Goal: Task Accomplishment & Management: Use online tool/utility

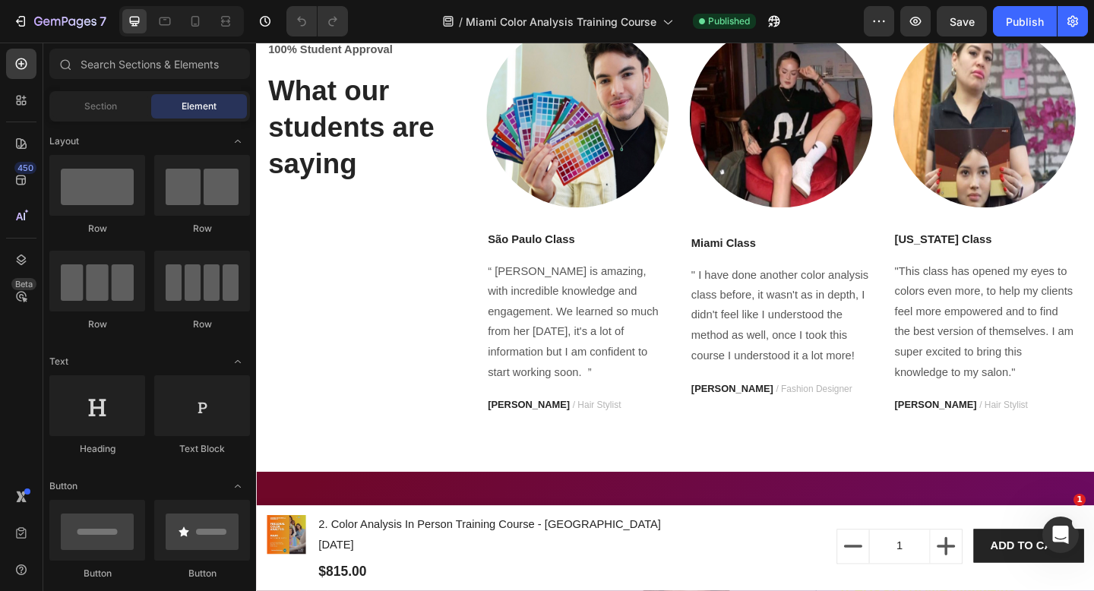
scroll to position [4182, 0]
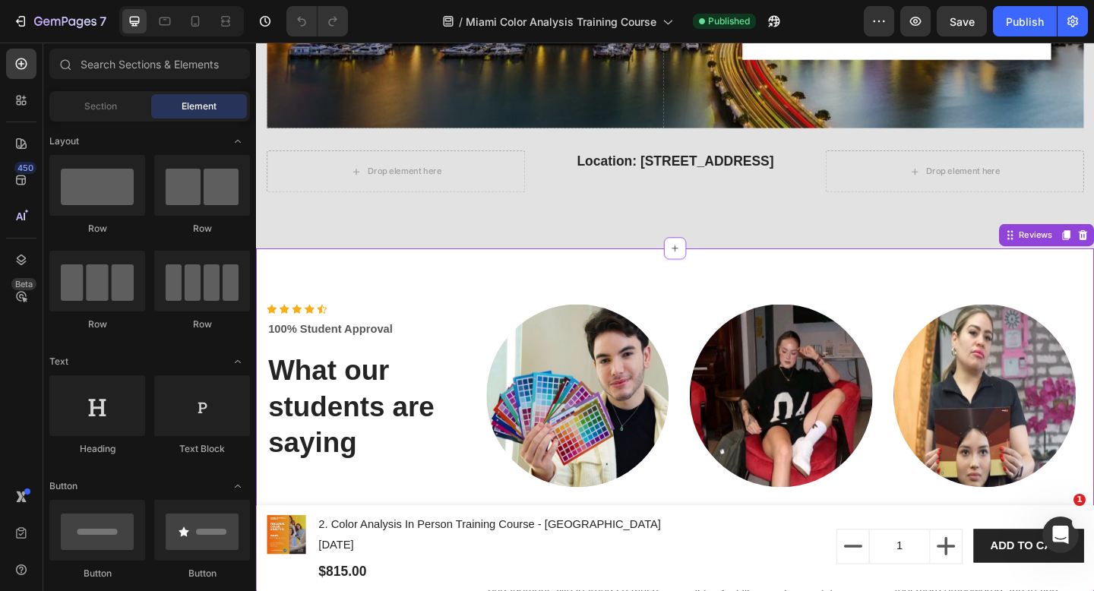
click at [740, 292] on div "Icon Icon Icon Icon Icon Icon List Hoz 100% Student Approval Text block What ou…" at bounding box center [711, 540] width 911 height 546
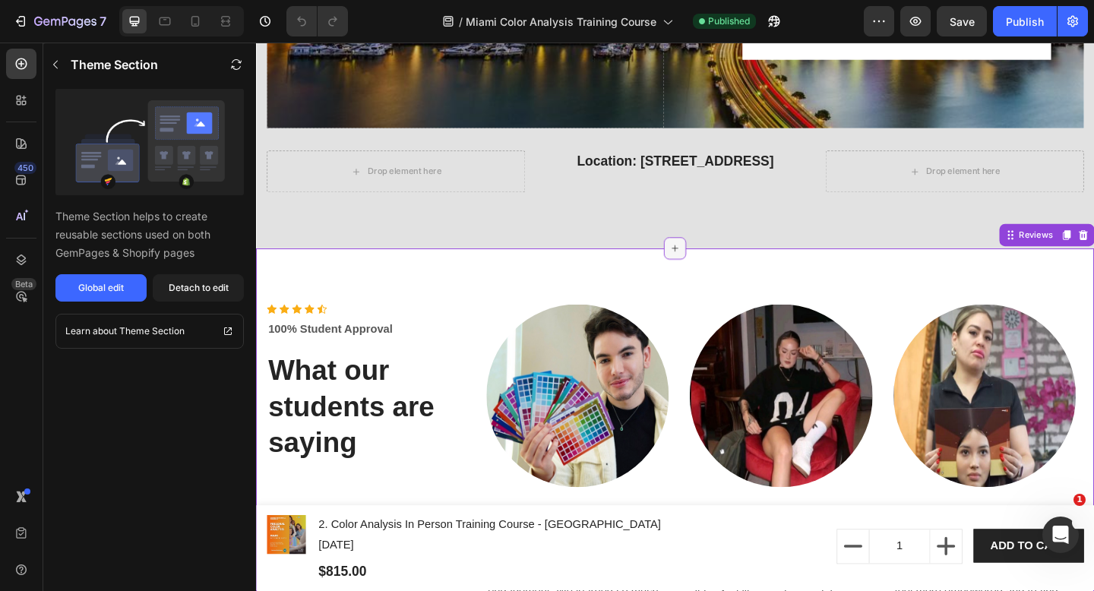
click at [708, 271] on icon at bounding box center [712, 266] width 12 height 12
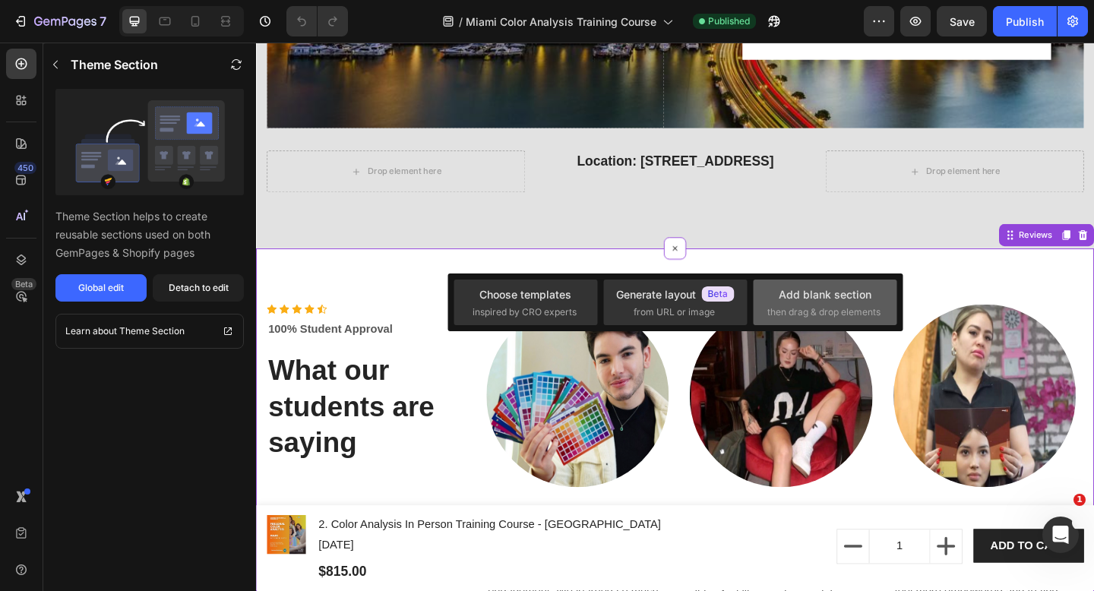
click at [816, 300] on div "Add blank section" at bounding box center [824, 294] width 93 height 16
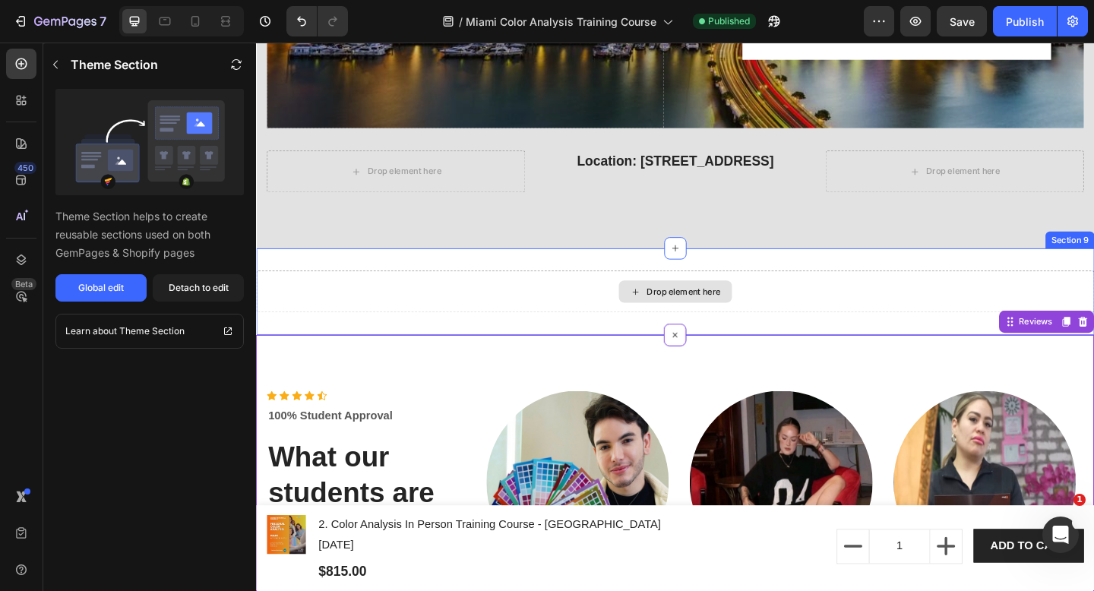
click at [775, 303] on div "Drop element here" at bounding box center [711, 314] width 911 height 46
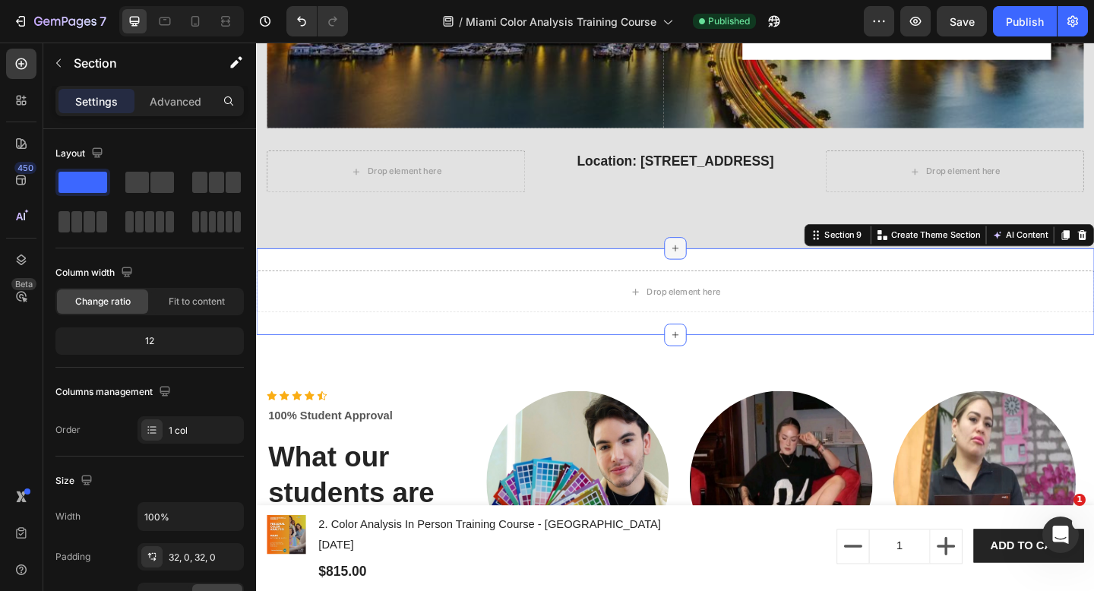
click at [709, 267] on icon at bounding box center [712, 267] width 7 height 7
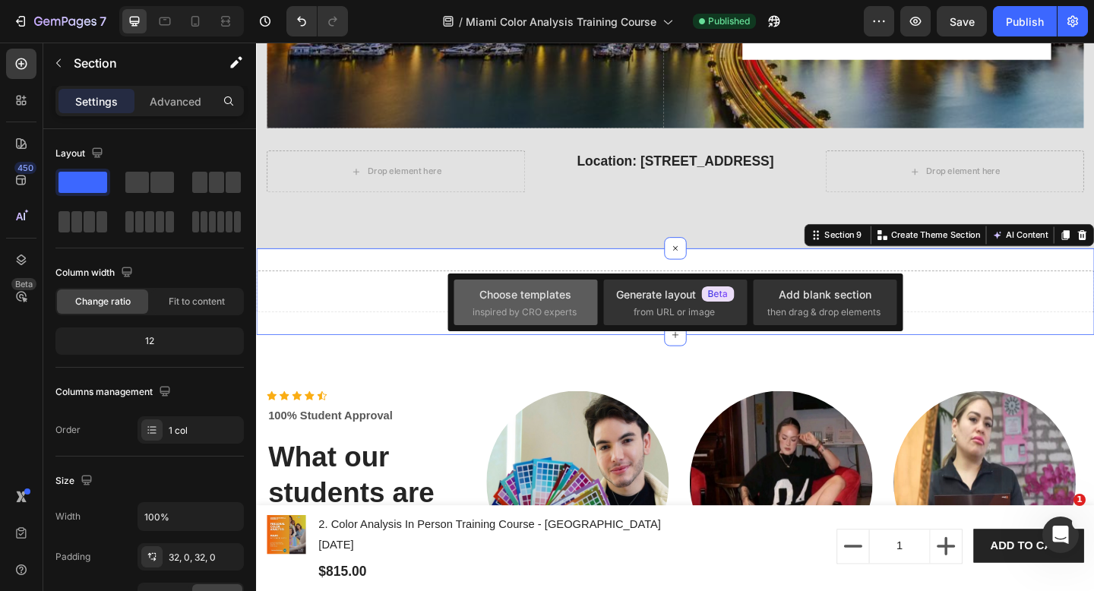
click at [523, 306] on span "inspired by CRO experts" at bounding box center [524, 312] width 104 height 14
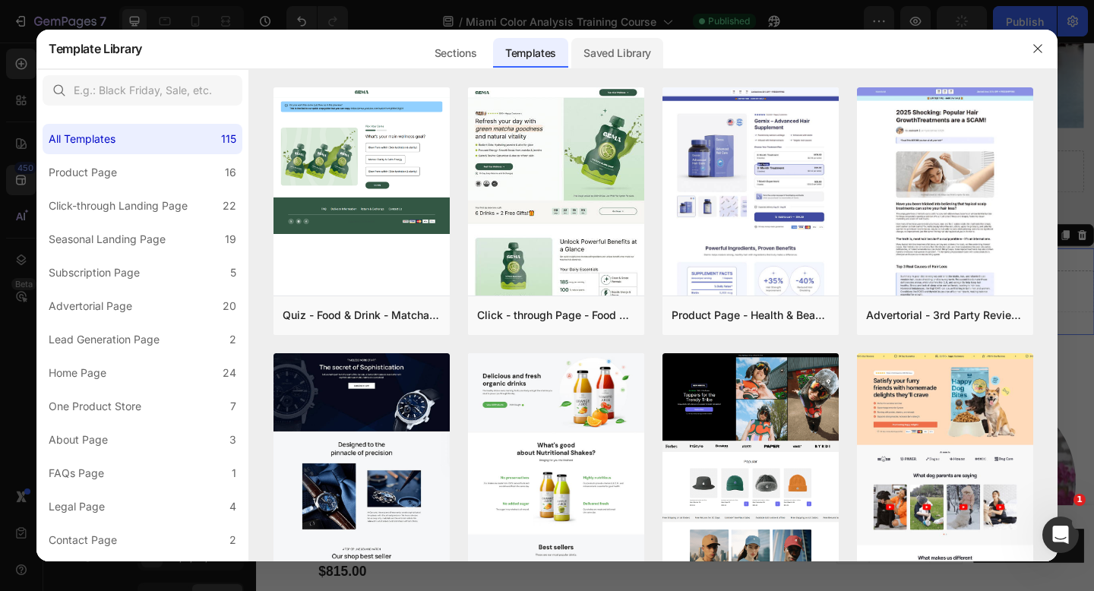
click at [621, 55] on div "Saved Library" at bounding box center [617, 53] width 92 height 30
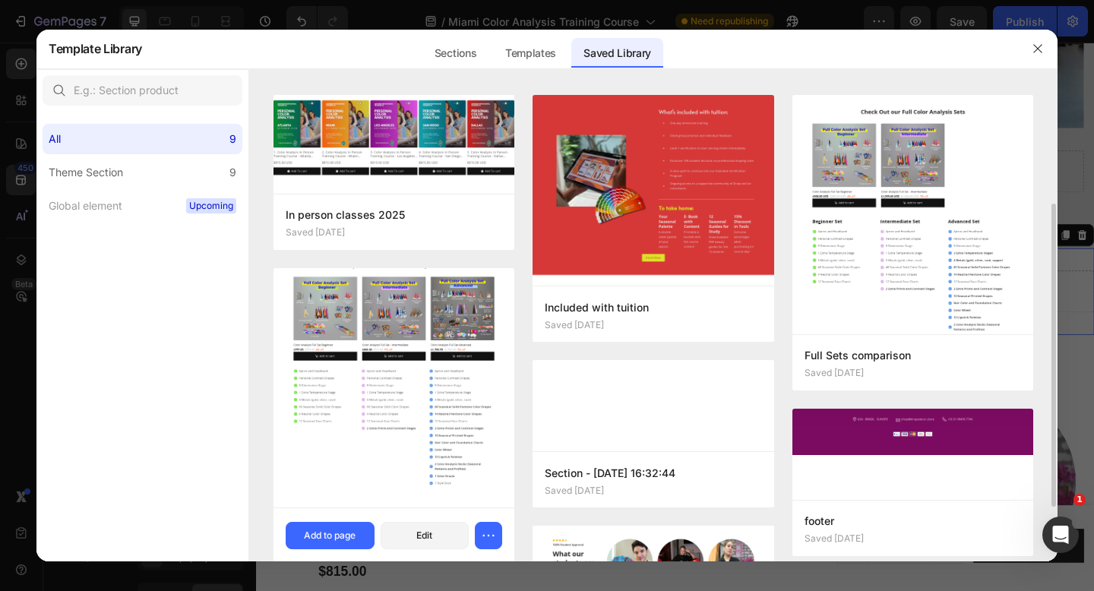
scroll to position [87, 0]
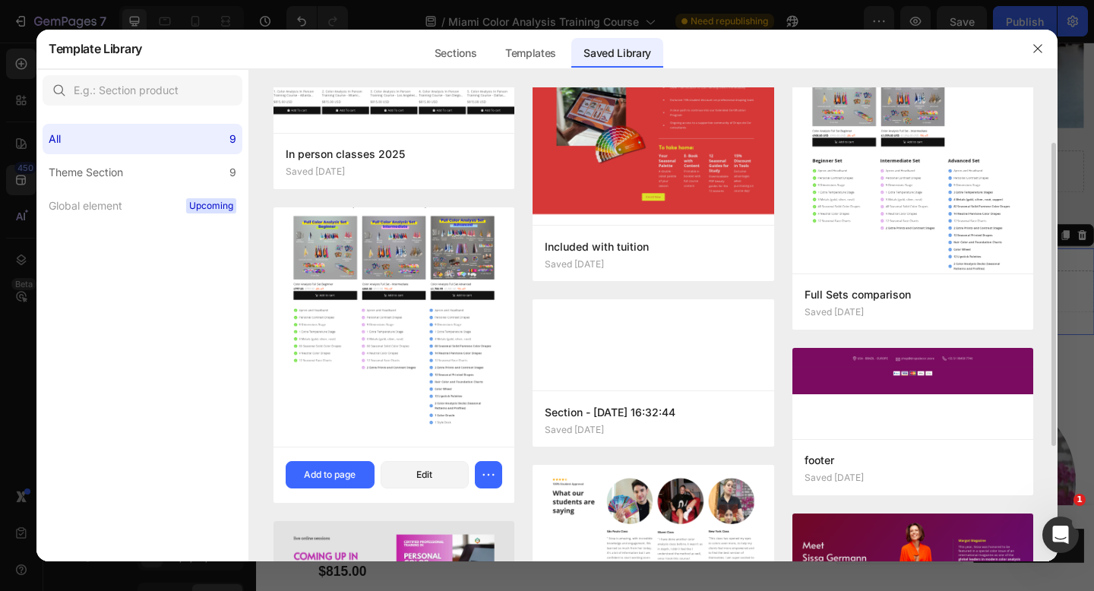
click at [404, 341] on img at bounding box center [393, 316] width 241 height 259
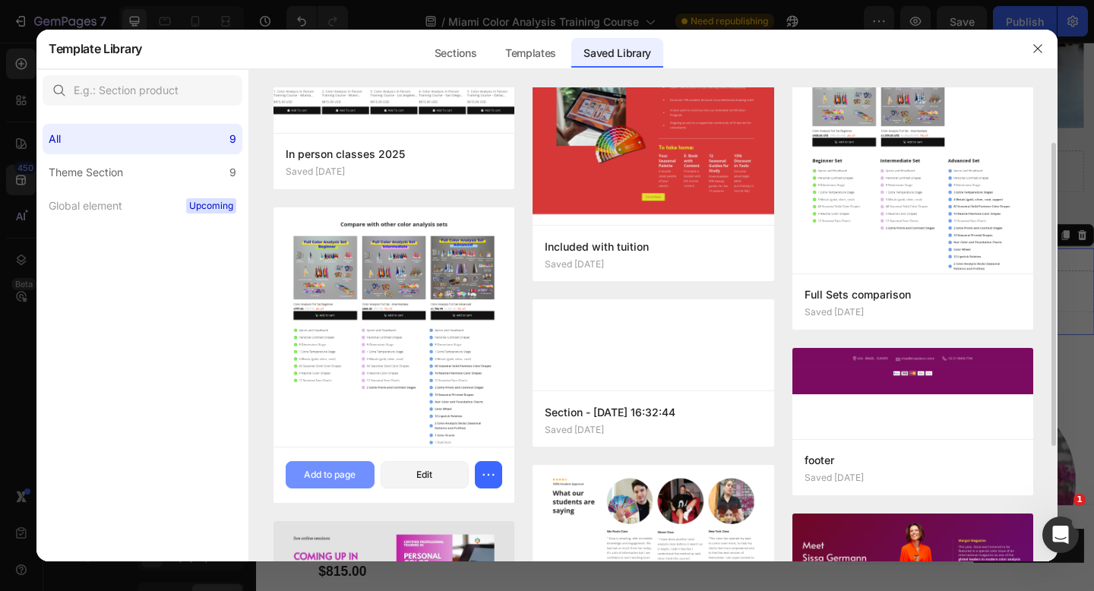
click at [338, 477] on div "Add to page" at bounding box center [330, 475] width 52 height 14
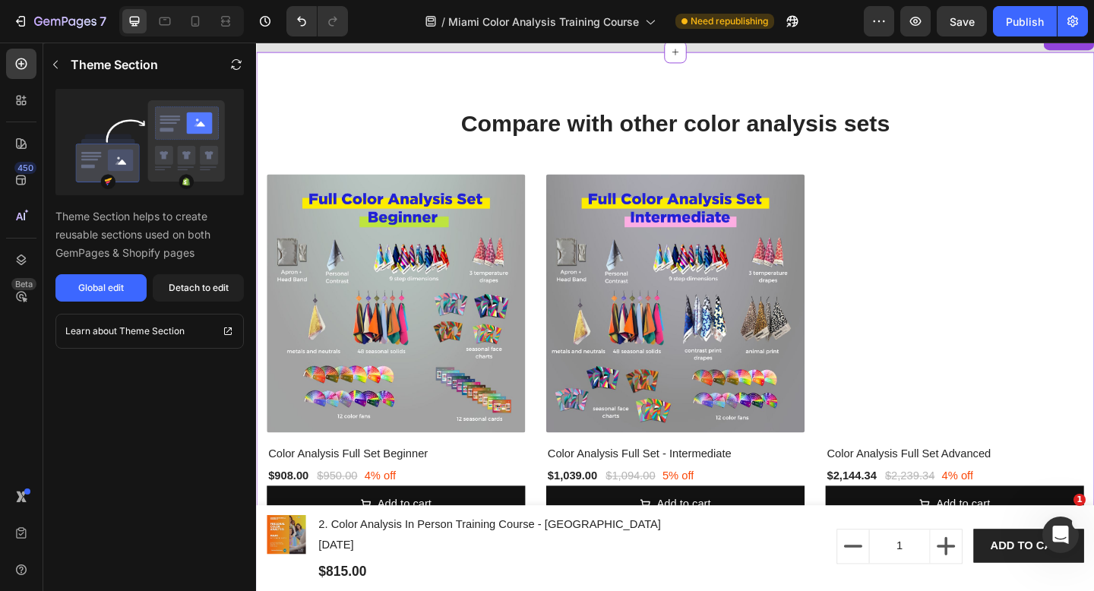
scroll to position [4407, 0]
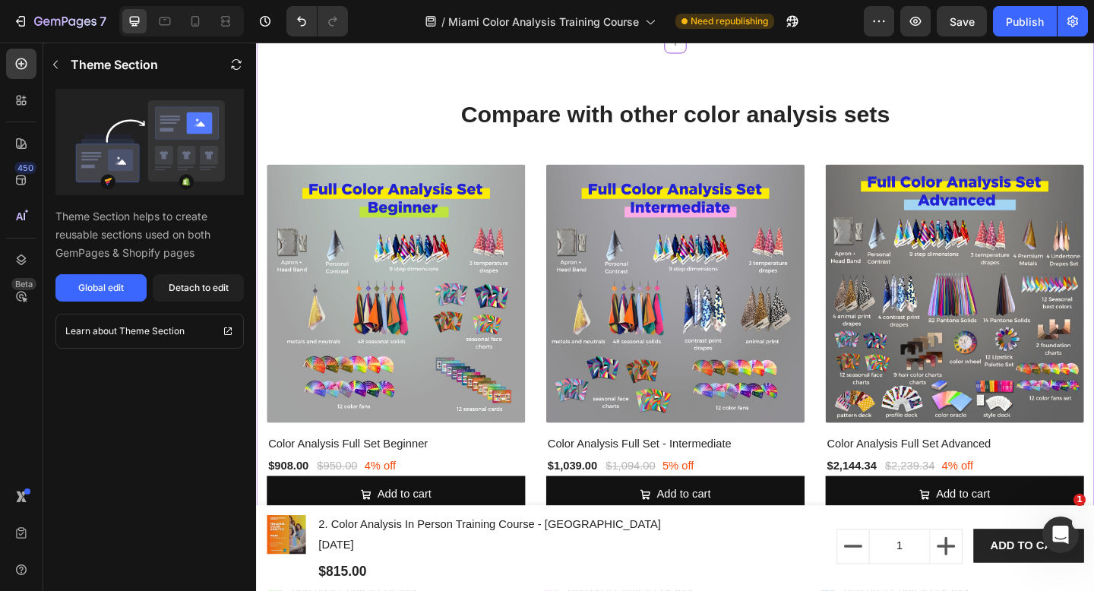
click at [755, 129] on h2 "Compare with other color analysis sets" at bounding box center [711, 121] width 889 height 36
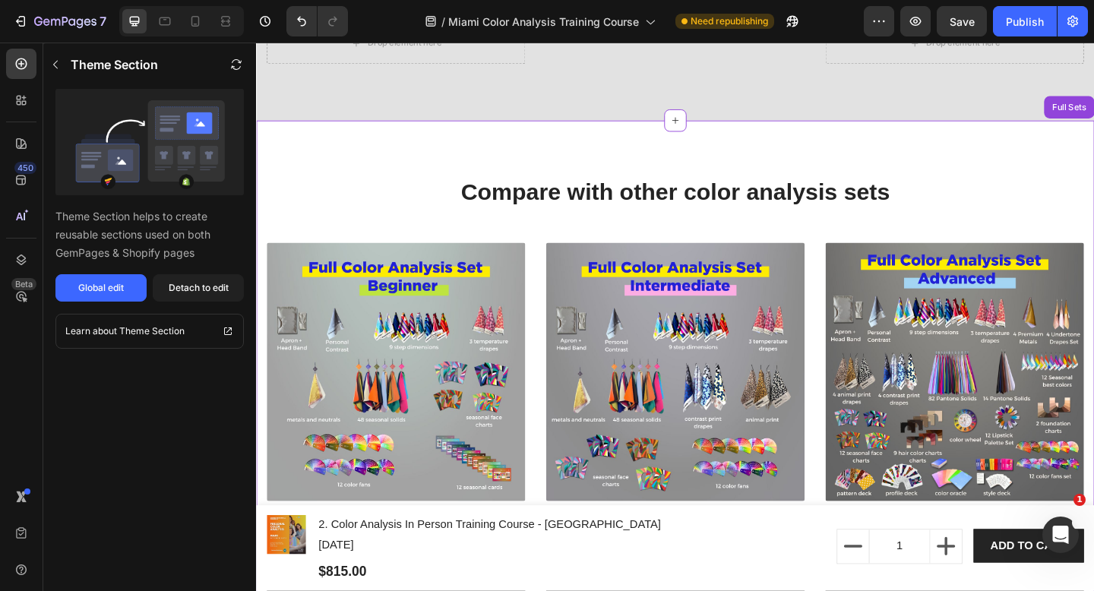
scroll to position [4203, 0]
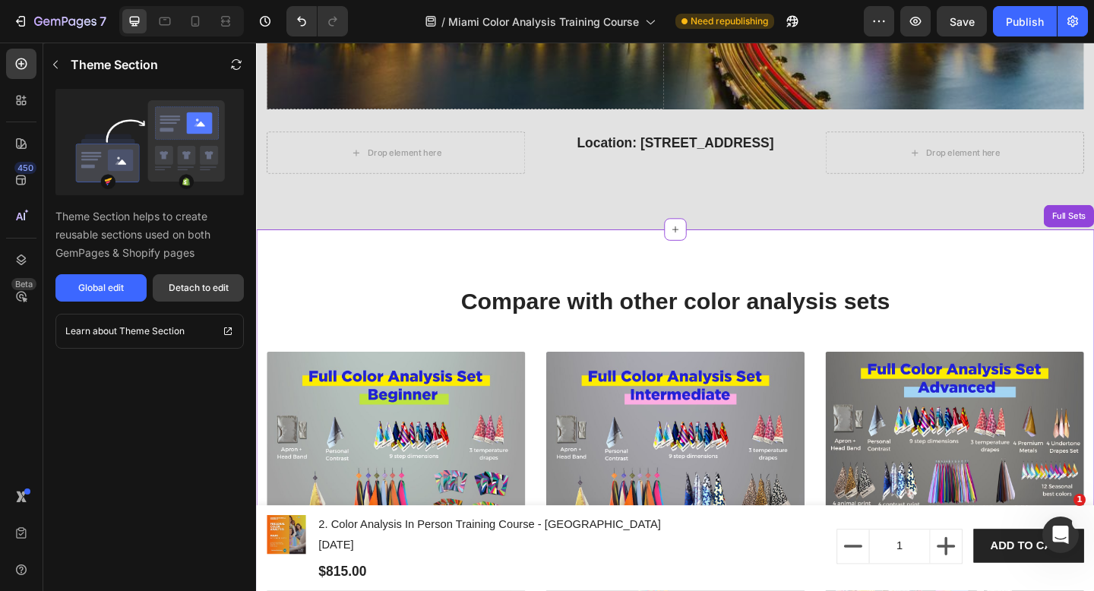
click at [207, 280] on button "Detach to edit" at bounding box center [198, 287] width 91 height 27
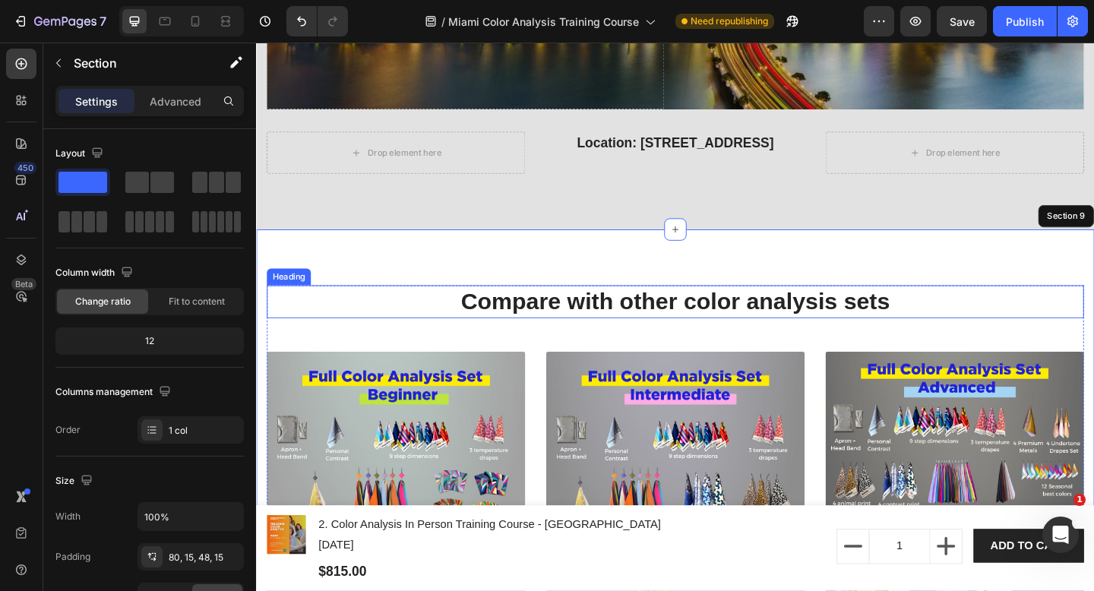
click at [673, 335] on h2 "Compare with other color analysis sets" at bounding box center [711, 325] width 889 height 36
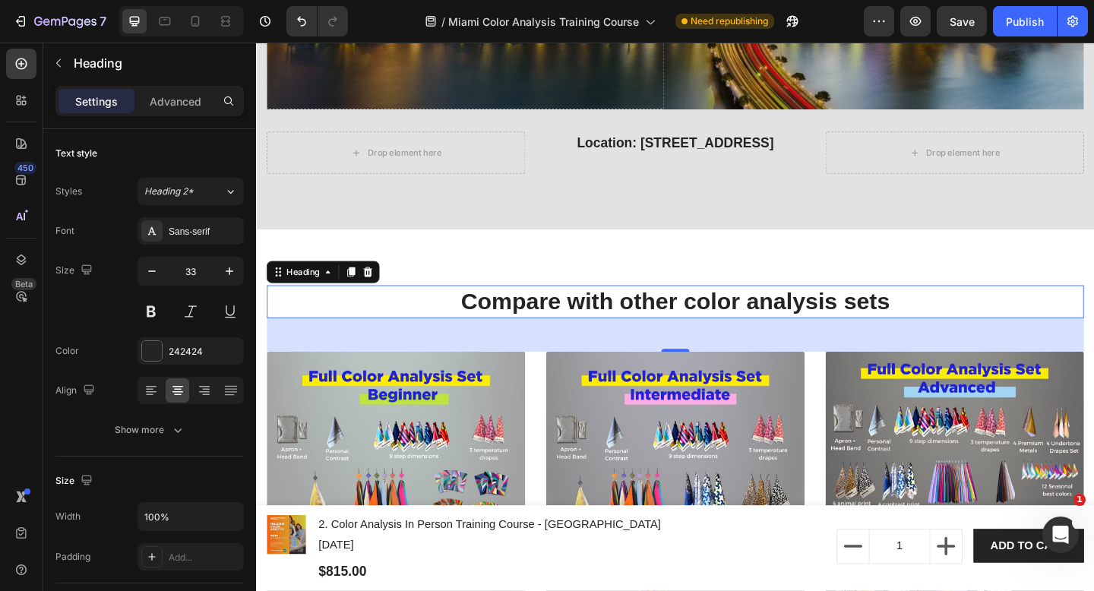
click at [697, 329] on h2 "Compare with other color analysis sets" at bounding box center [711, 325] width 889 height 36
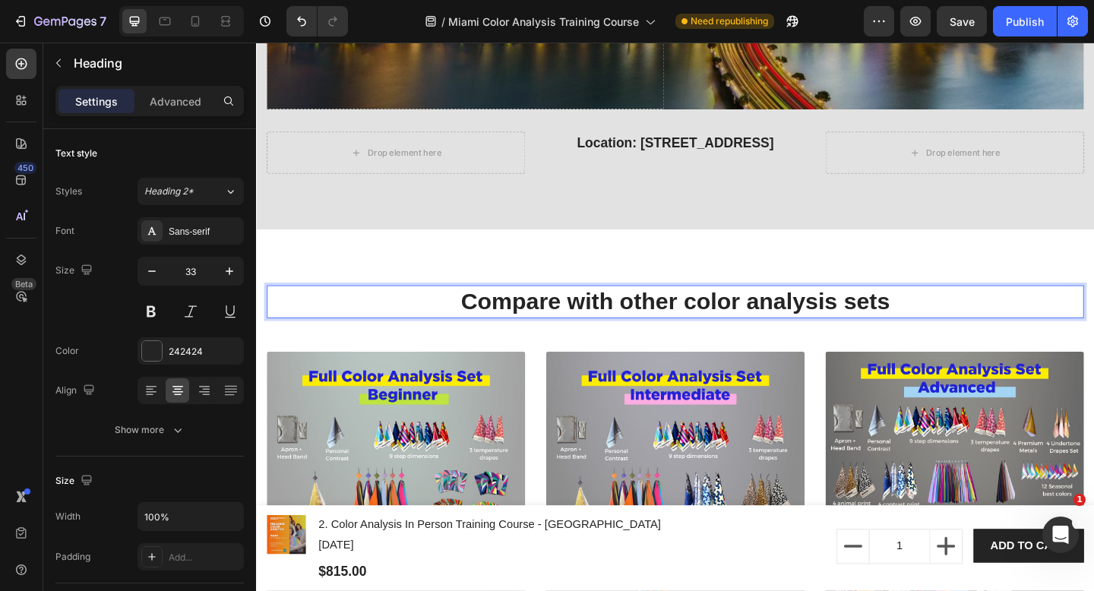
click at [697, 329] on p "Compare with other color analysis sets" at bounding box center [712, 324] width 886 height 33
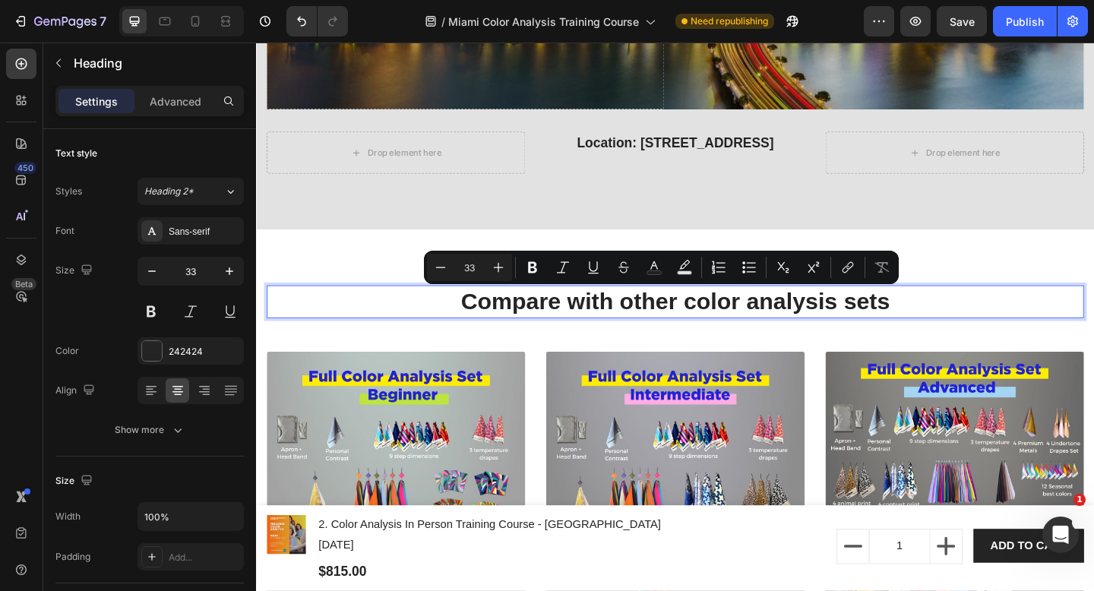
click at [697, 329] on p "Compare with other color analysis sets" at bounding box center [712, 324] width 886 height 33
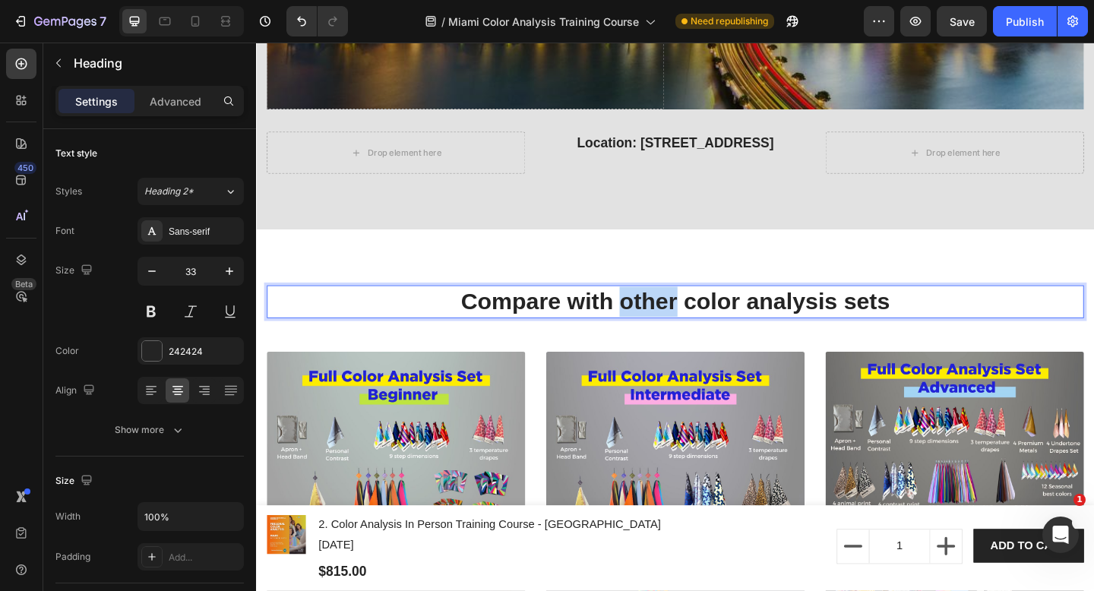
click at [697, 329] on p "Compare with other color analysis sets" at bounding box center [712, 324] width 886 height 33
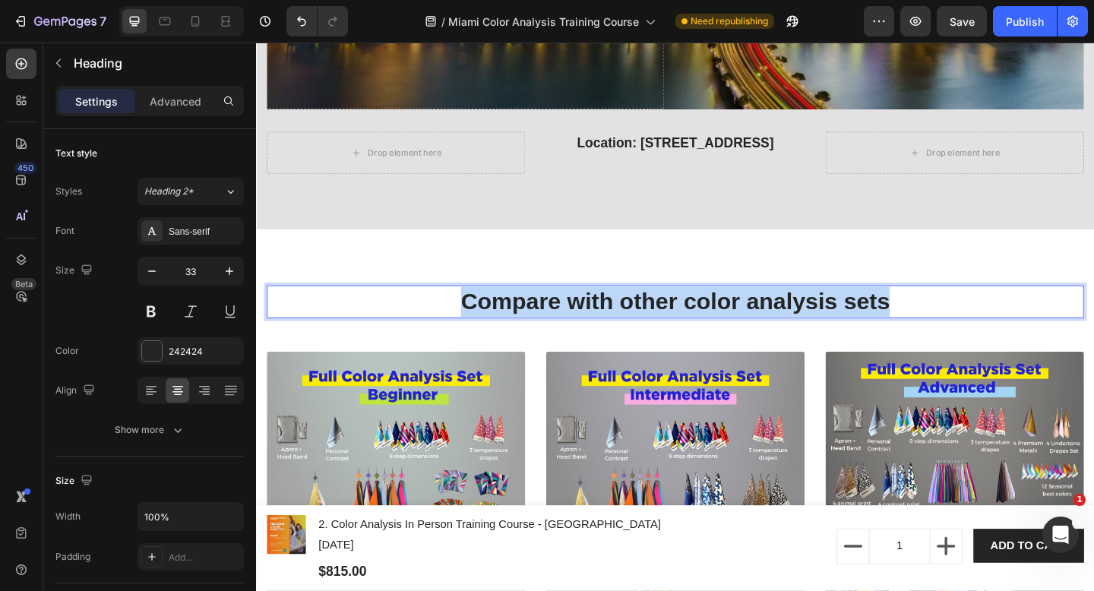
click at [697, 329] on p "Compare with other color analysis sets" at bounding box center [712, 324] width 886 height 33
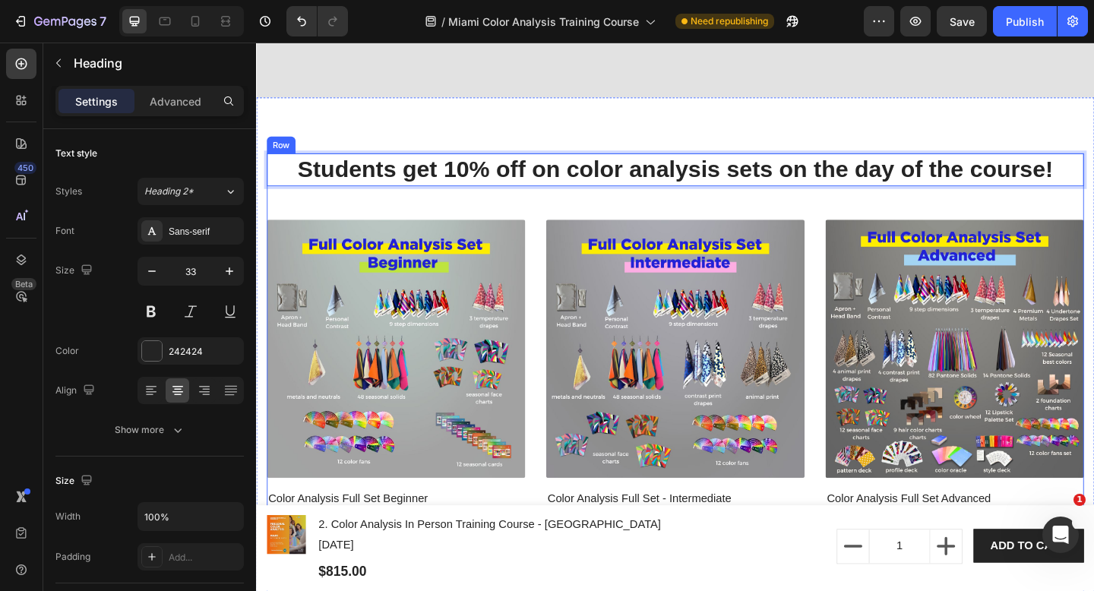
scroll to position [4411, 0]
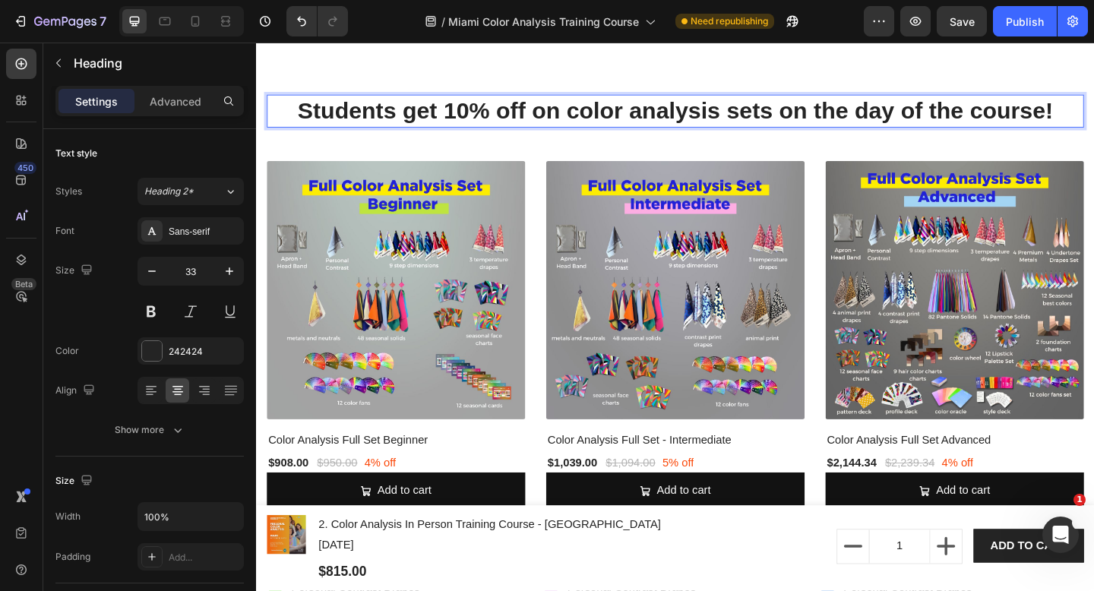
click at [607, 125] on p "Students get 10% off on color analysis sets on the day of the course!" at bounding box center [712, 117] width 886 height 33
click at [676, 115] on p "Students get 10% off on Color analysis sets on the day of the course!" at bounding box center [712, 117] width 886 height 33
click at [785, 121] on p "Students get 10% off on Color Analysis sets on the day of the course!" at bounding box center [712, 117] width 886 height 33
click at [785, 121] on p "Students get 10% off on Color Analysis Sets on the day of the course!" at bounding box center [712, 117] width 886 height 33
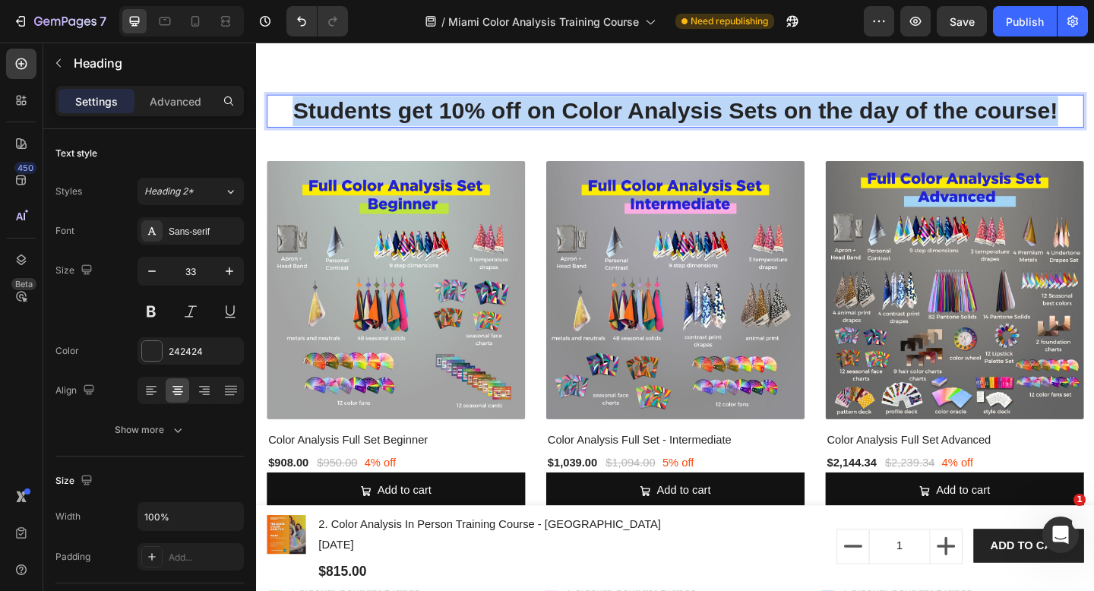
click at [785, 121] on p "Students get 10% off on Color Analysis Sets on the day of the course!" at bounding box center [712, 117] width 886 height 33
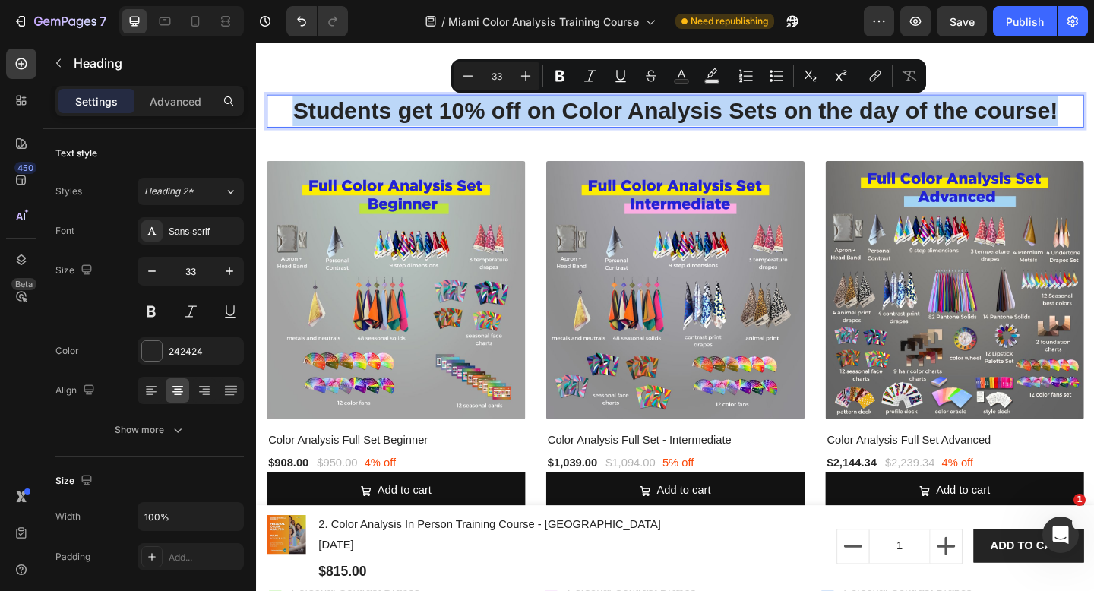
copy p "Students get 10% off on Color Analysis Sets on the day of the course!"
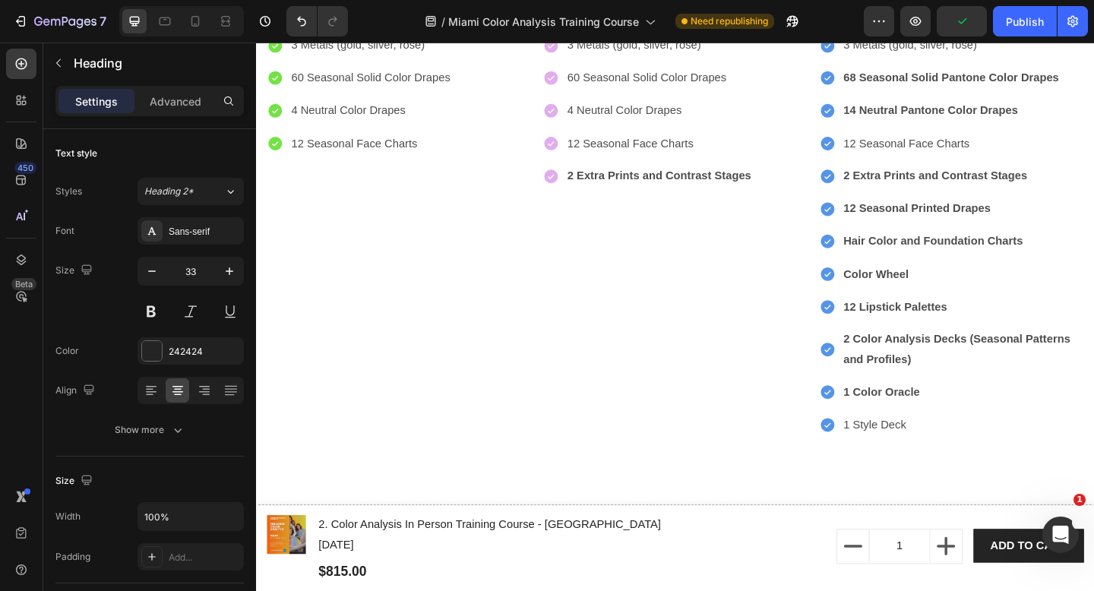
scroll to position [5318, 0]
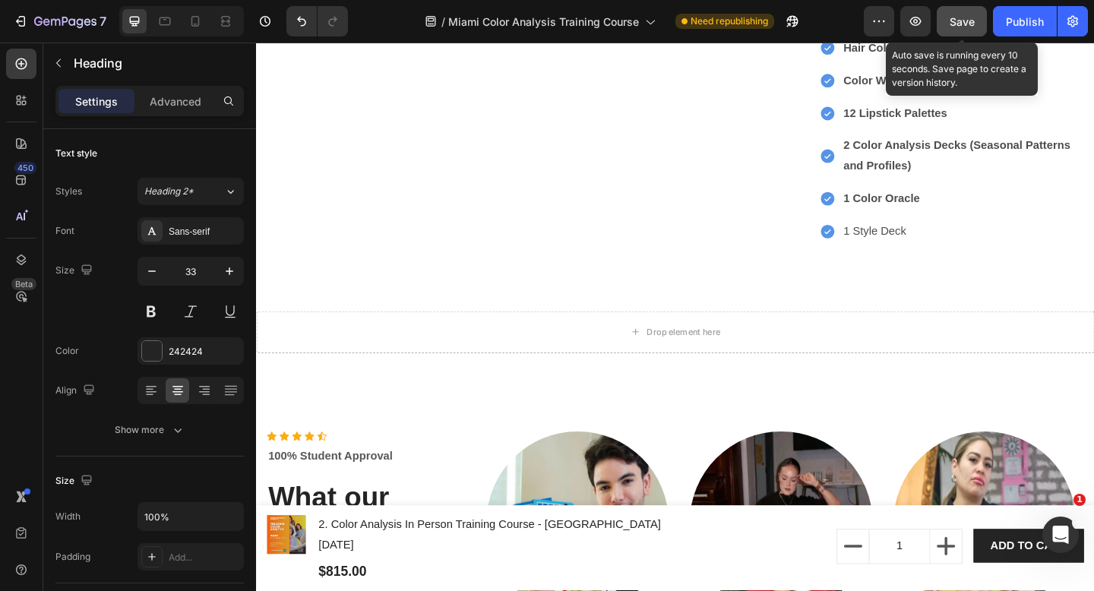
click at [980, 20] on button "Save" at bounding box center [961, 21] width 50 height 30
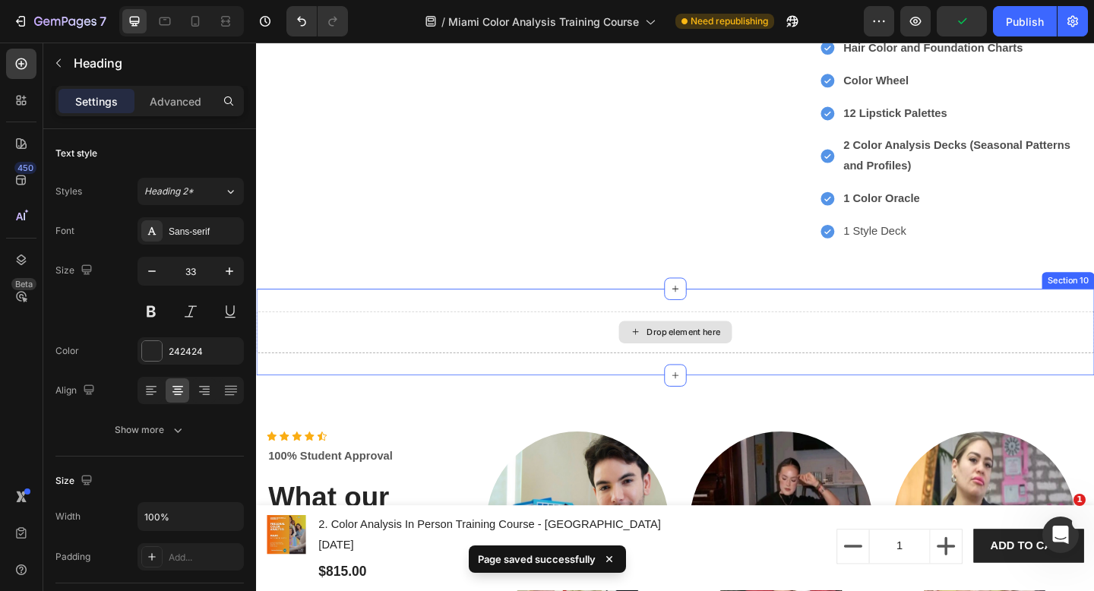
click at [858, 346] on div "Drop element here" at bounding box center [711, 358] width 911 height 46
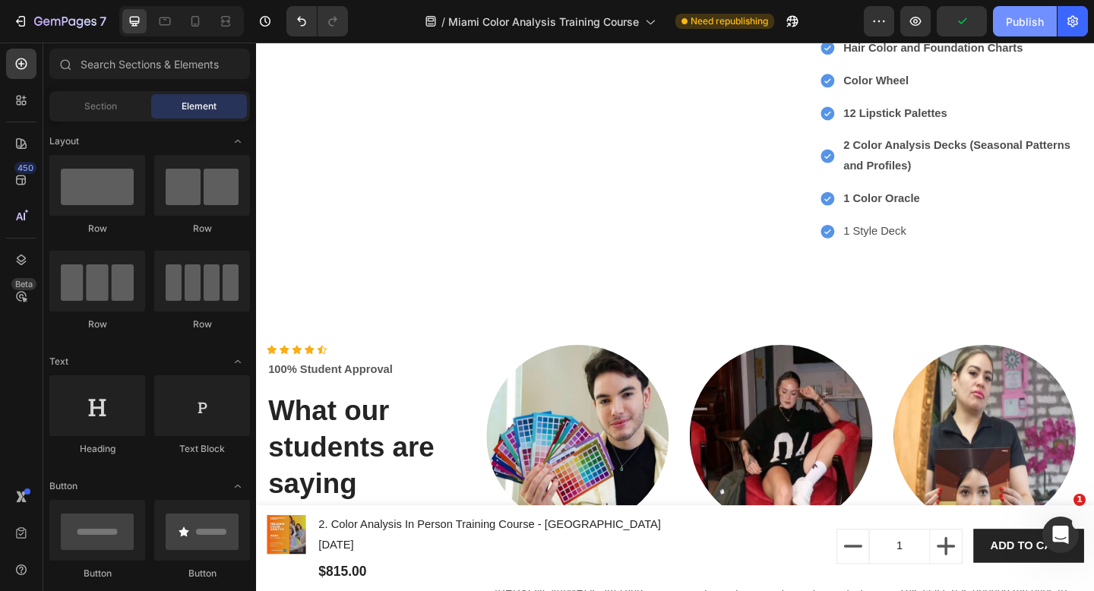
click at [1016, 25] on div "Publish" at bounding box center [1025, 22] width 38 height 16
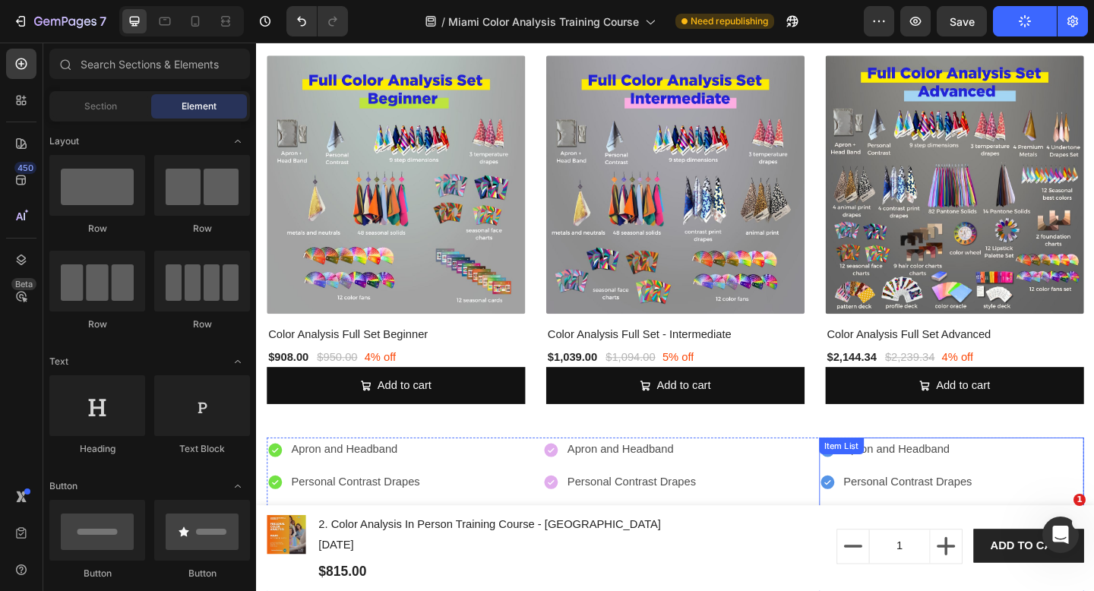
scroll to position [4387, 0]
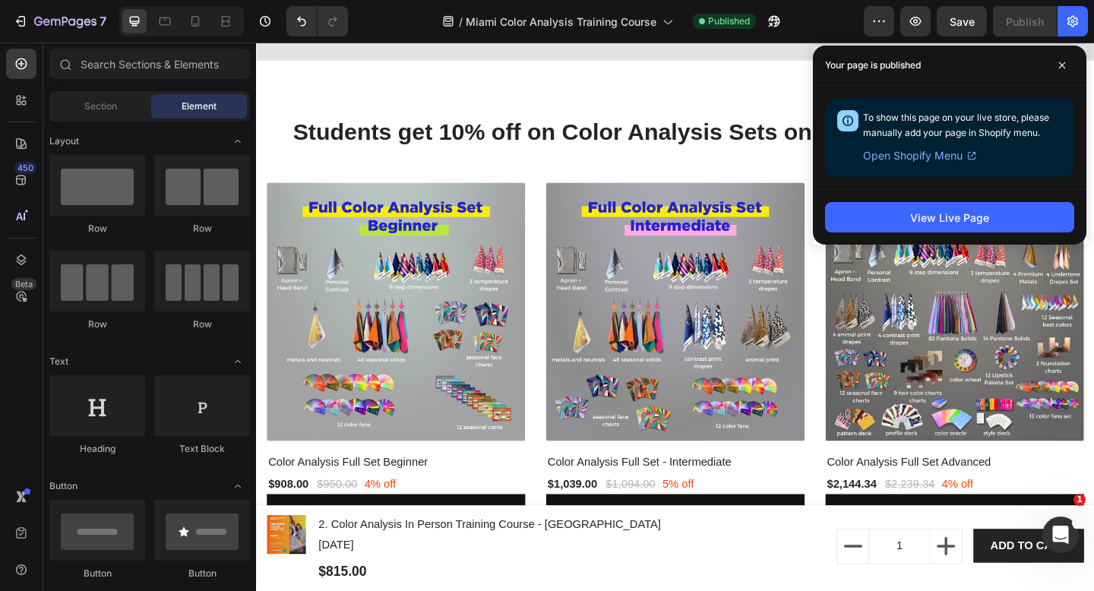
click at [1024, 224] on button "View Live Page" at bounding box center [949, 217] width 249 height 30
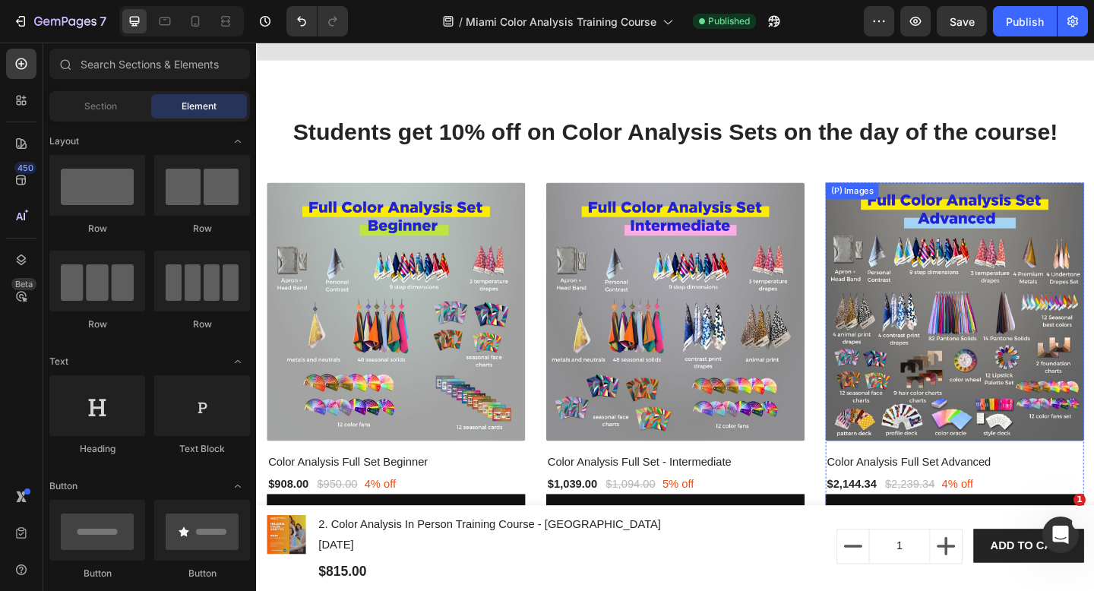
click at [921, 335] on img at bounding box center [1015, 335] width 281 height 281
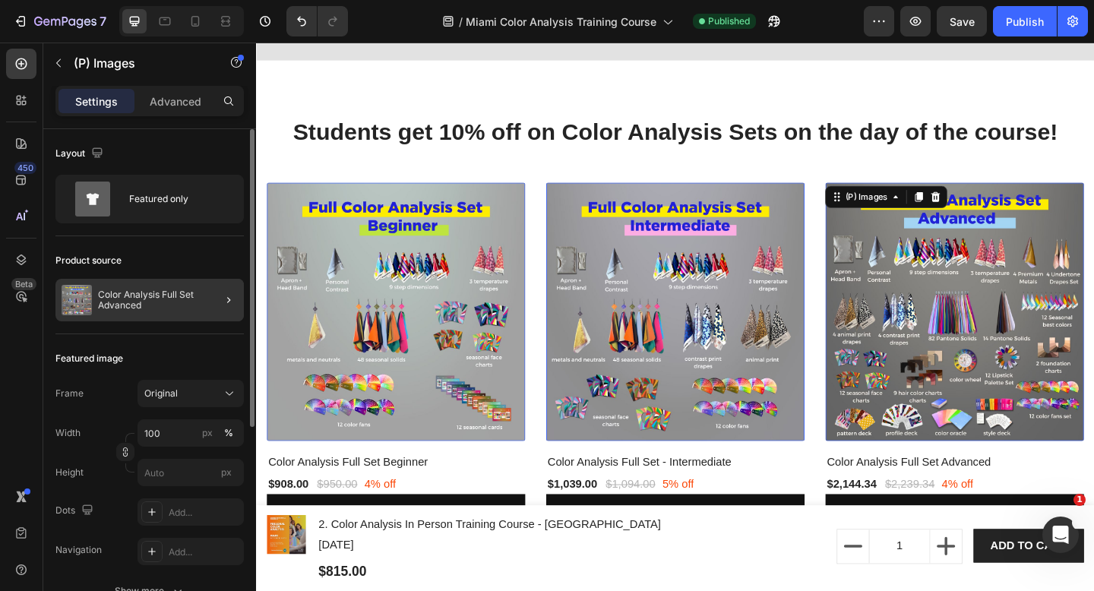
click at [201, 294] on div at bounding box center [222, 300] width 43 height 43
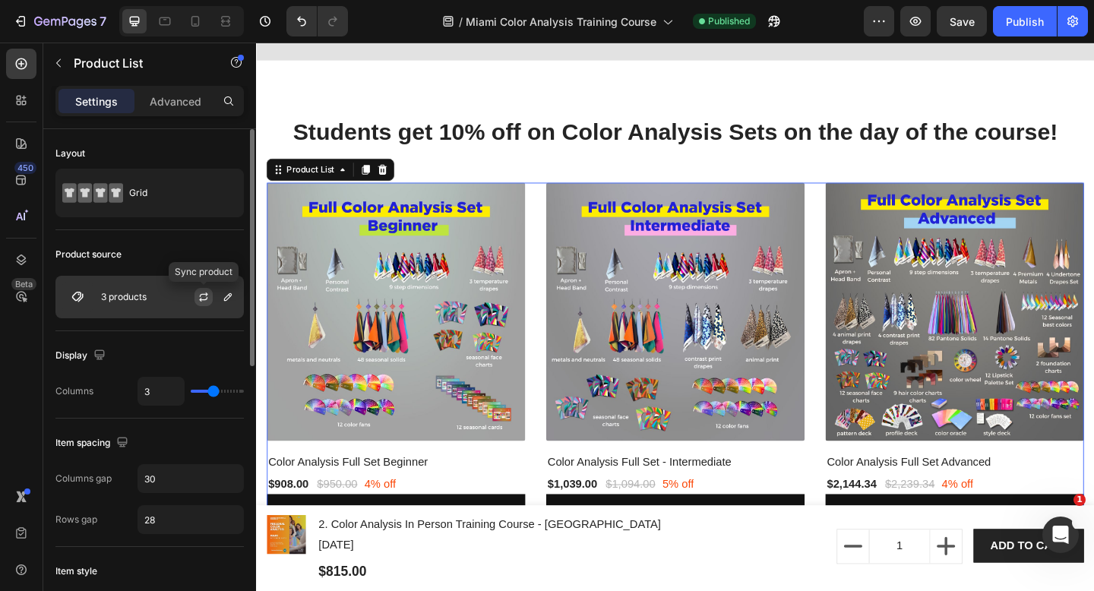
click at [207, 298] on icon "button" at bounding box center [203, 299] width 8 height 5
click at [231, 301] on icon "button" at bounding box center [228, 297] width 12 height 12
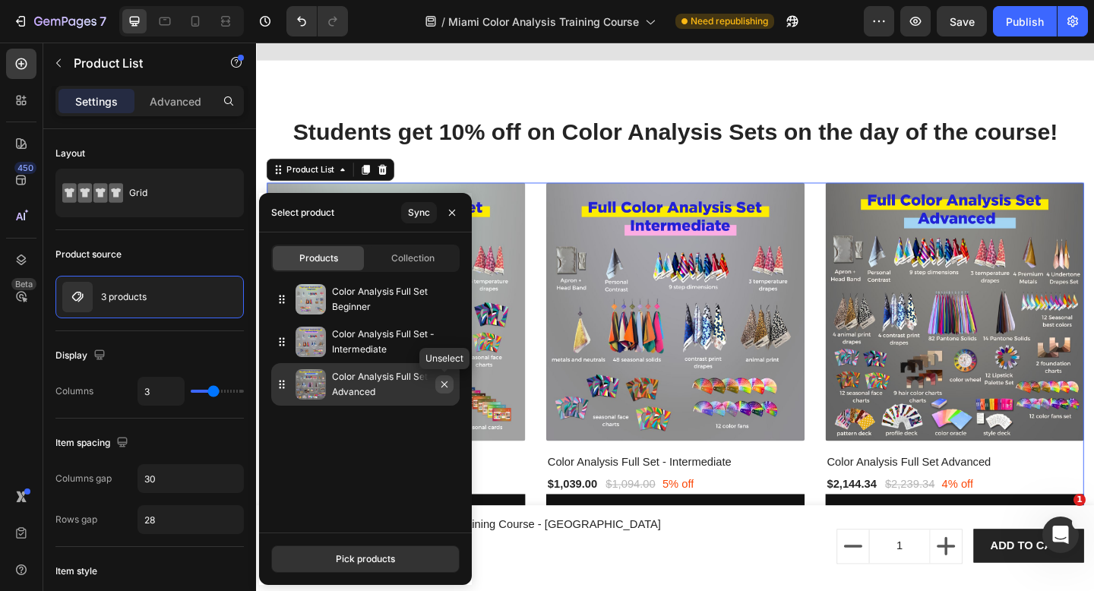
click at [444, 384] on icon "button" at bounding box center [444, 384] width 6 height 6
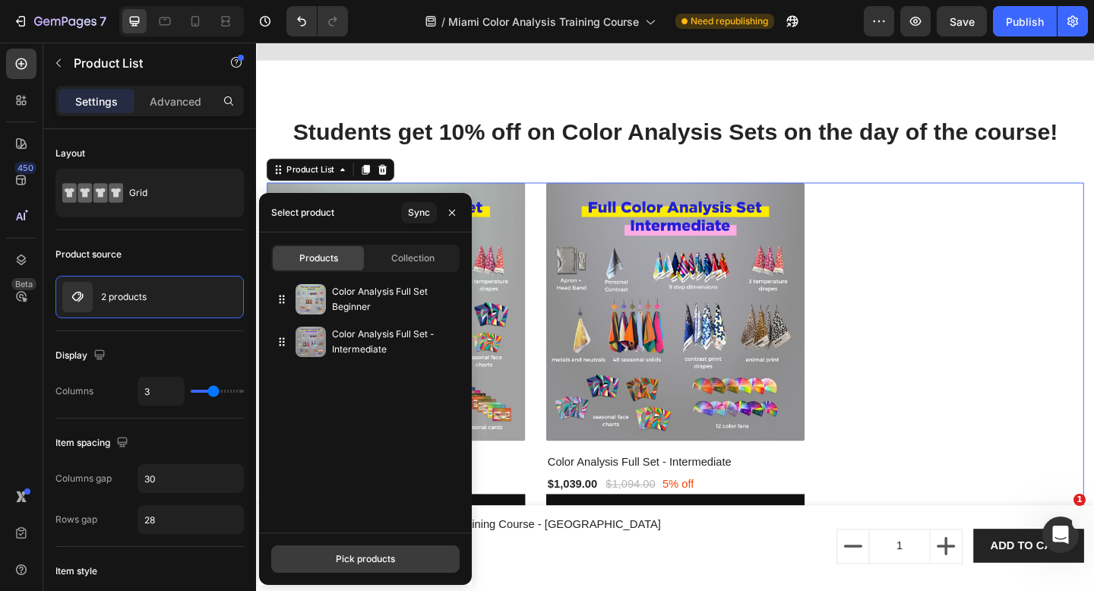
click at [355, 568] on button "Pick products" at bounding box center [365, 558] width 188 height 27
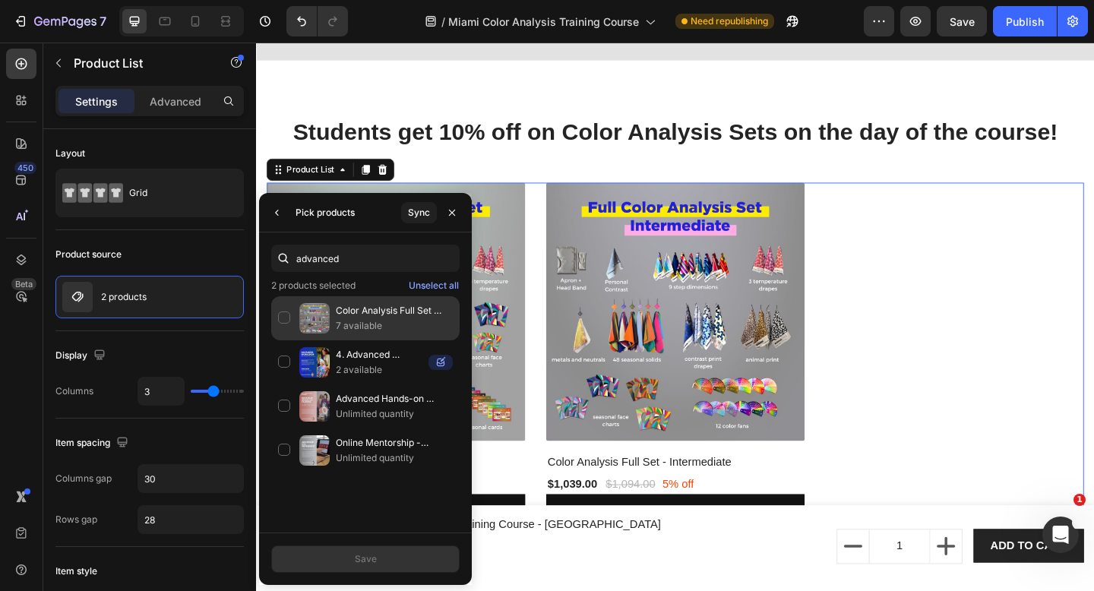
type input "advanced"
click at [368, 324] on p "7 available" at bounding box center [394, 325] width 117 height 15
click at [413, 557] on button "Save" at bounding box center [365, 558] width 188 height 27
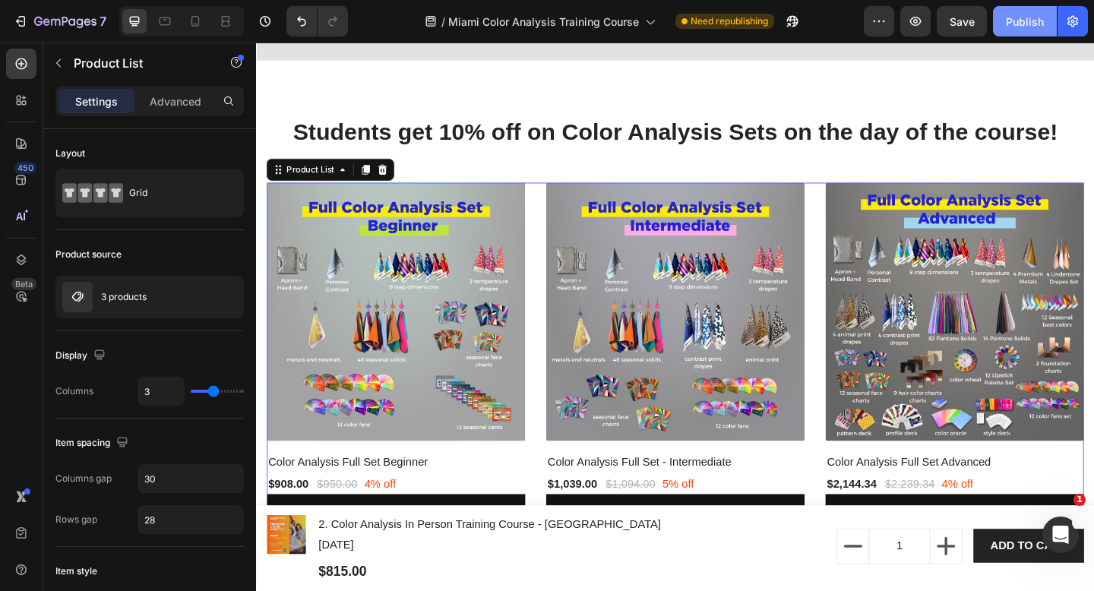
click at [1006, 21] on div "Publish" at bounding box center [1025, 22] width 38 height 16
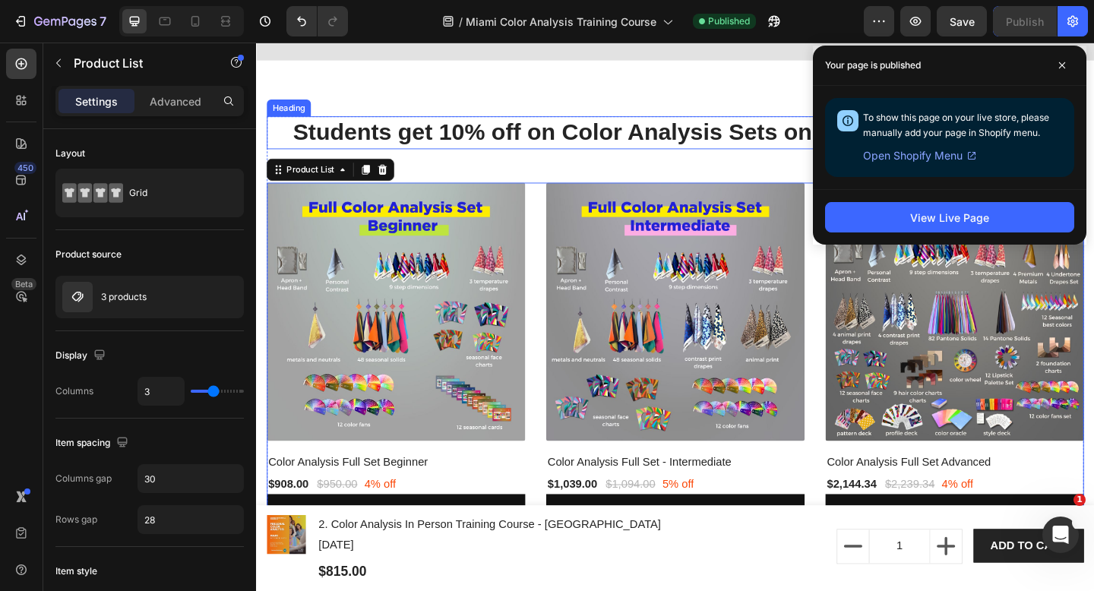
click at [520, 137] on p "Students get 10% off on Color Analysis Sets on the day of the course!" at bounding box center [712, 141] width 886 height 33
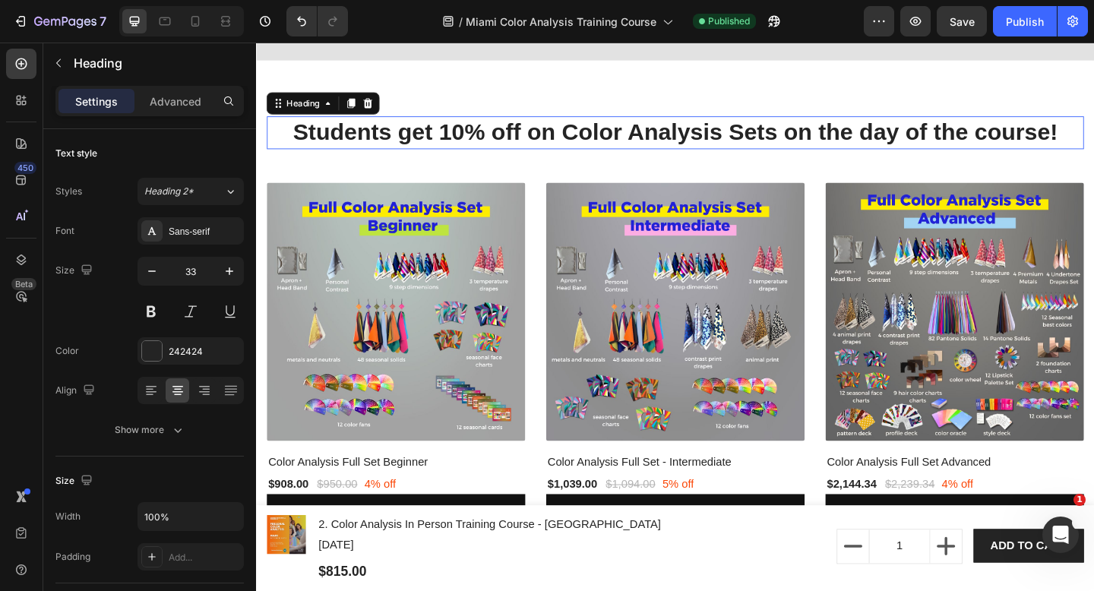
click at [520, 137] on p "Students get 10% off on Color Analysis Sets on the day of the course!" at bounding box center [712, 141] width 886 height 33
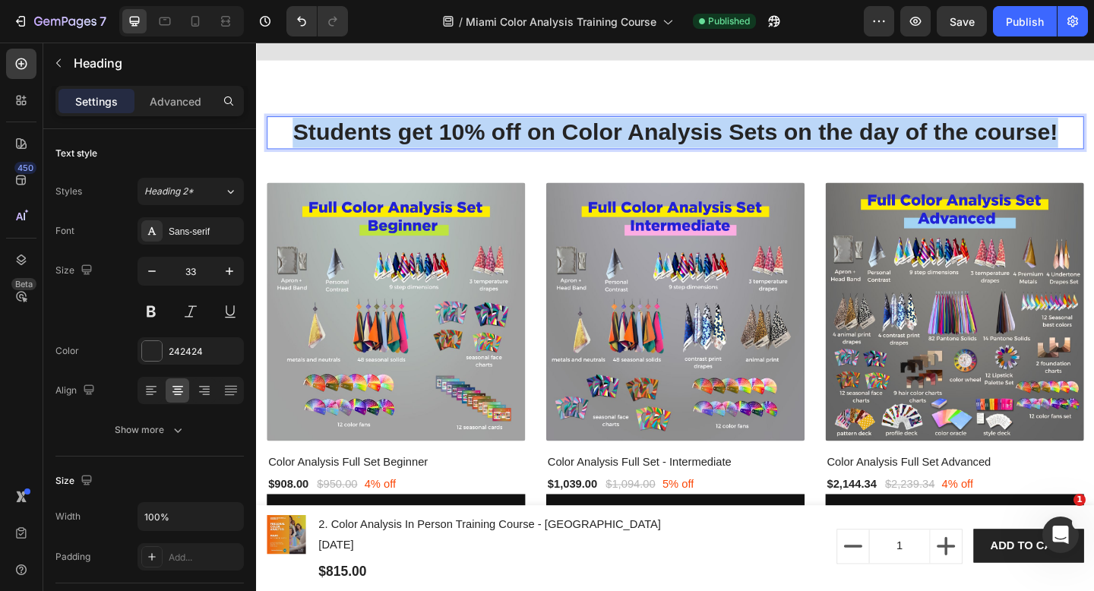
click at [520, 137] on p "Students get 10% off on Color Analysis Sets on the day of the course!" at bounding box center [712, 141] width 886 height 33
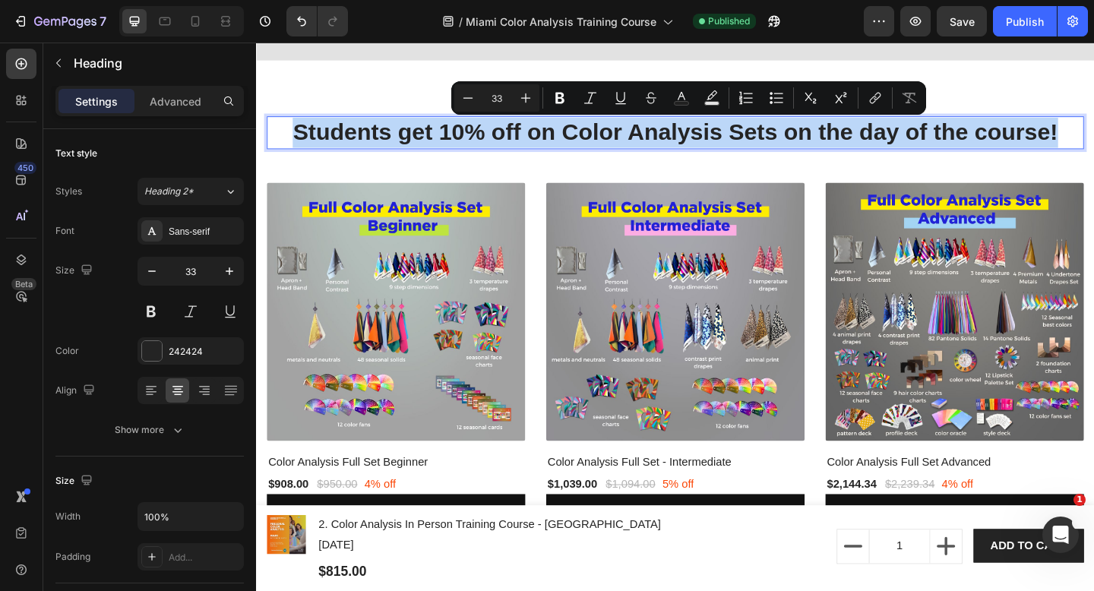
copy p "Students get 10% off on Color Analysis Sets on the day of the course!"
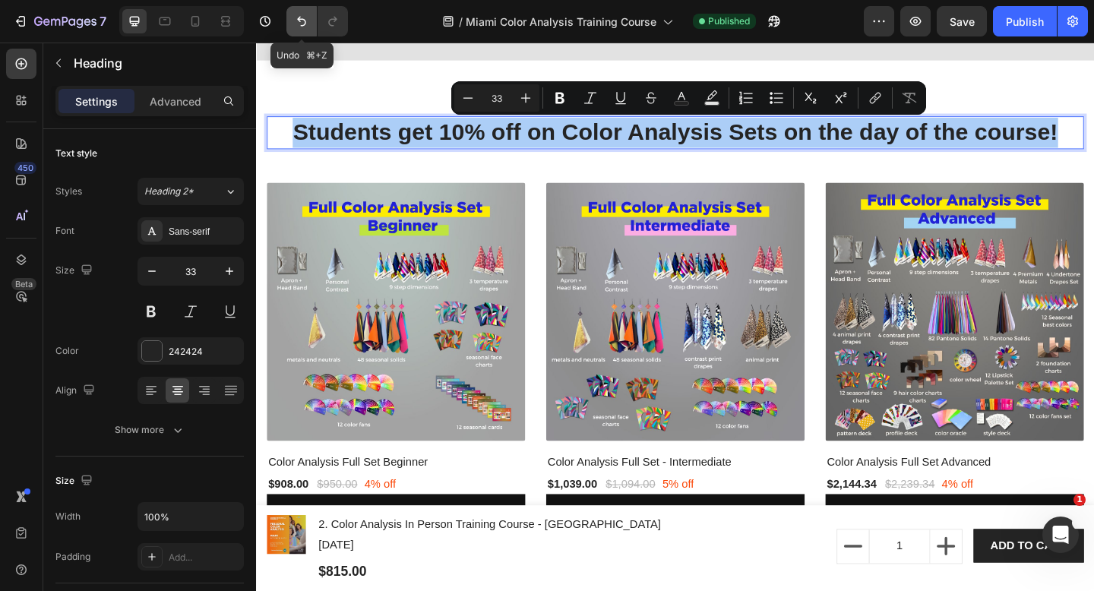
click at [310, 26] on button "Undo/Redo" at bounding box center [301, 21] width 30 height 30
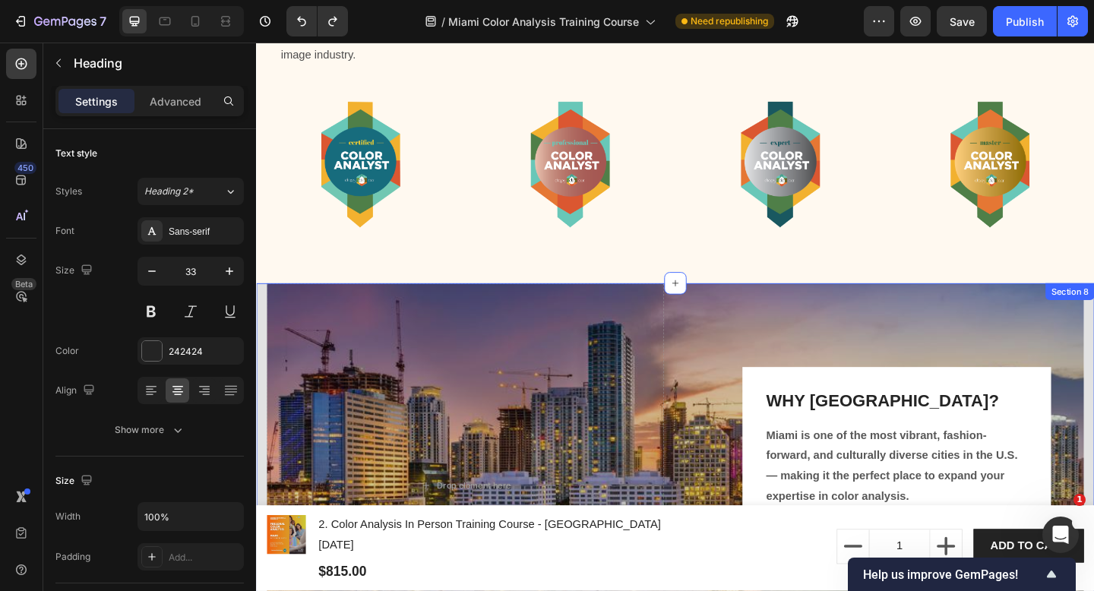
scroll to position [3271, 0]
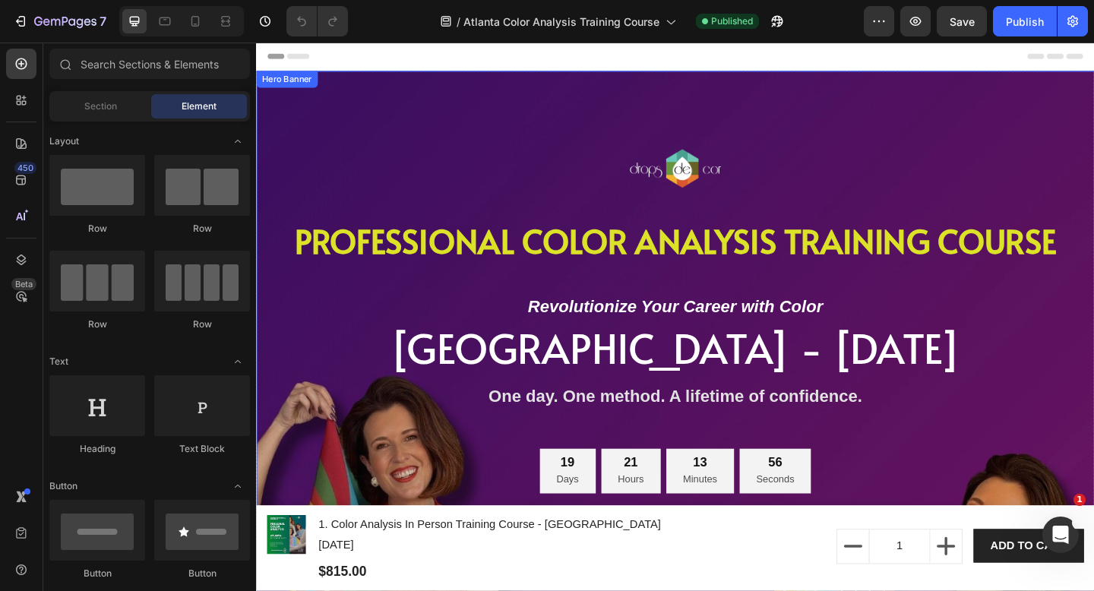
click at [912, 112] on div "Image PROFESSIONAL COLOR ANALYSIS TRAINING COURSE Heading Revolutionize Your Ca…" at bounding box center [711, 499] width 889 height 802
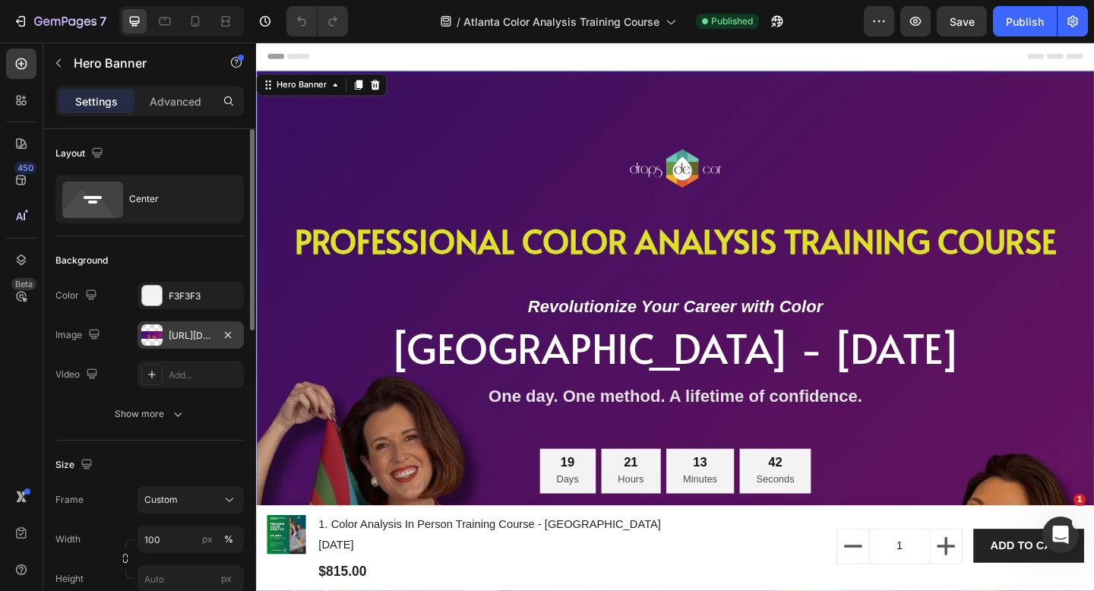
click at [190, 331] on div "[URL][DOMAIN_NAME]" at bounding box center [191, 336] width 44 height 14
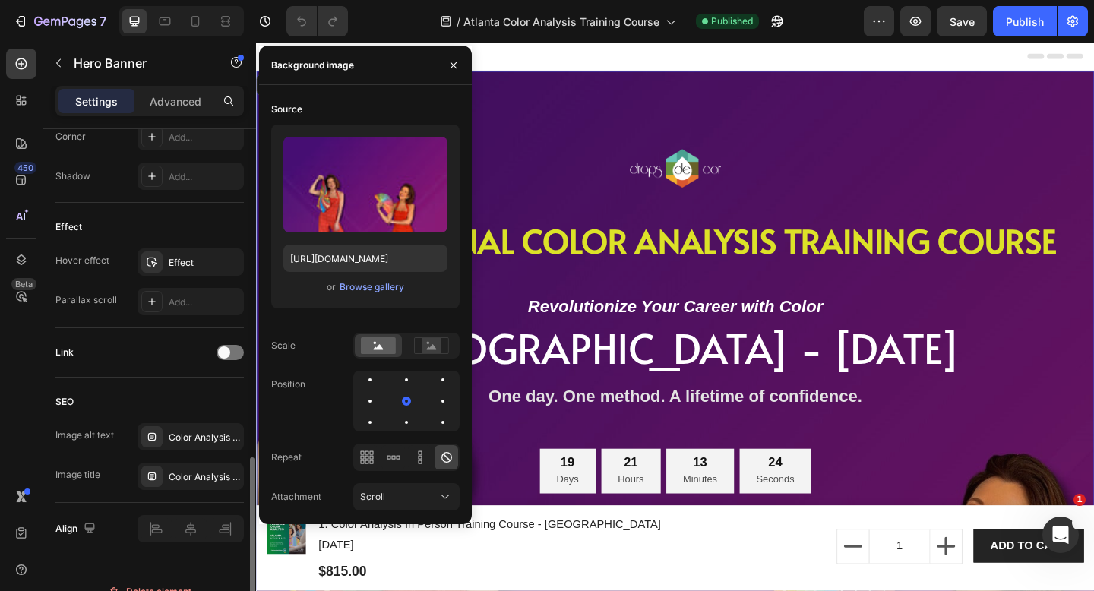
scroll to position [758, 0]
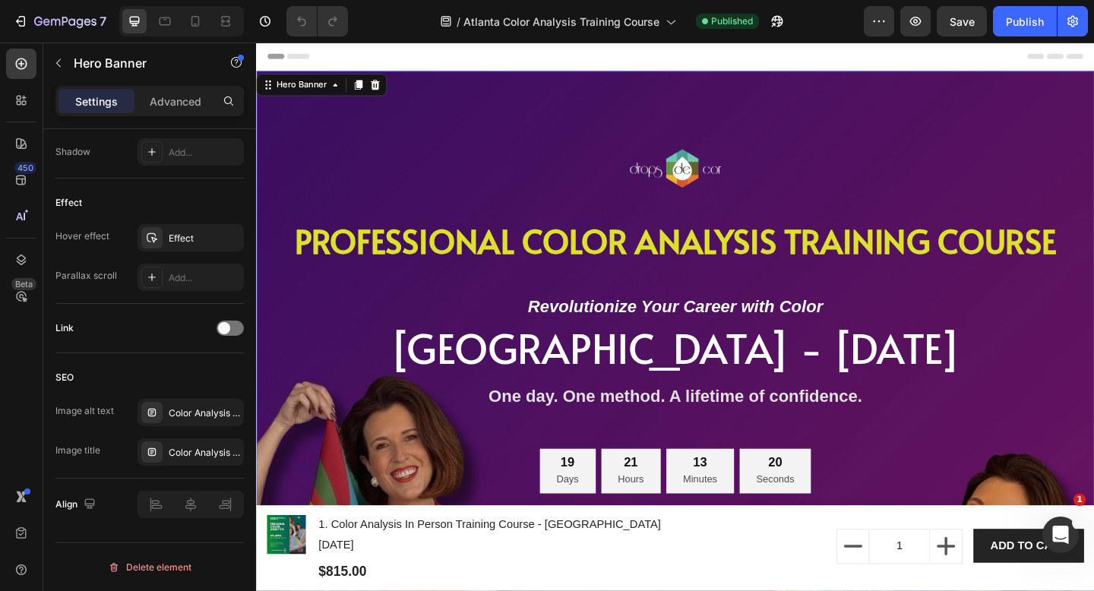
click at [1093, 87] on div "Image PROFESSIONAL COLOR ANALYSIS TRAINING COURSE Heading Revolutionize Your Ca…" at bounding box center [711, 499] width 911 height 851
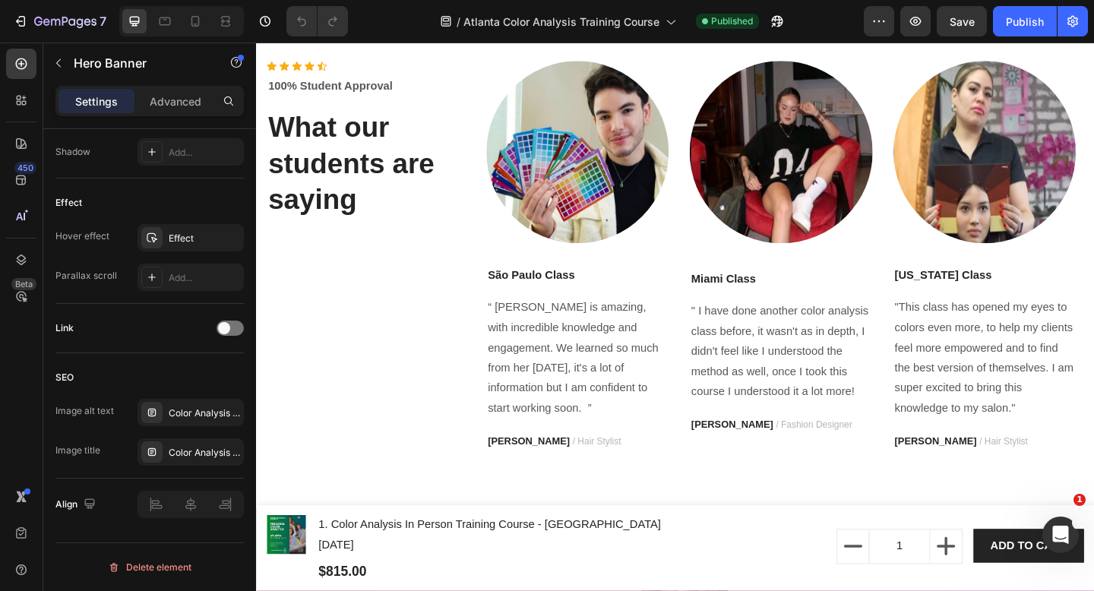
scroll to position [4350, 0]
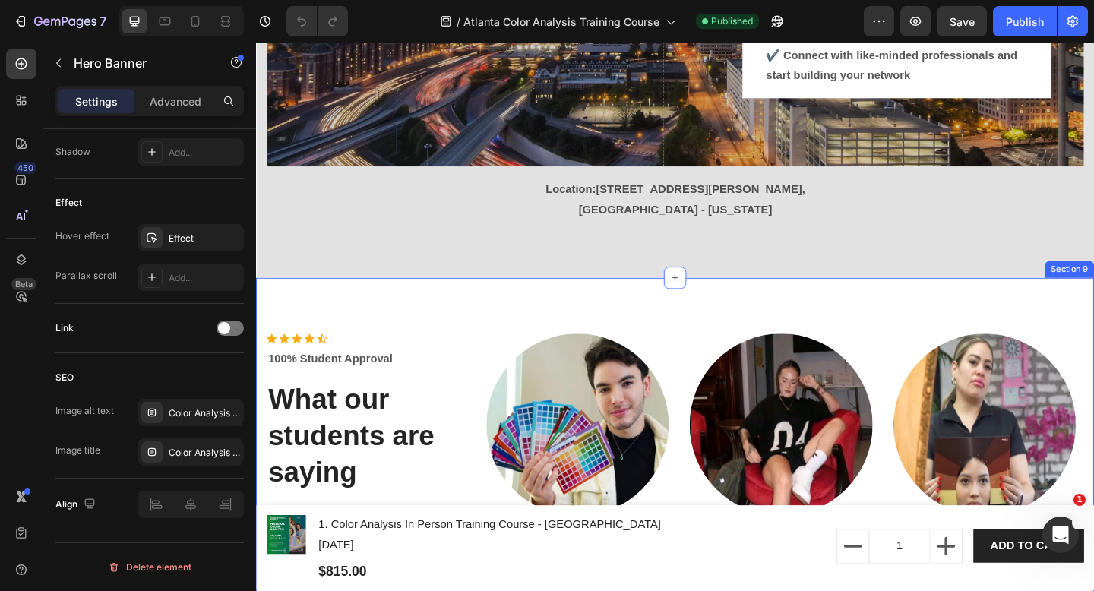
click at [914, 313] on div "Icon Icon Icon Icon Icon Icon List Hoz 100% Student Approval Text block What ou…" at bounding box center [711, 571] width 911 height 546
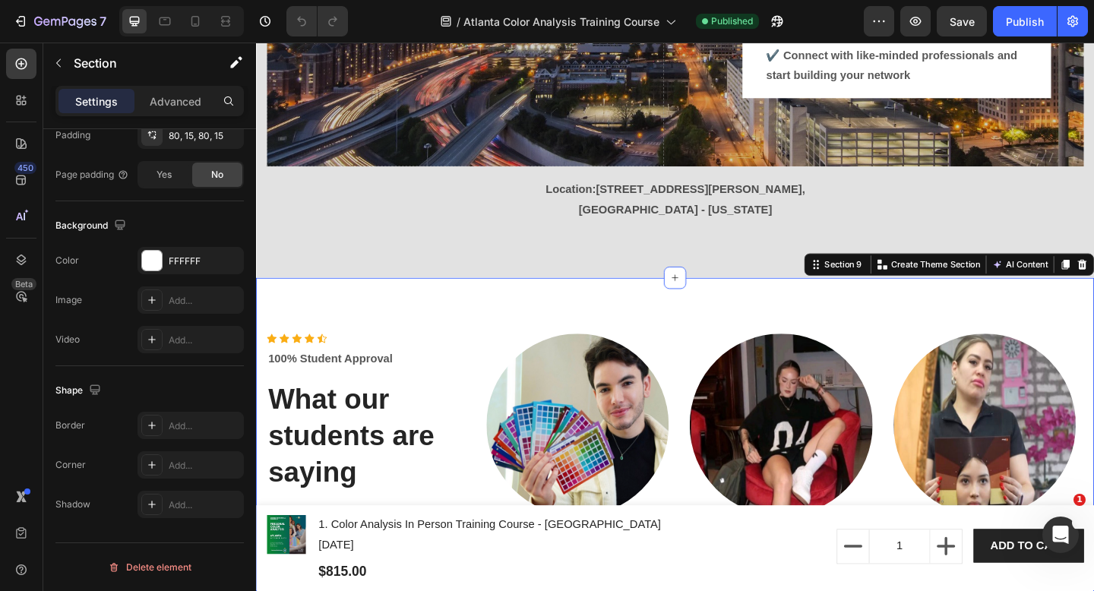
scroll to position [0, 0]
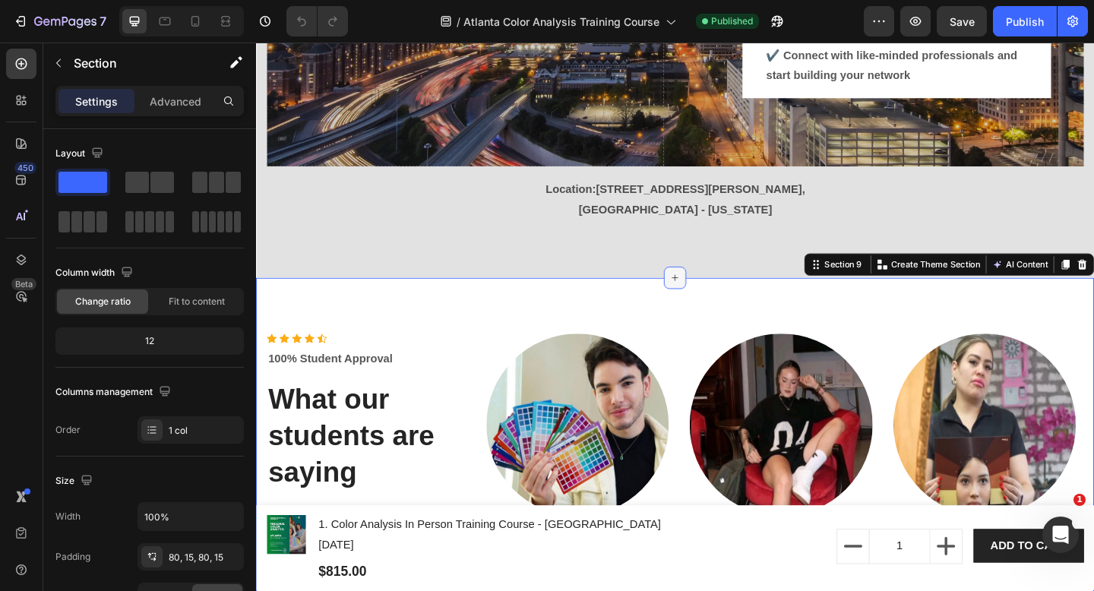
click at [712, 294] on div at bounding box center [711, 298] width 24 height 24
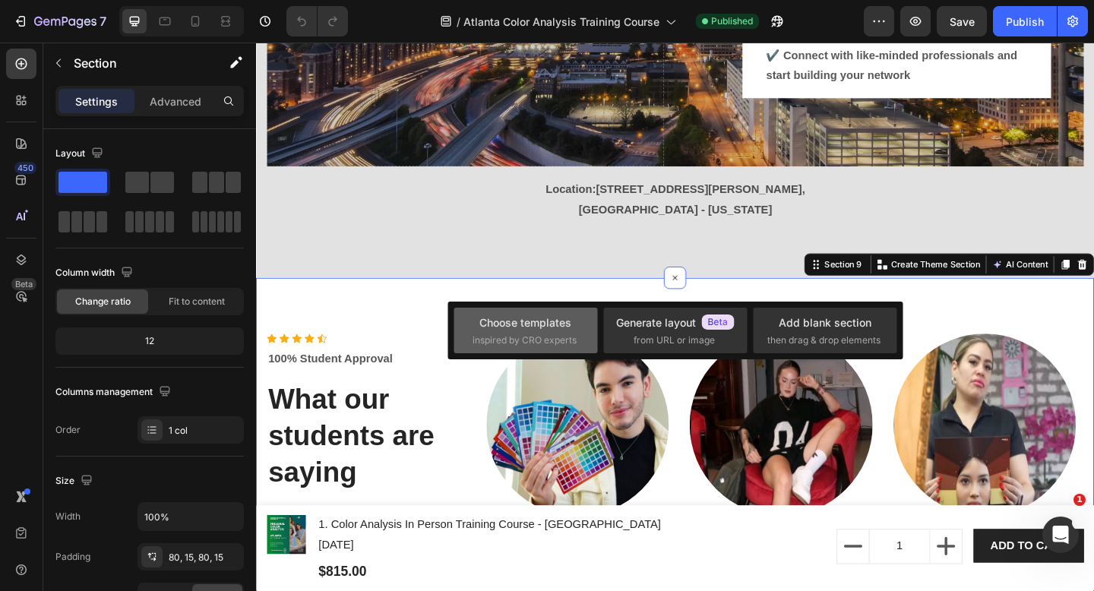
click at [549, 331] on div "Choose templates inspired by CRO experts" at bounding box center [525, 330] width 106 height 33
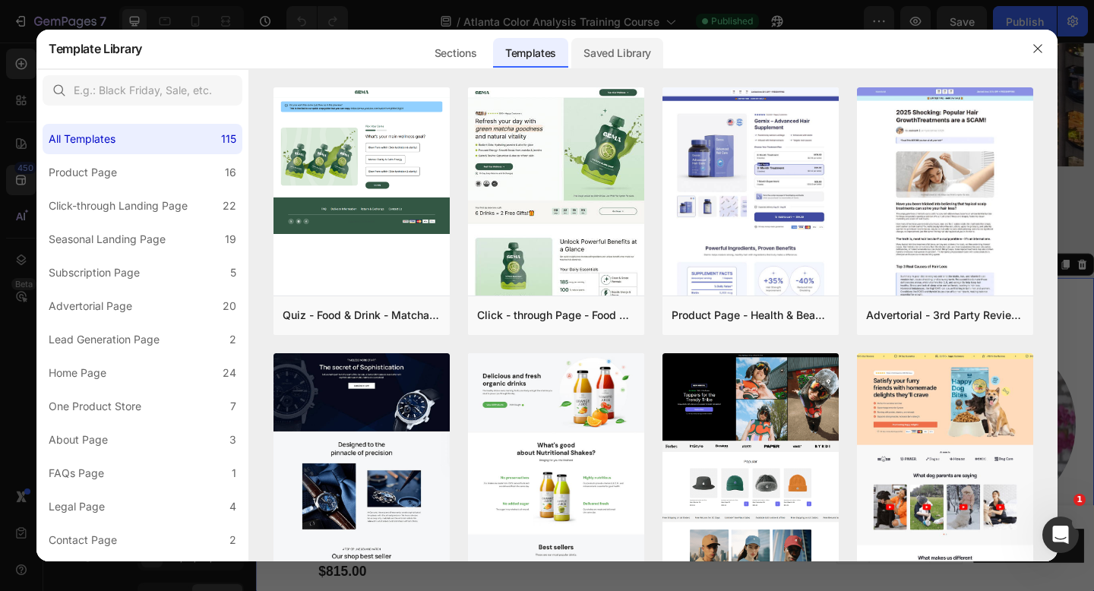
click at [642, 54] on div "Saved Library" at bounding box center [617, 53] width 92 height 30
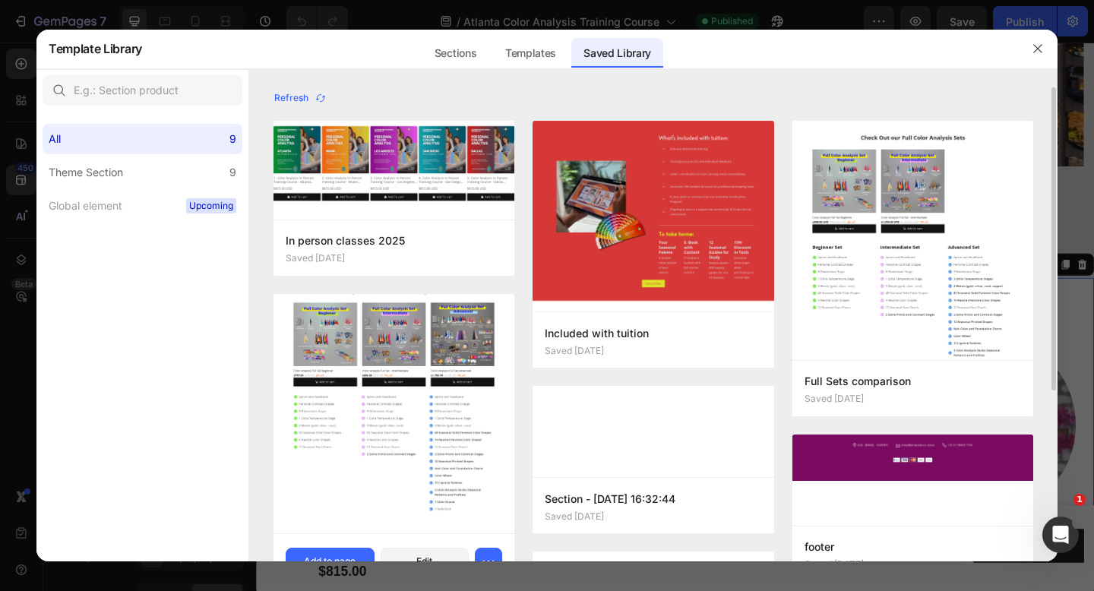
click at [417, 399] on img at bounding box center [393, 402] width 241 height 259
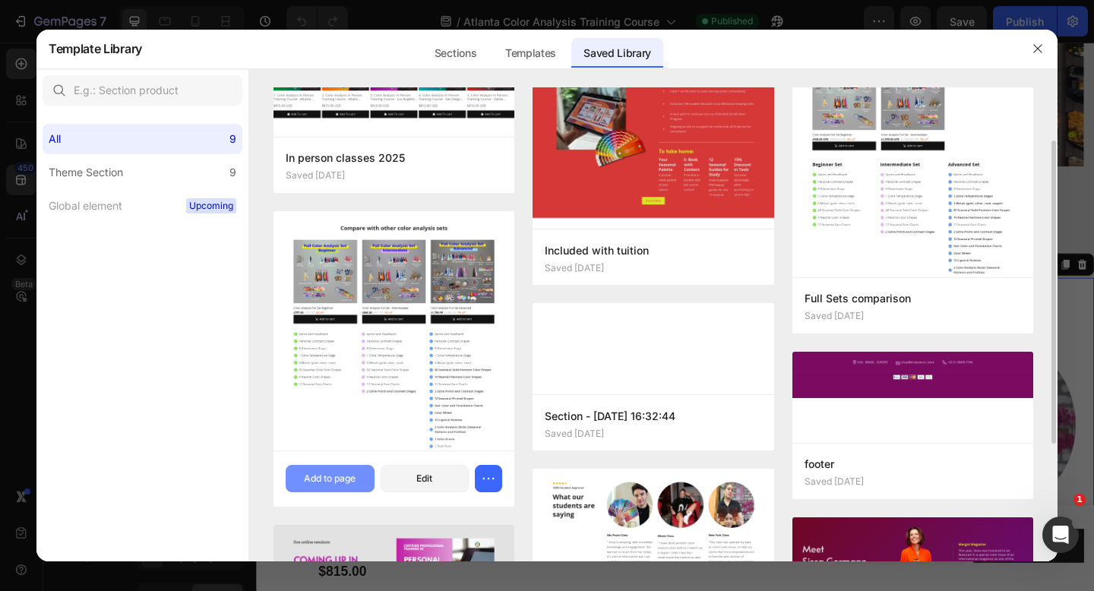
click at [342, 473] on div "Add to page" at bounding box center [330, 479] width 52 height 14
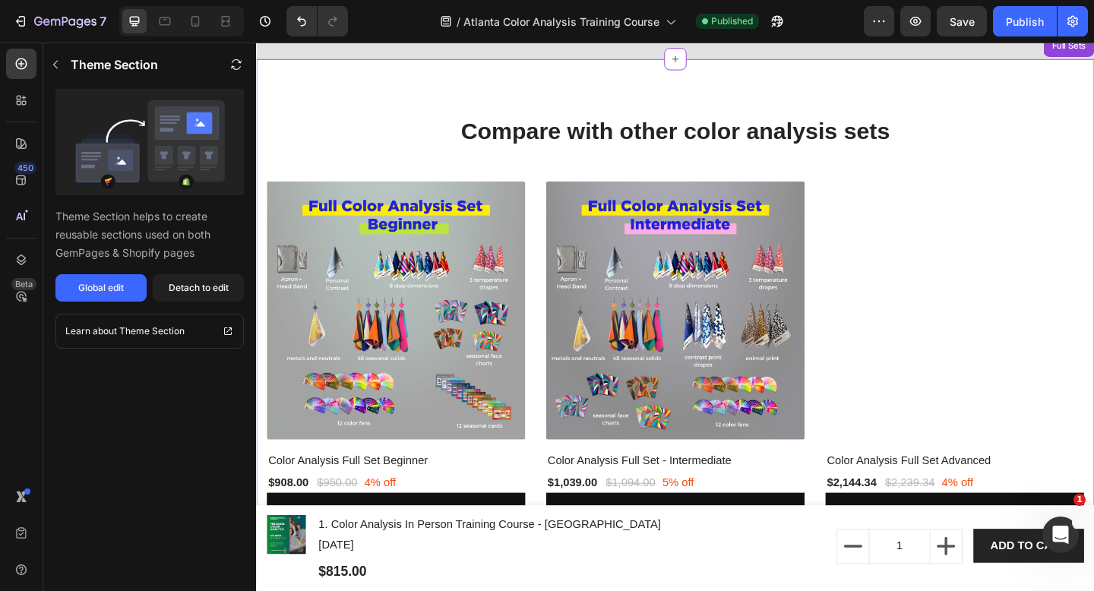
scroll to position [4606, 0]
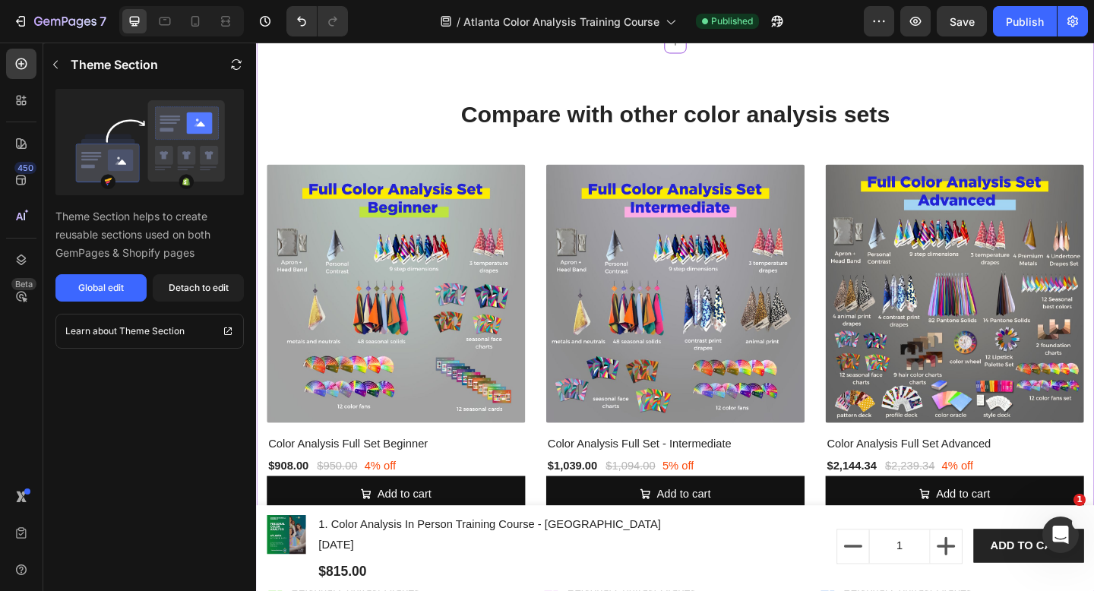
click at [787, 112] on h2 "Compare with other color analysis sets" at bounding box center [711, 121] width 889 height 36
click at [230, 283] on button "Detach to edit" at bounding box center [198, 287] width 91 height 27
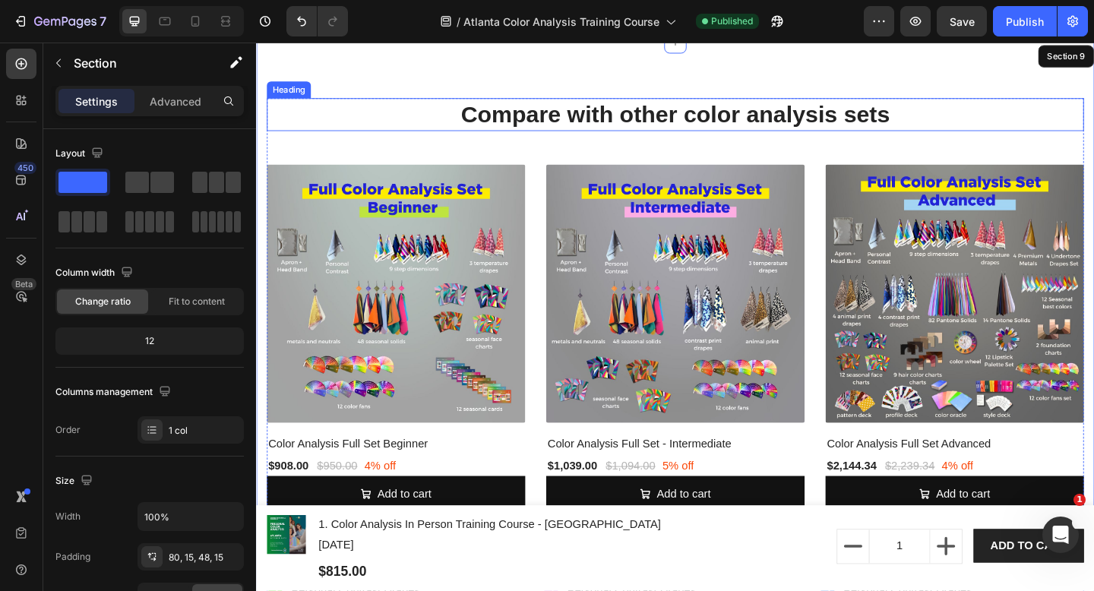
click at [608, 109] on h2 "Compare with other color analysis sets" at bounding box center [711, 121] width 889 height 36
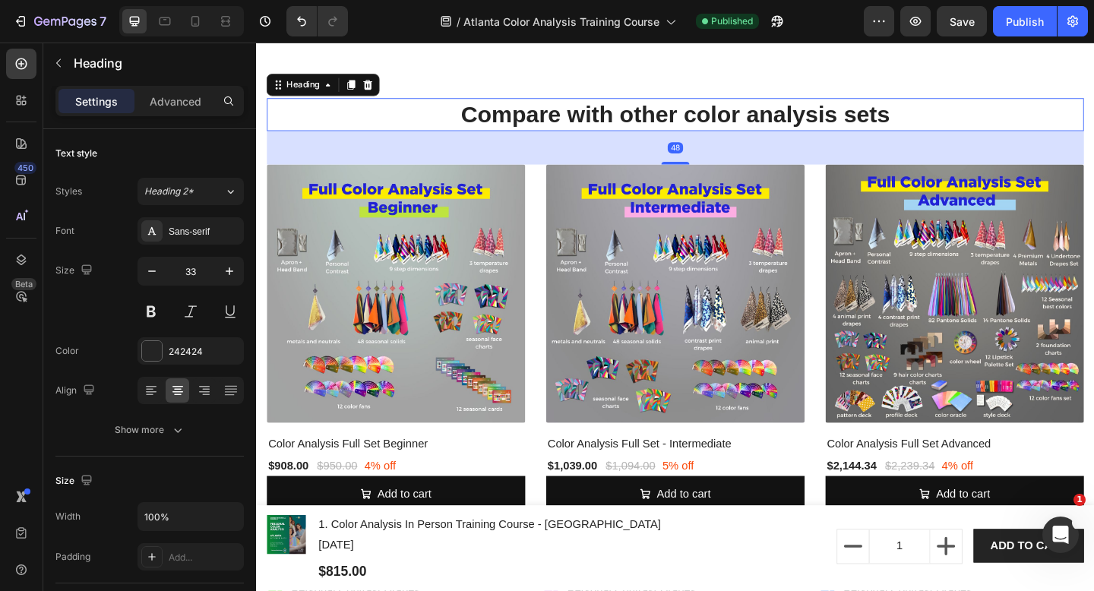
click at [608, 115] on h2 "Compare with other color analysis sets" at bounding box center [711, 121] width 889 height 36
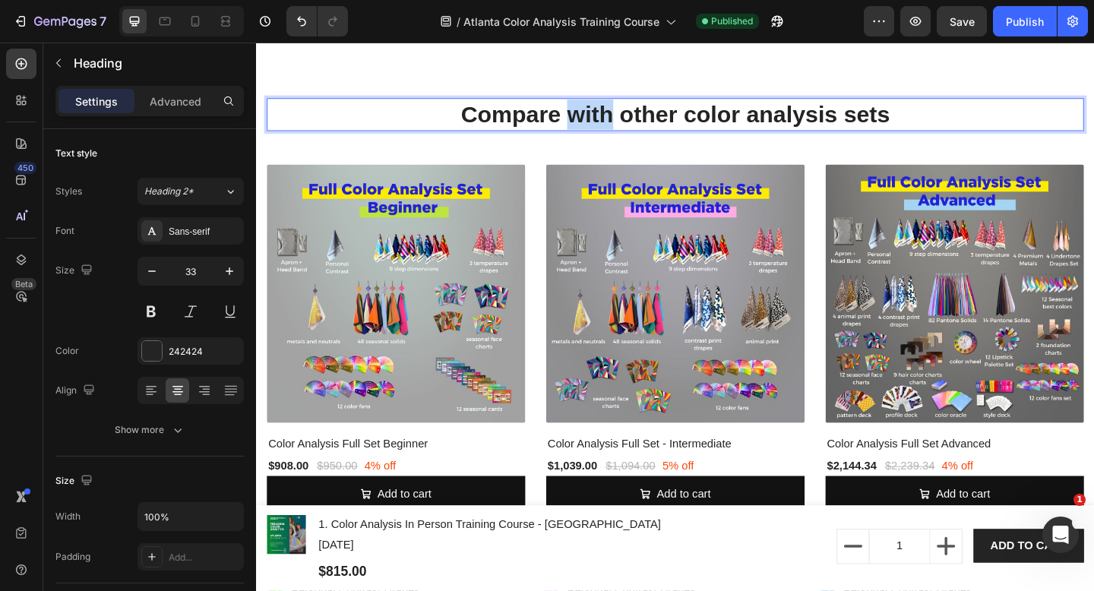
click at [608, 115] on p "Compare with other color analysis sets" at bounding box center [712, 121] width 886 height 33
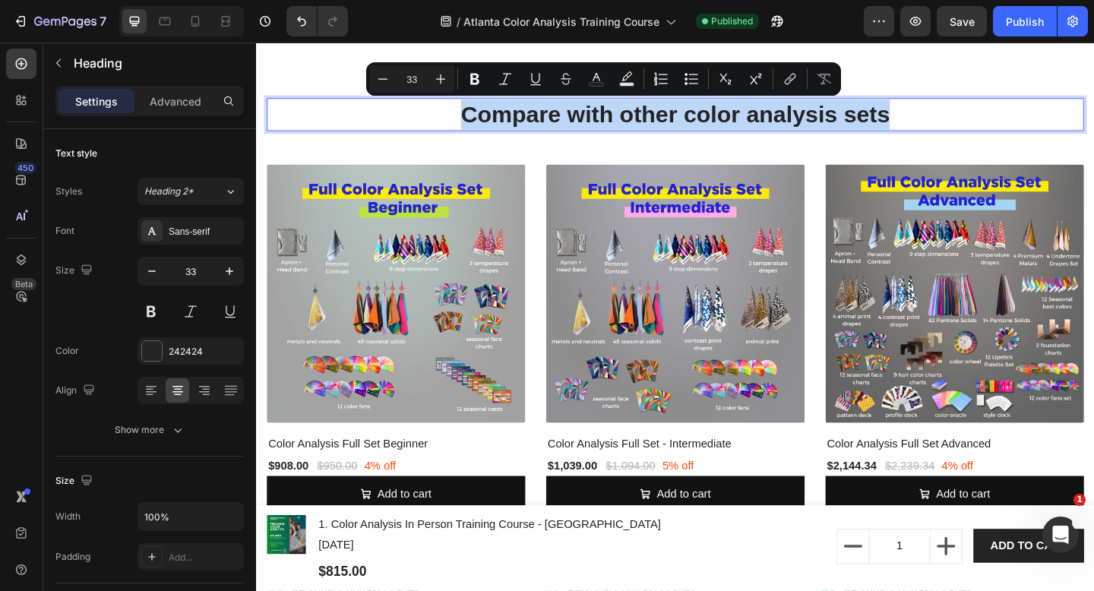
click at [608, 115] on p "Compare with other color analysis sets" at bounding box center [712, 121] width 886 height 33
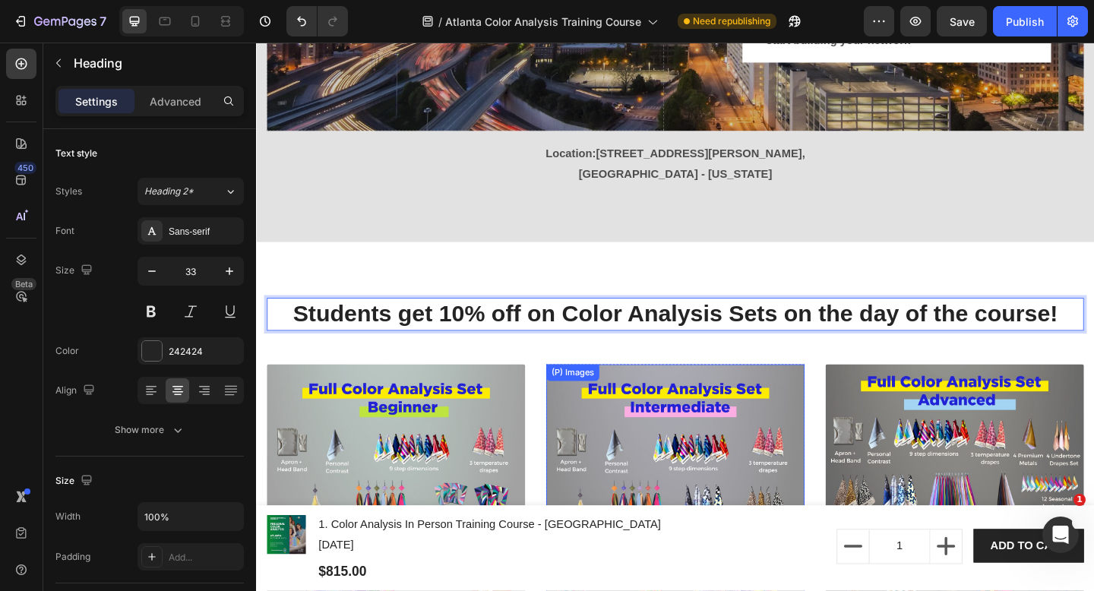
scroll to position [4385, 0]
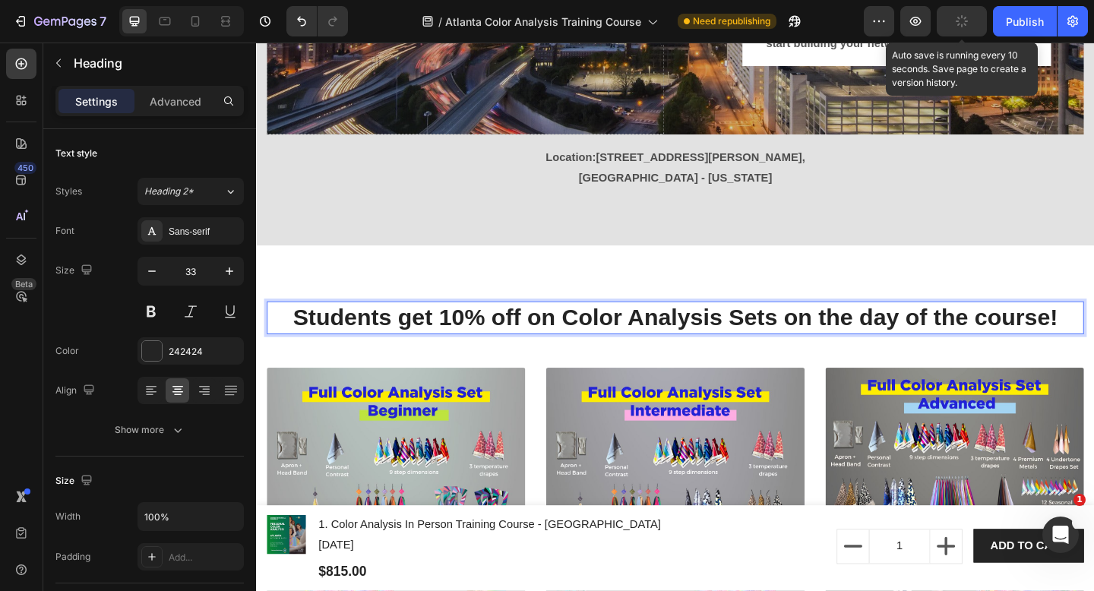
click at [942, 24] on button "button" at bounding box center [961, 21] width 50 height 30
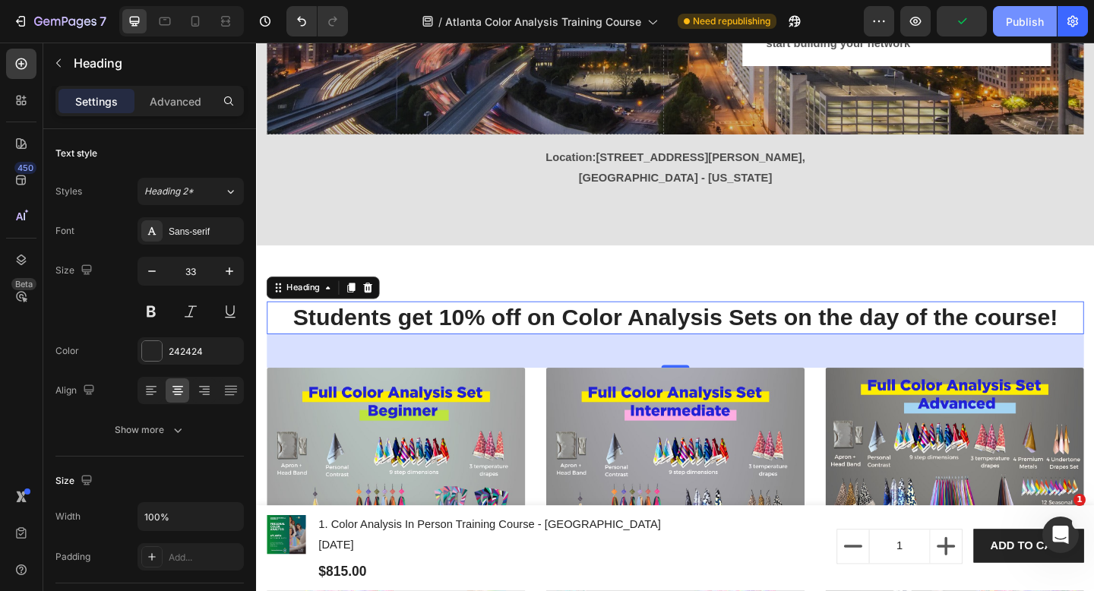
click at [1010, 22] on div "Publish" at bounding box center [1025, 22] width 38 height 16
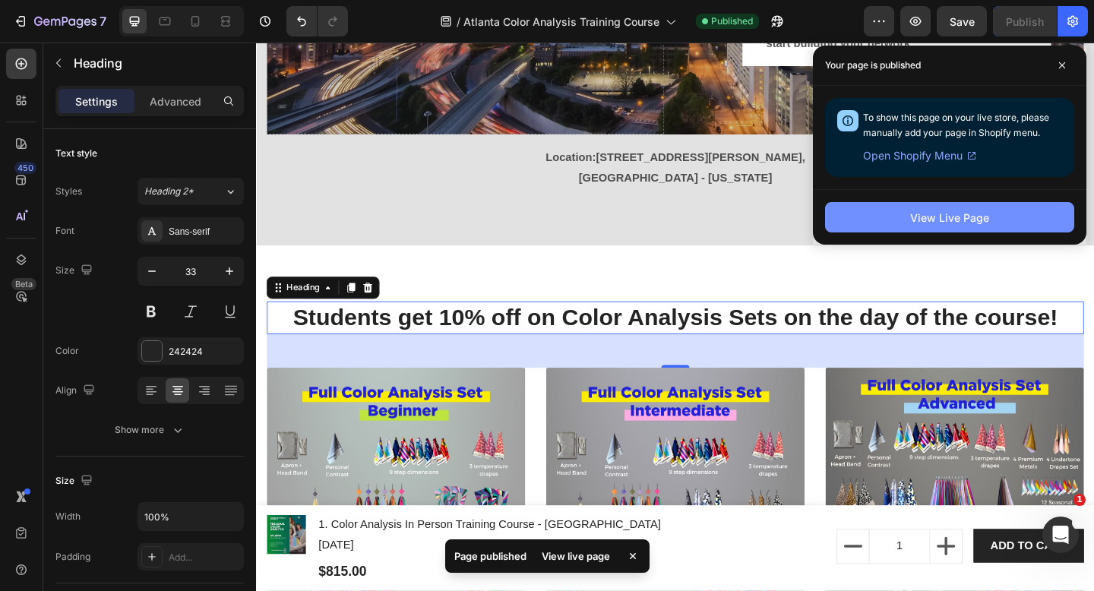
click at [1006, 224] on button "View Live Page" at bounding box center [949, 217] width 249 height 30
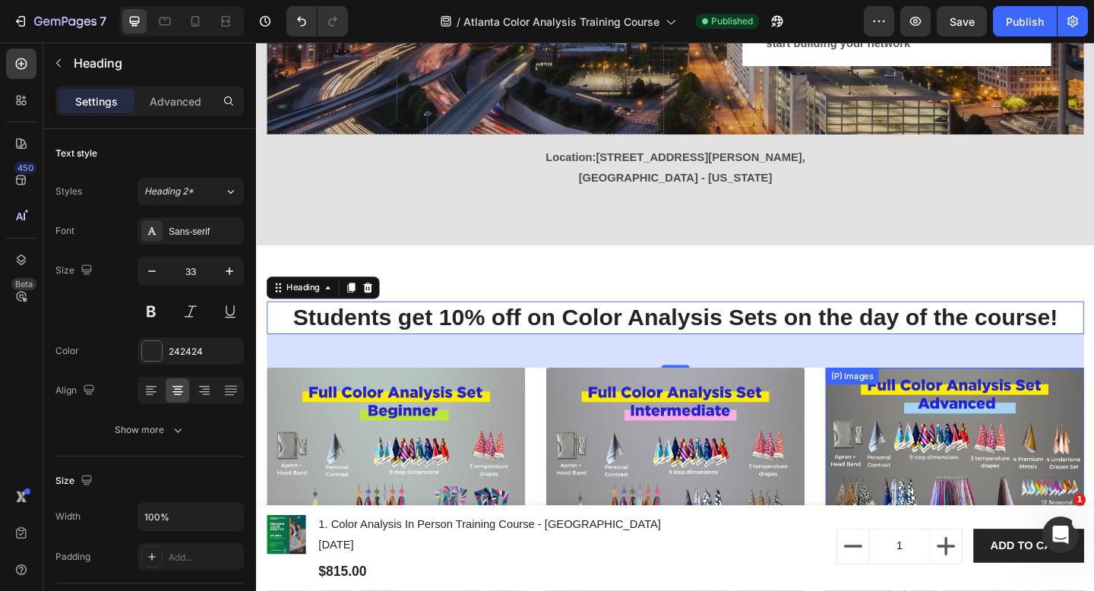
click at [1002, 465] on img at bounding box center [1015, 536] width 281 height 281
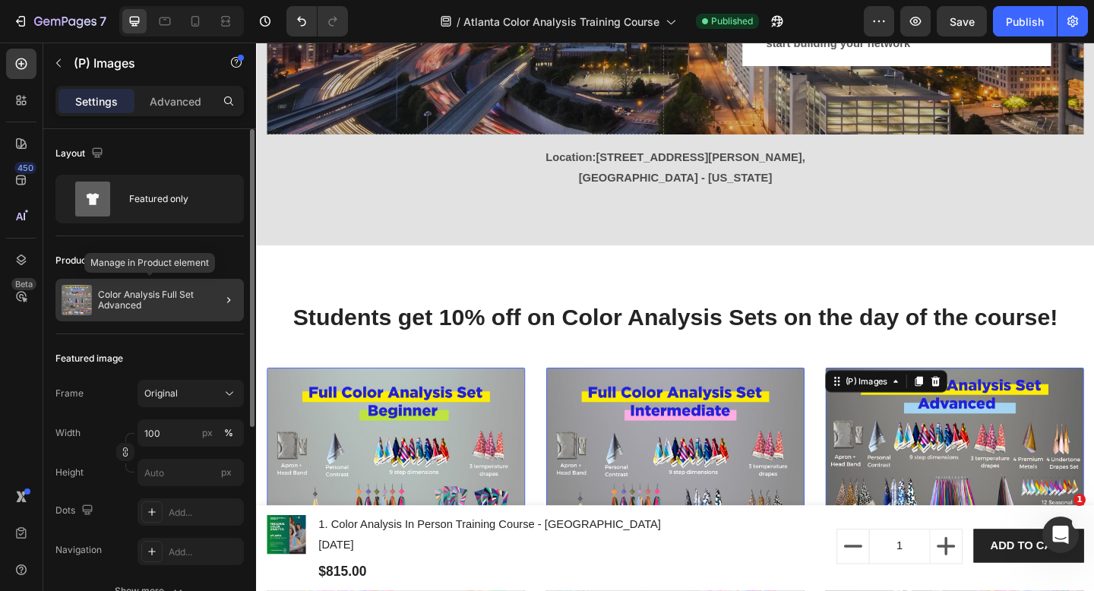
click at [193, 309] on p "Color Analysis Full Set Advanced" at bounding box center [168, 299] width 140 height 21
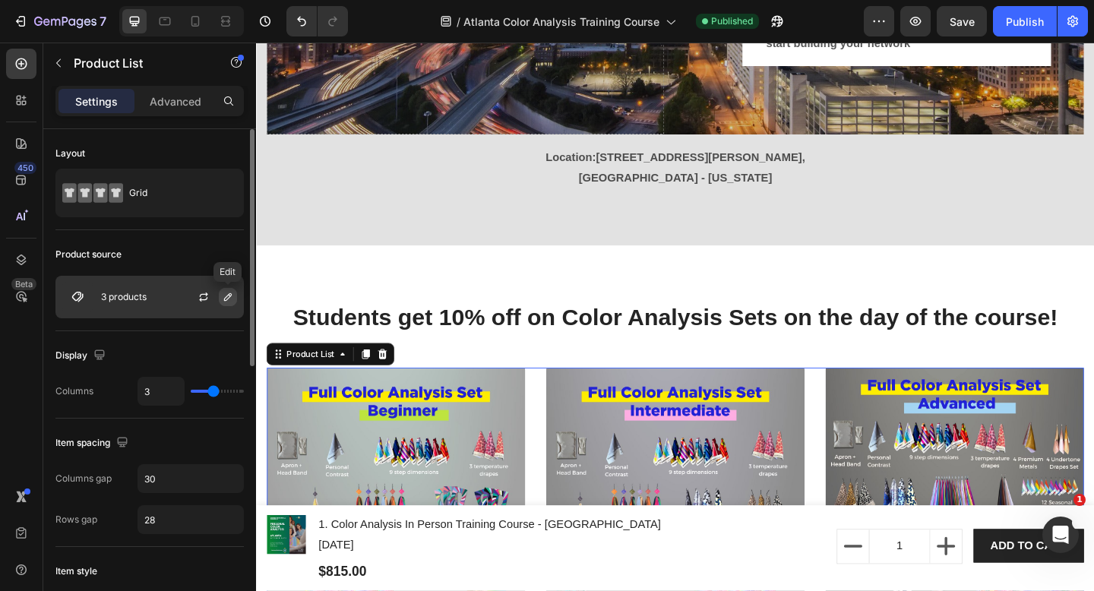
click at [232, 295] on icon "button" at bounding box center [228, 297] width 12 height 12
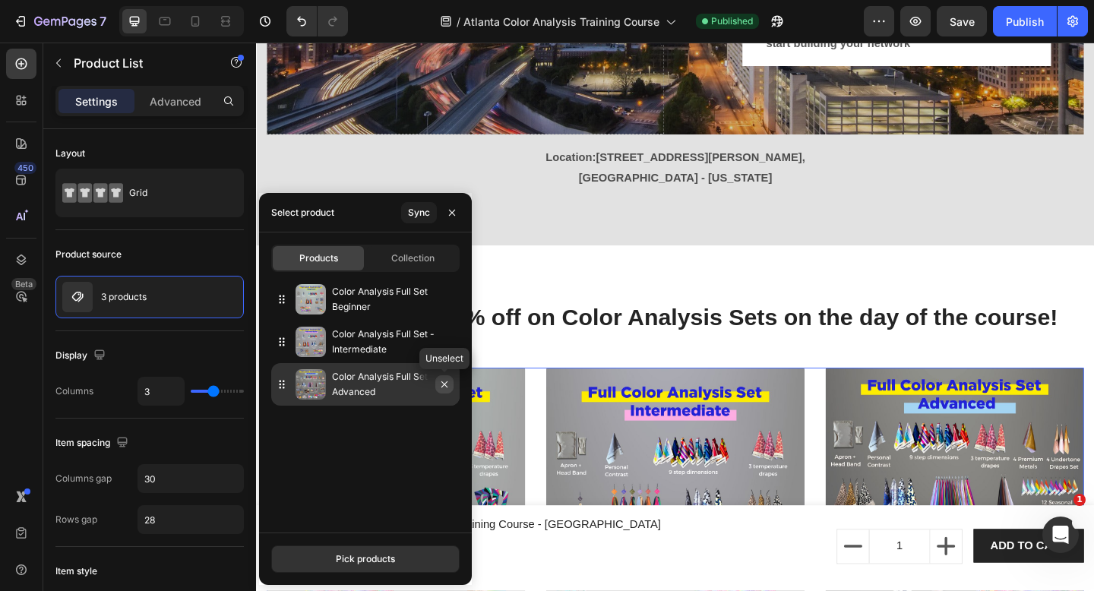
click at [447, 389] on icon "button" at bounding box center [444, 384] width 12 height 12
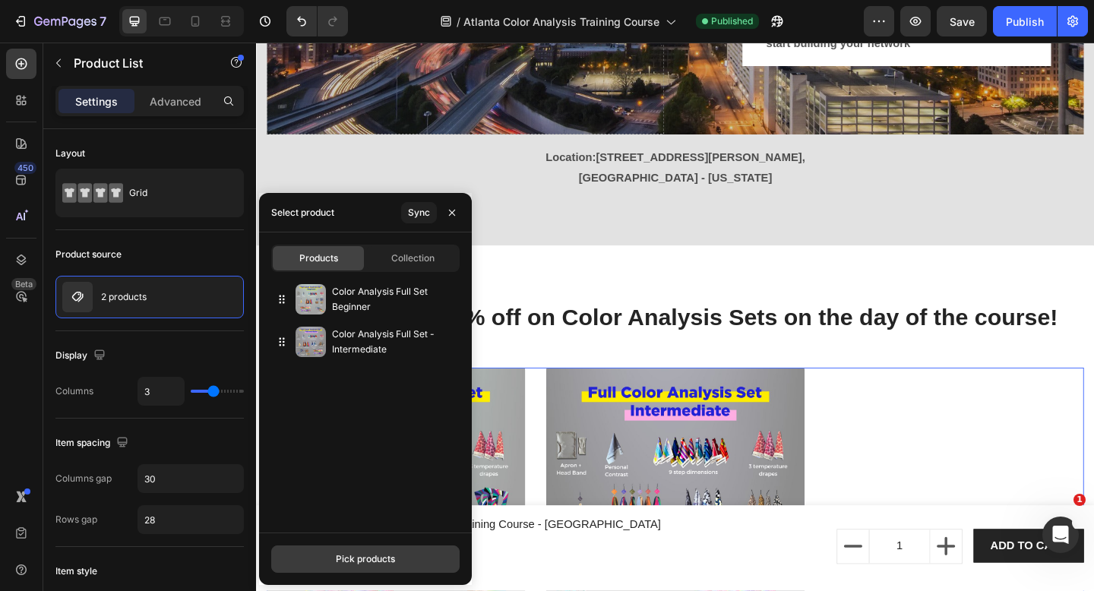
click at [403, 554] on button "Pick products" at bounding box center [365, 558] width 188 height 27
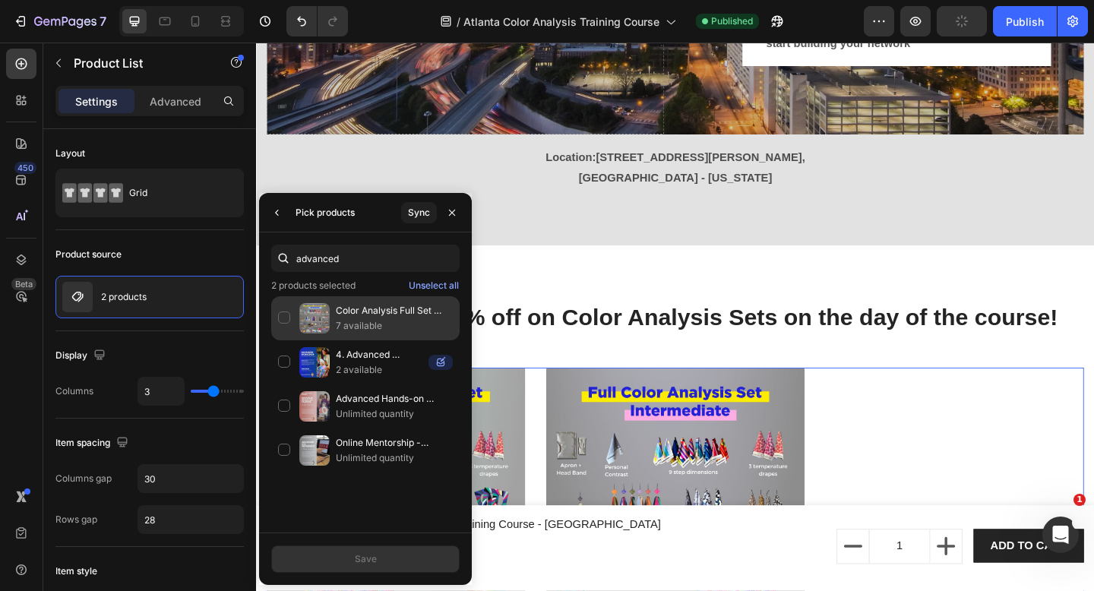
type input "advanced"
click at [393, 307] on p "Color Analysis Full Set Advanced" at bounding box center [394, 310] width 117 height 15
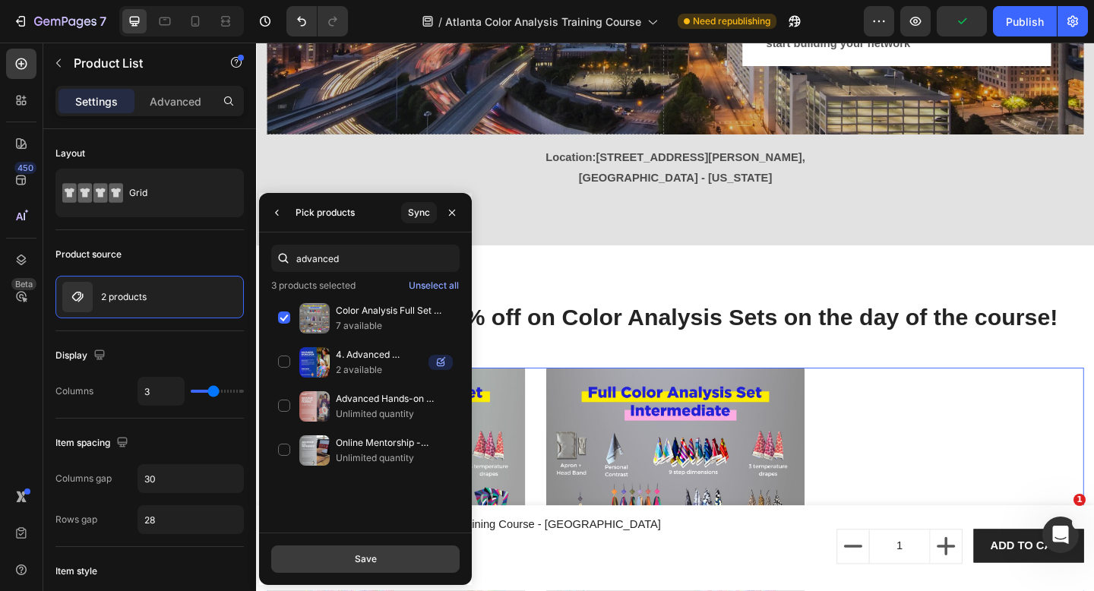
click at [387, 557] on button "Save" at bounding box center [365, 558] width 188 height 27
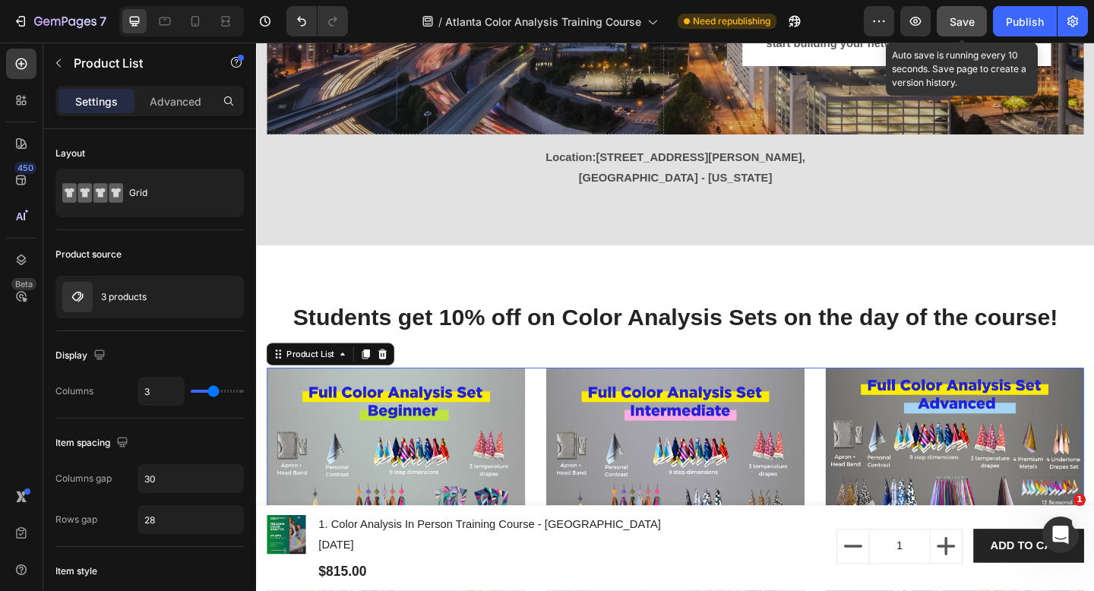
click at [965, 26] on span "Save" at bounding box center [961, 21] width 25 height 13
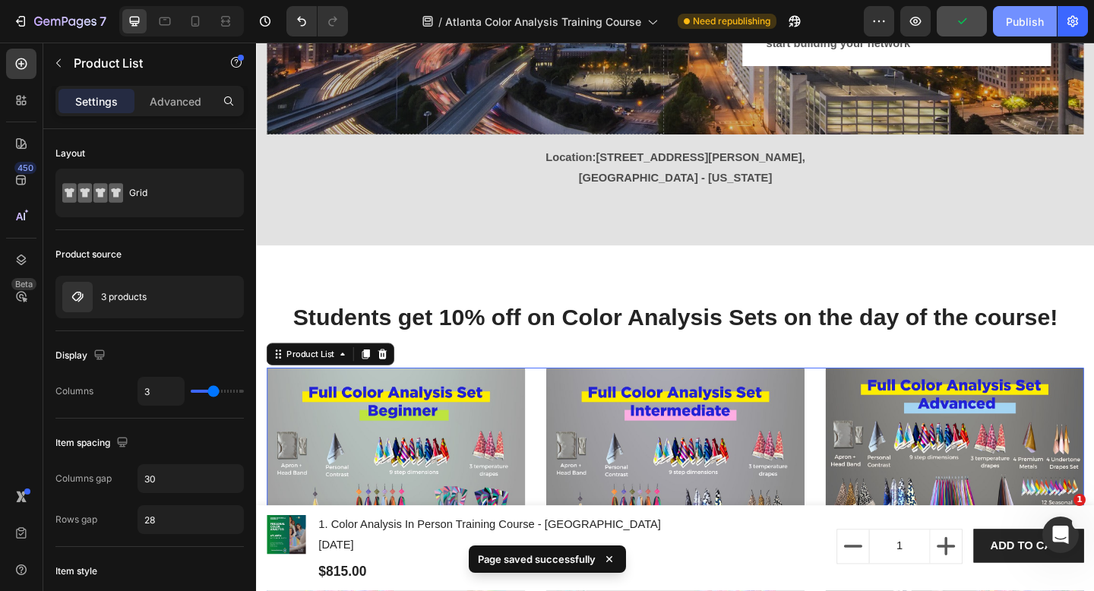
click at [1018, 22] on div "Publish" at bounding box center [1025, 22] width 38 height 16
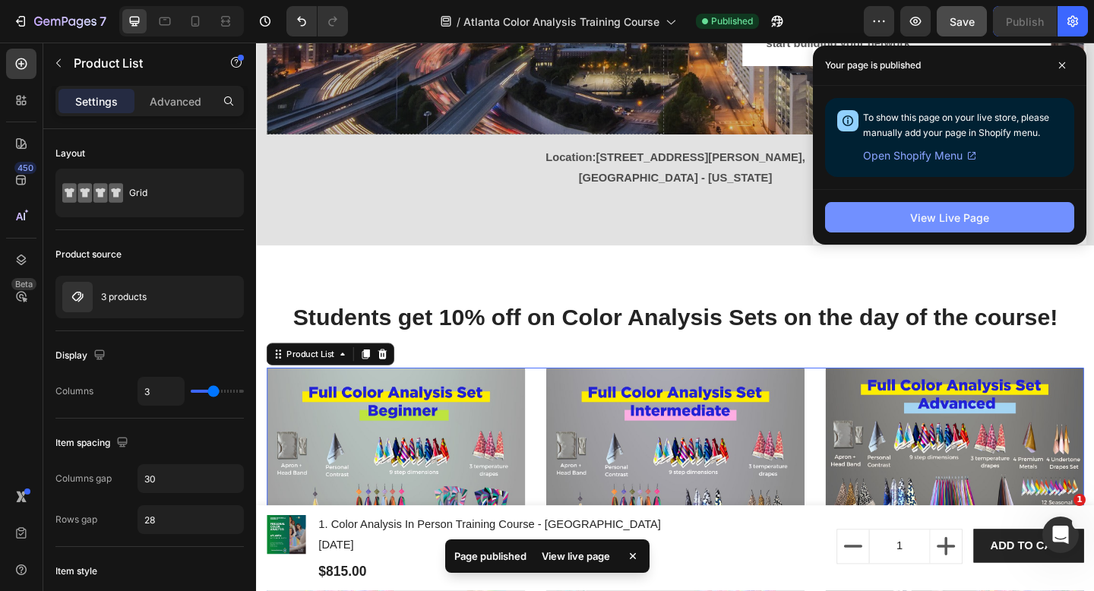
click at [1017, 213] on button "View Live Page" at bounding box center [949, 217] width 249 height 30
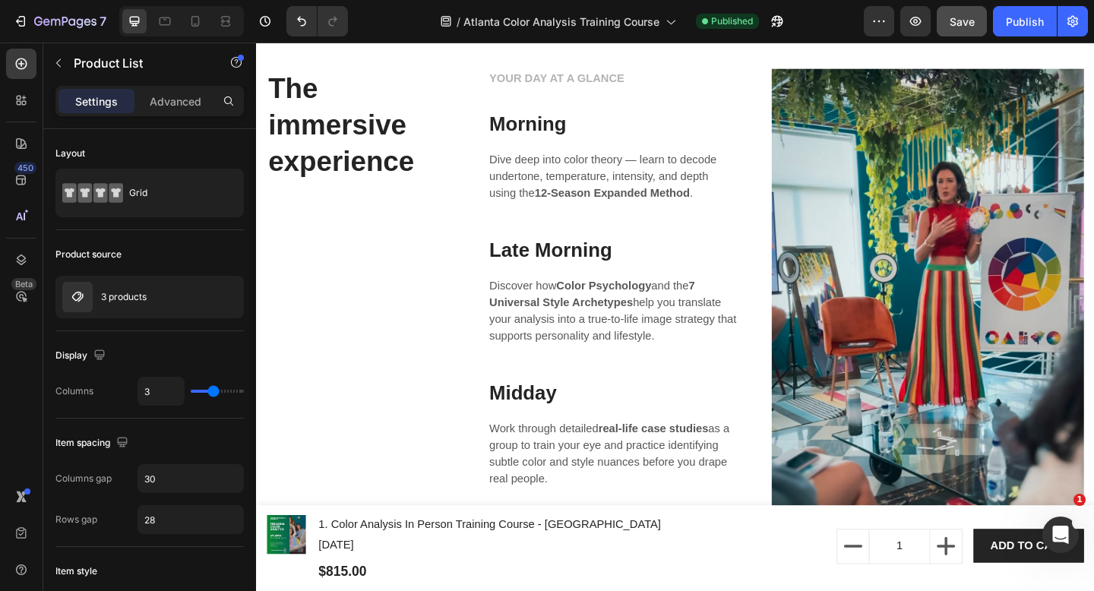
scroll to position [2339, 0]
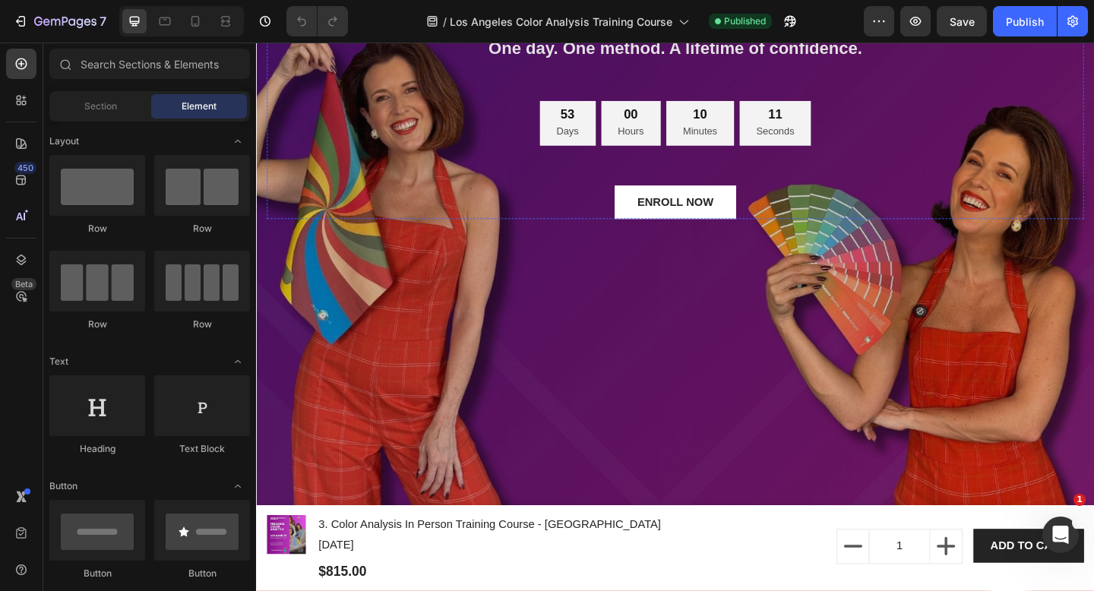
scroll to position [401, 0]
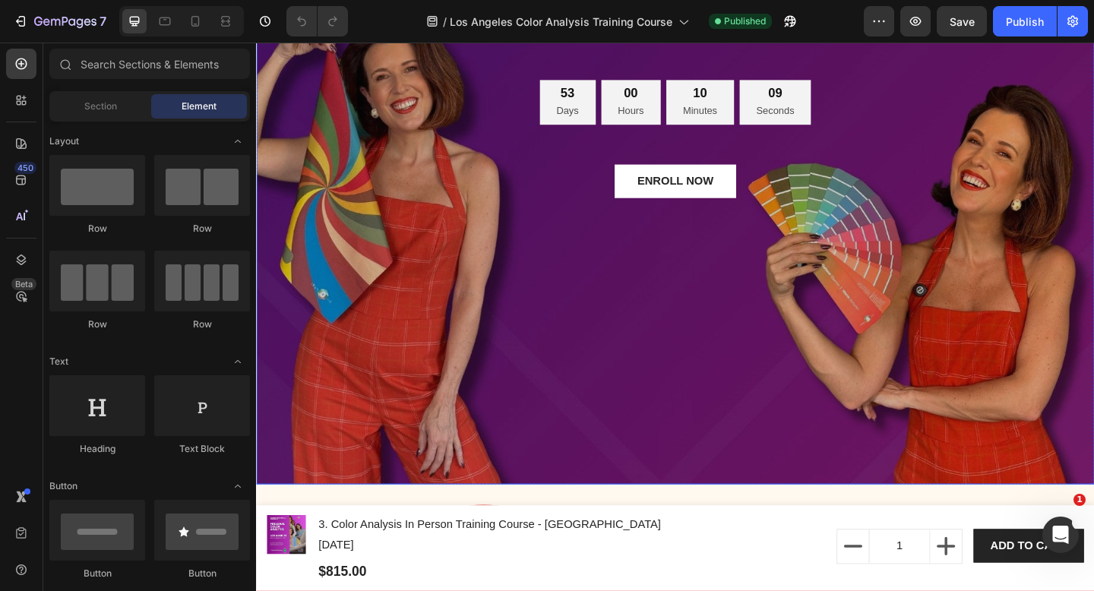
click at [759, 257] on div "Image PROFESSIONAL COLOR ANALYSIS TRAINING COURSE Heading Revolutionize Your Ca…" at bounding box center [711, 98] width 889 height 802
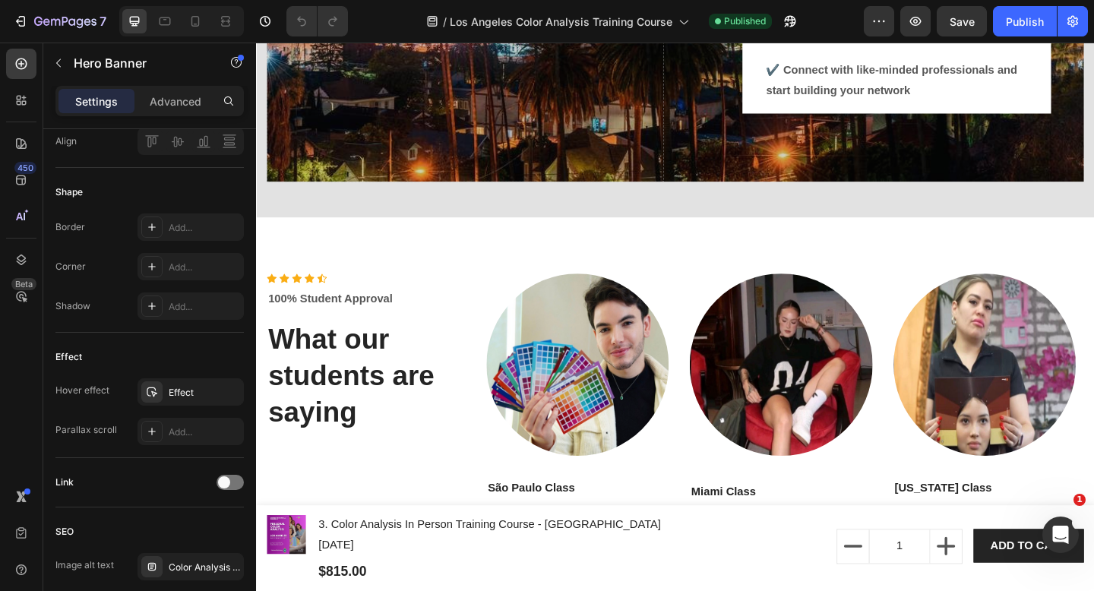
scroll to position [4513, 0]
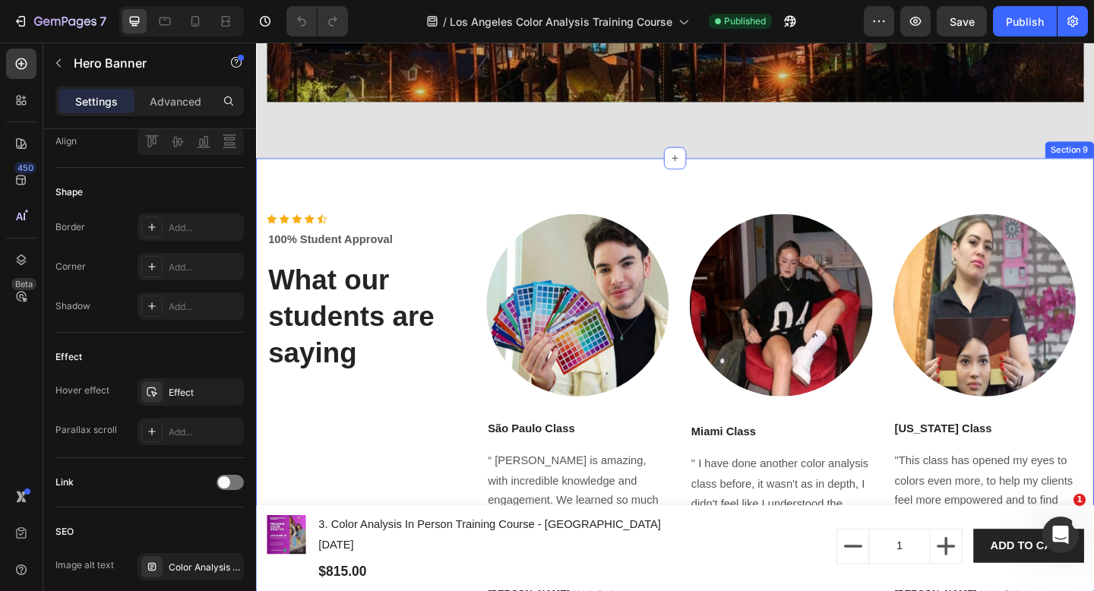
click at [842, 169] on div "Icon Icon Icon Icon Icon Icon List Hoz 100% Student Approval Text block What ou…" at bounding box center [711, 442] width 911 height 546
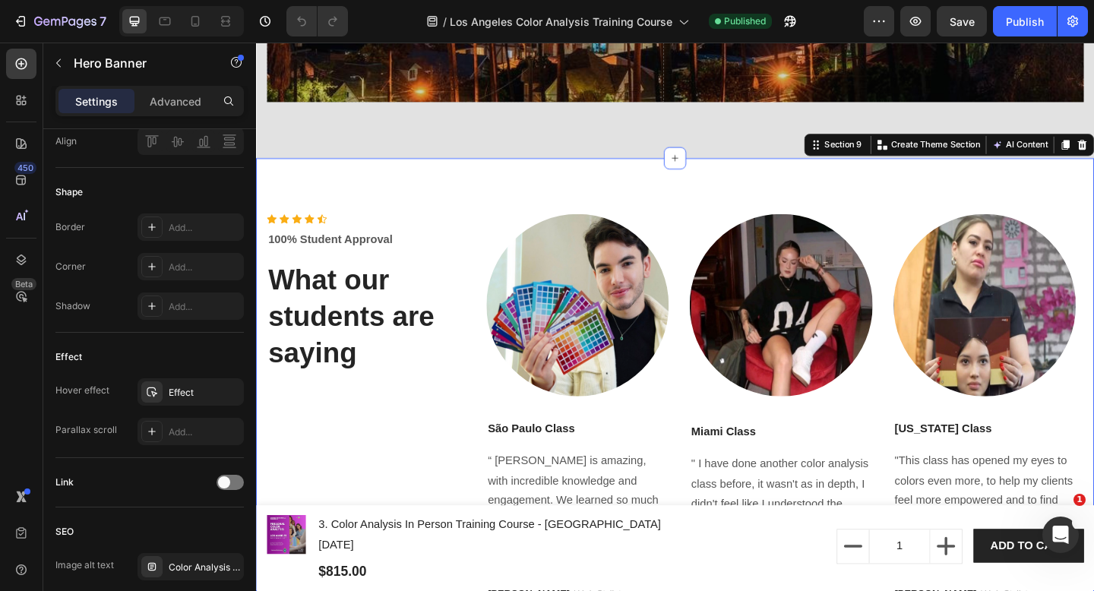
scroll to position [0, 0]
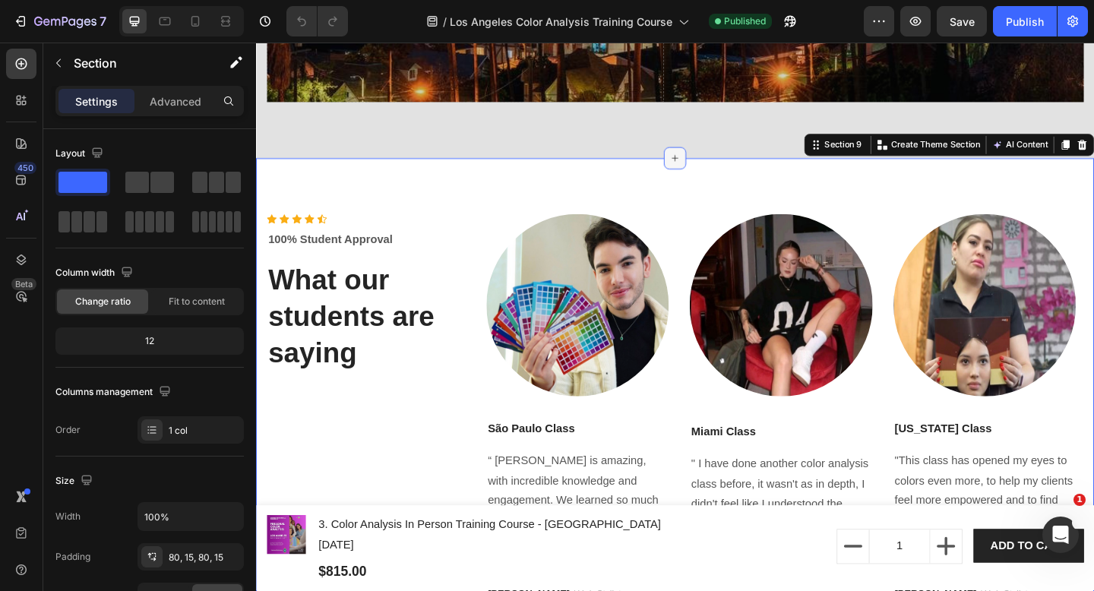
click at [699, 156] on div at bounding box center [711, 168] width 24 height 24
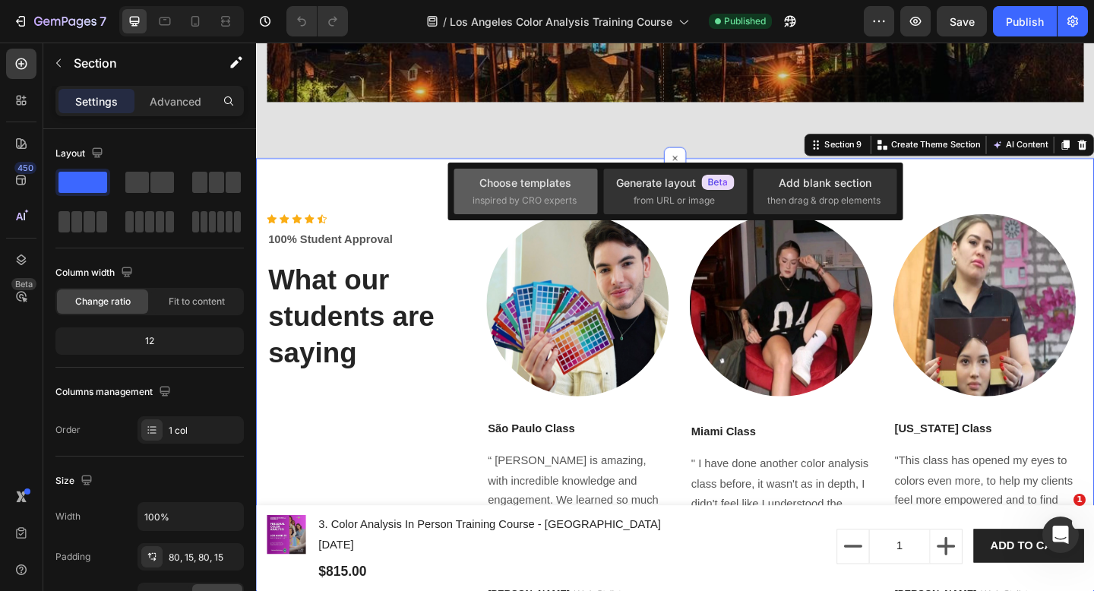
click at [529, 200] on span "inspired by CRO experts" at bounding box center [524, 201] width 104 height 14
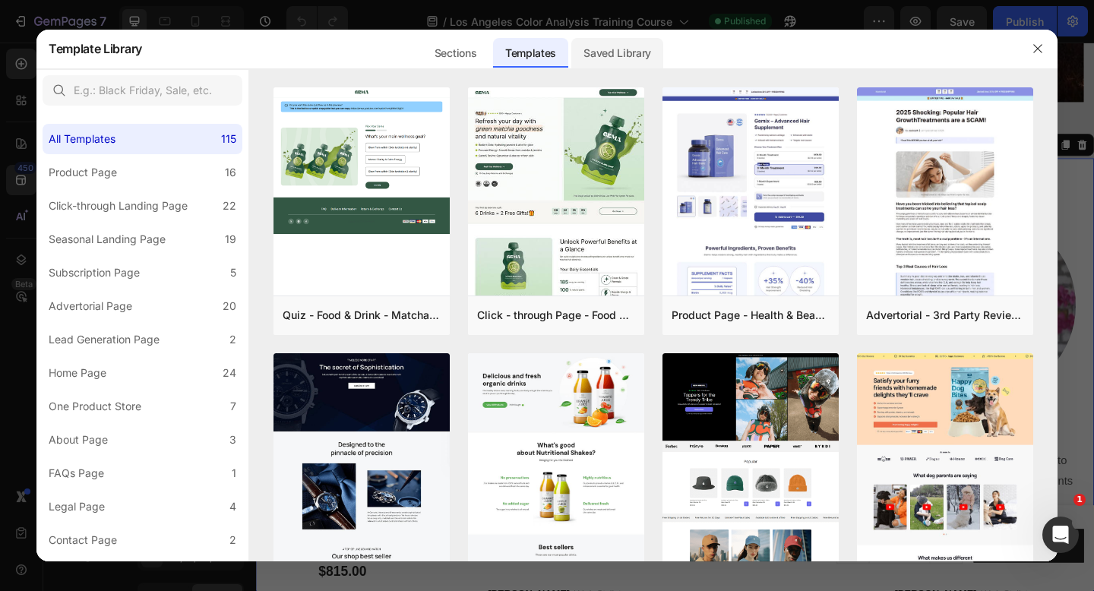
click at [615, 43] on div "Saved Library" at bounding box center [617, 53] width 92 height 30
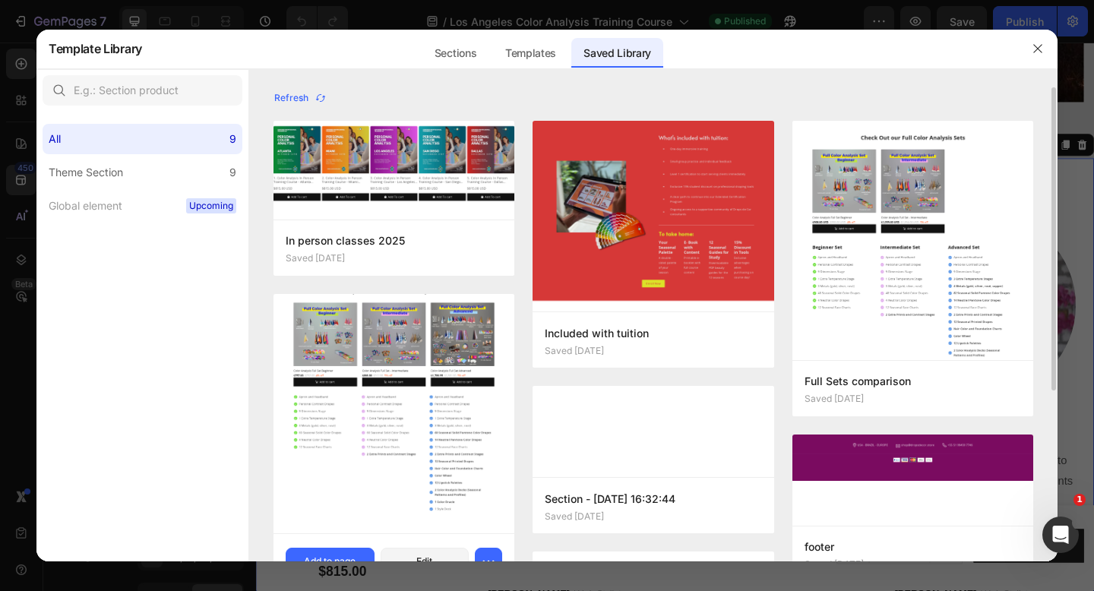
click at [429, 377] on img at bounding box center [393, 402] width 241 height 259
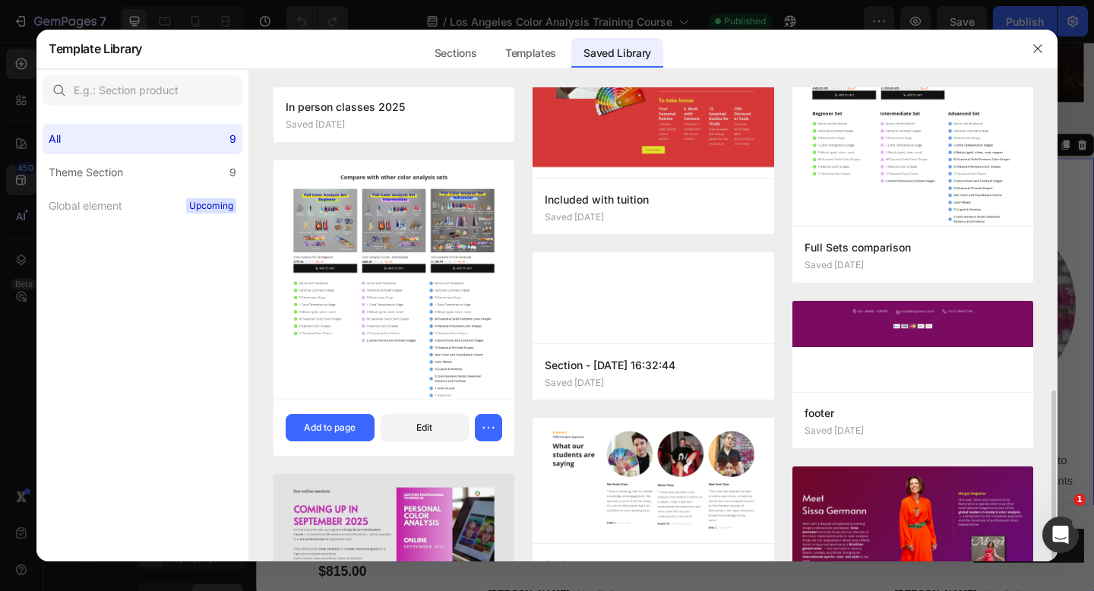
scroll to position [266, 0]
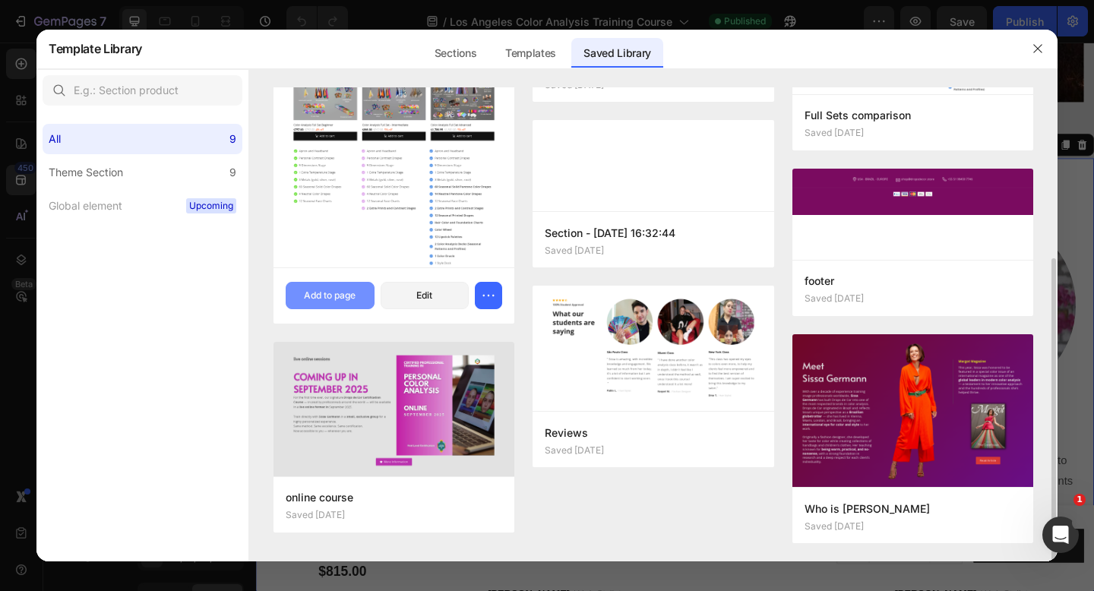
click at [345, 287] on button "Add to page" at bounding box center [330, 295] width 89 height 27
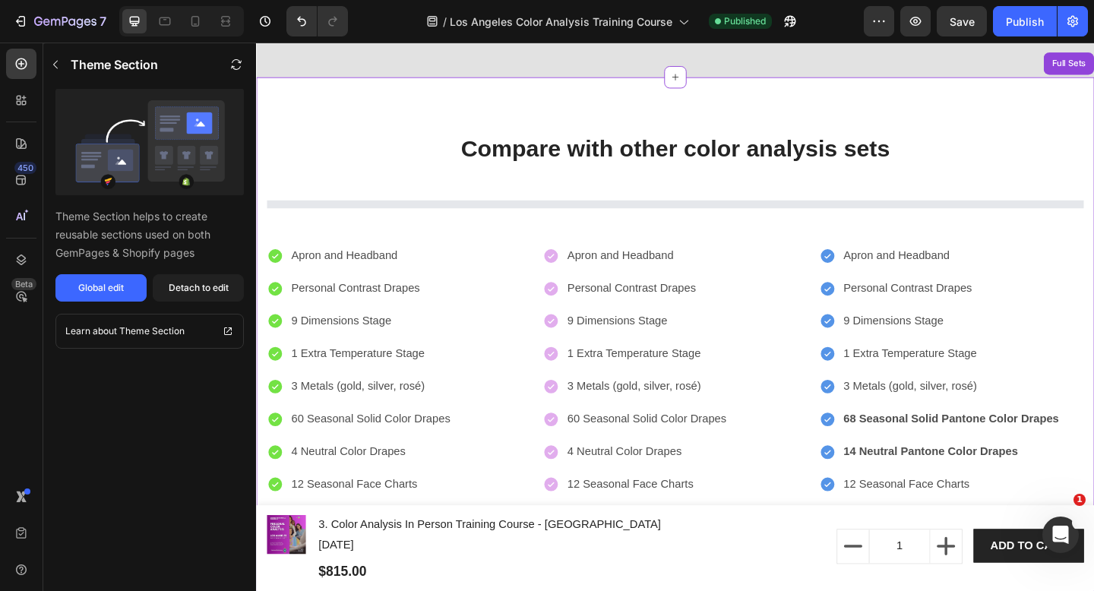
scroll to position [4617, 0]
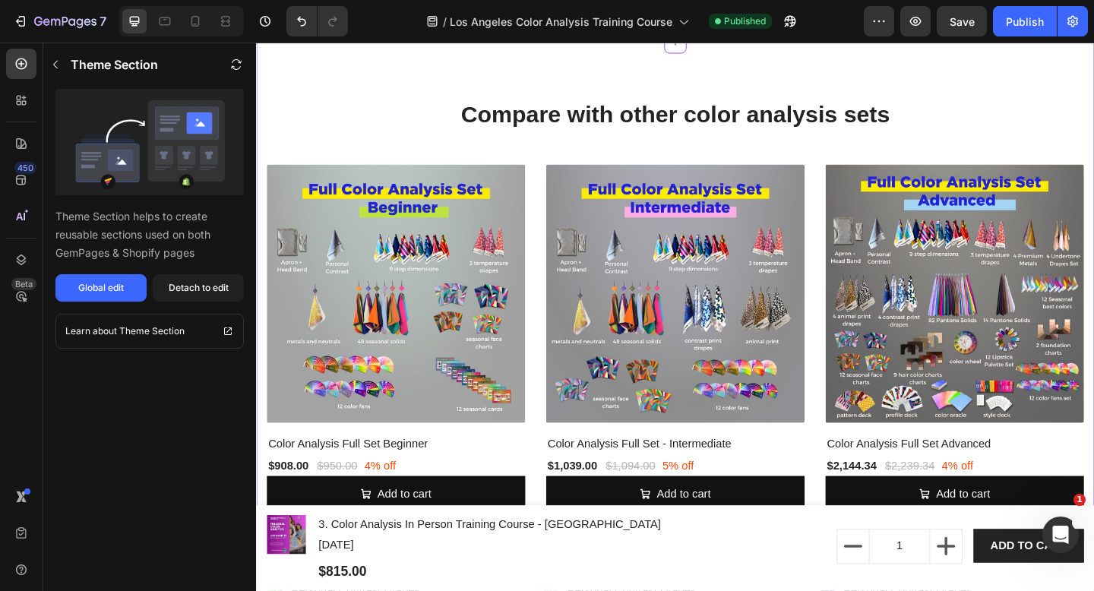
click at [961, 361] on img at bounding box center [1015, 315] width 281 height 281
click at [194, 286] on div "Detach to edit" at bounding box center [199, 288] width 60 height 14
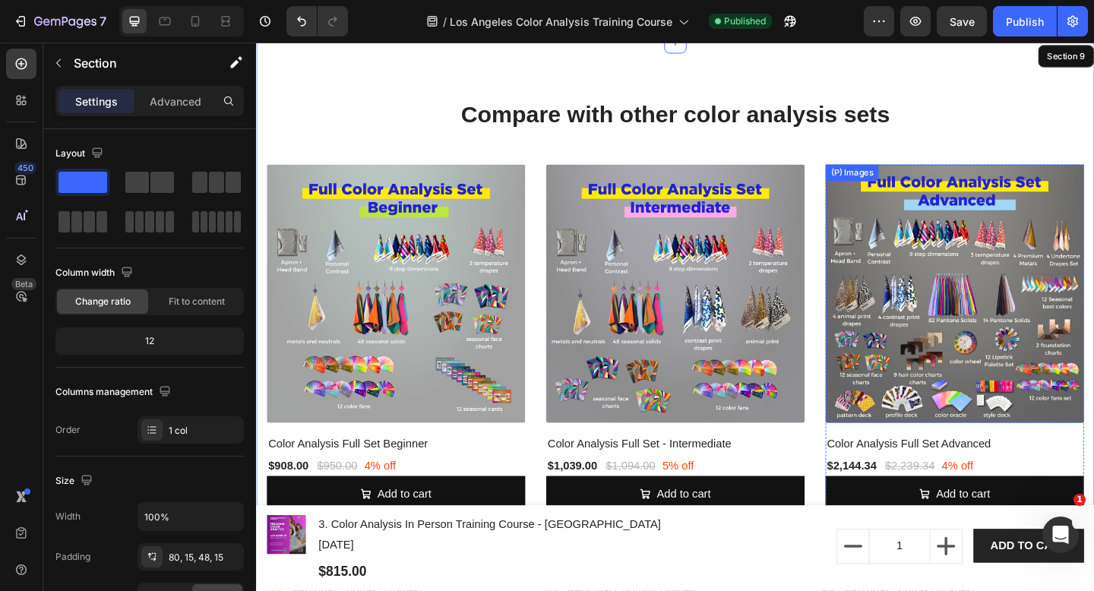
click at [960, 299] on img at bounding box center [1015, 315] width 281 height 281
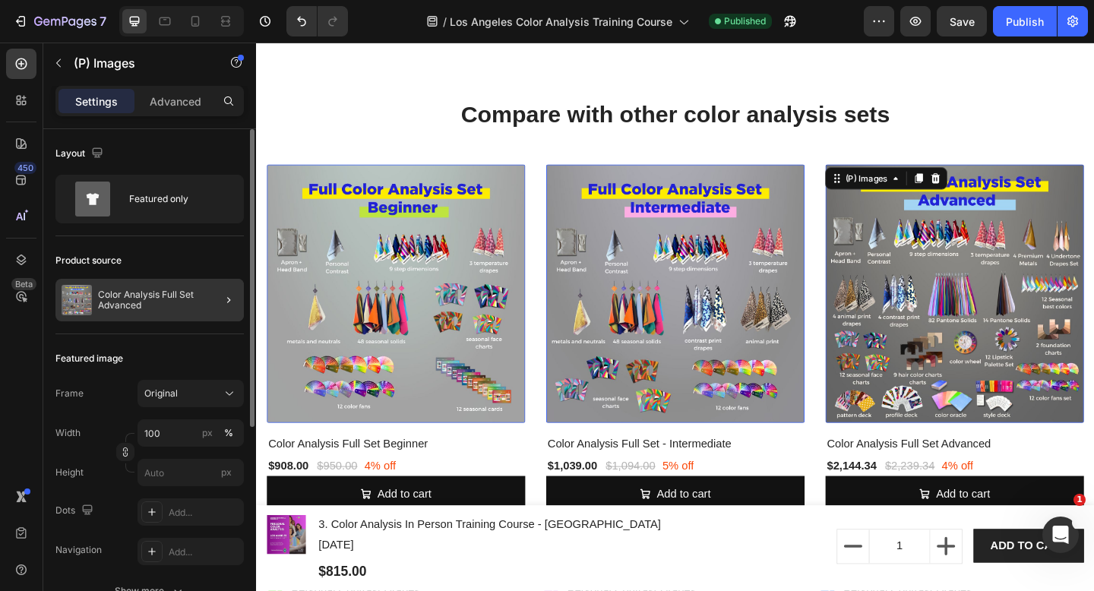
click at [194, 298] on p "Color Analysis Full Set Advanced" at bounding box center [168, 299] width 140 height 21
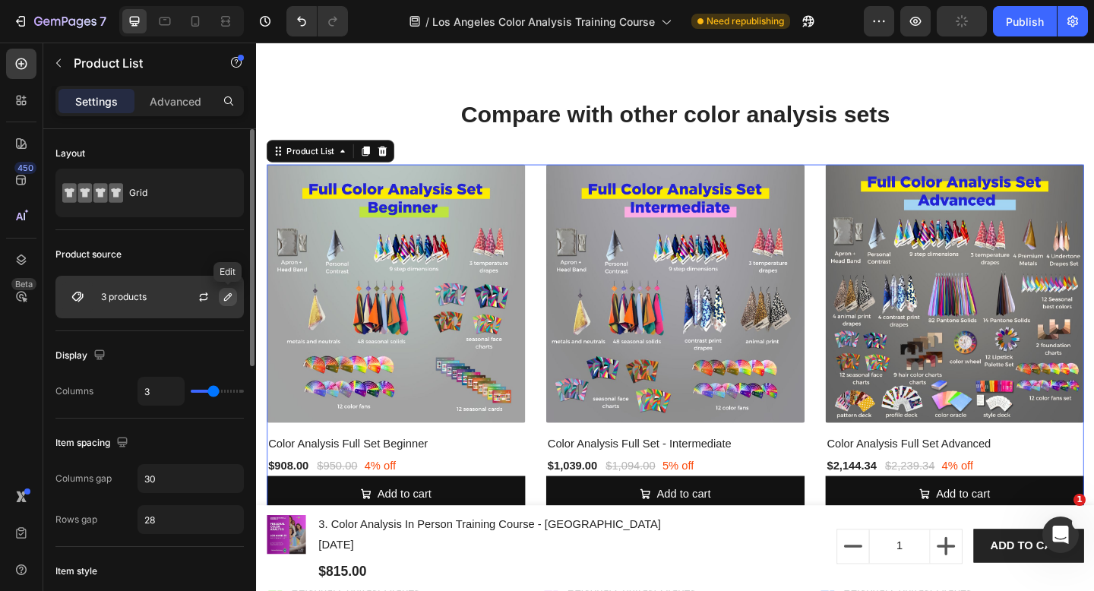
click at [223, 298] on icon "button" at bounding box center [228, 297] width 12 height 12
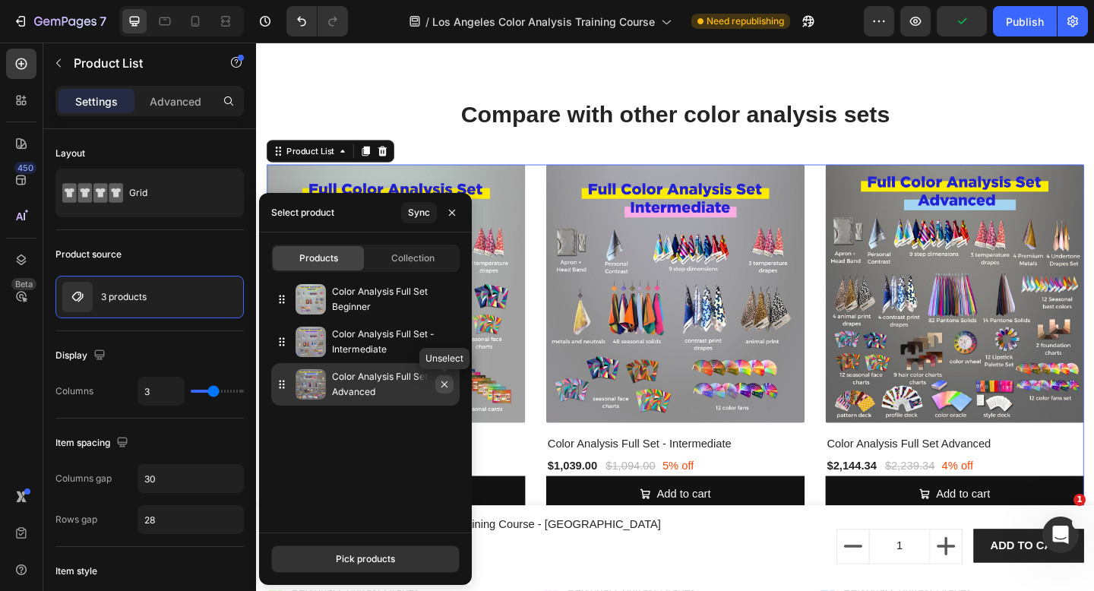
click at [447, 387] on icon "button" at bounding box center [444, 384] width 12 height 12
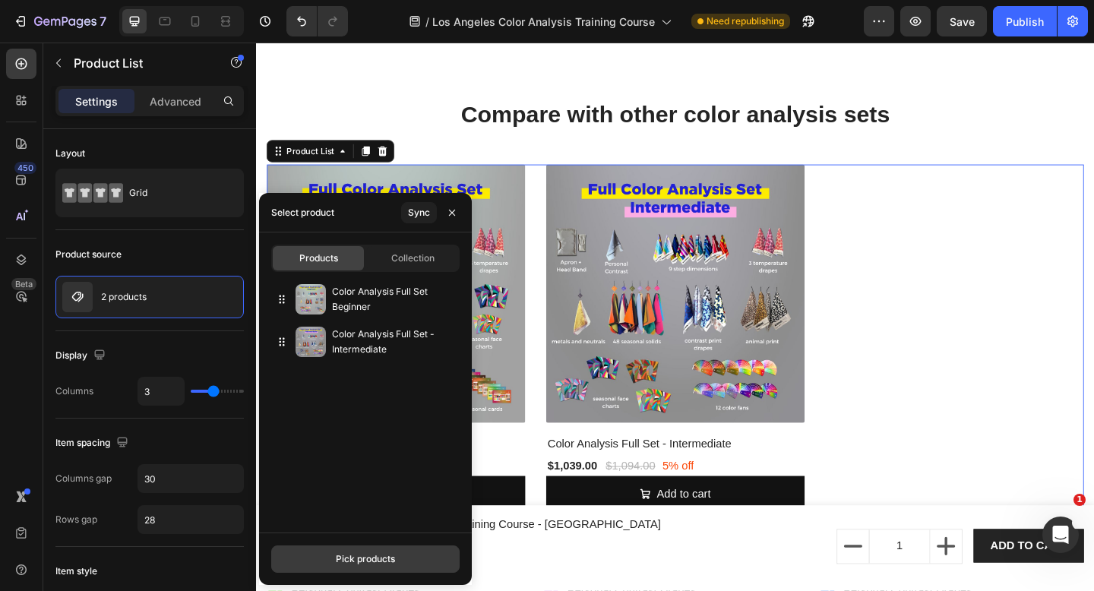
click at [365, 569] on button "Pick products" at bounding box center [365, 558] width 188 height 27
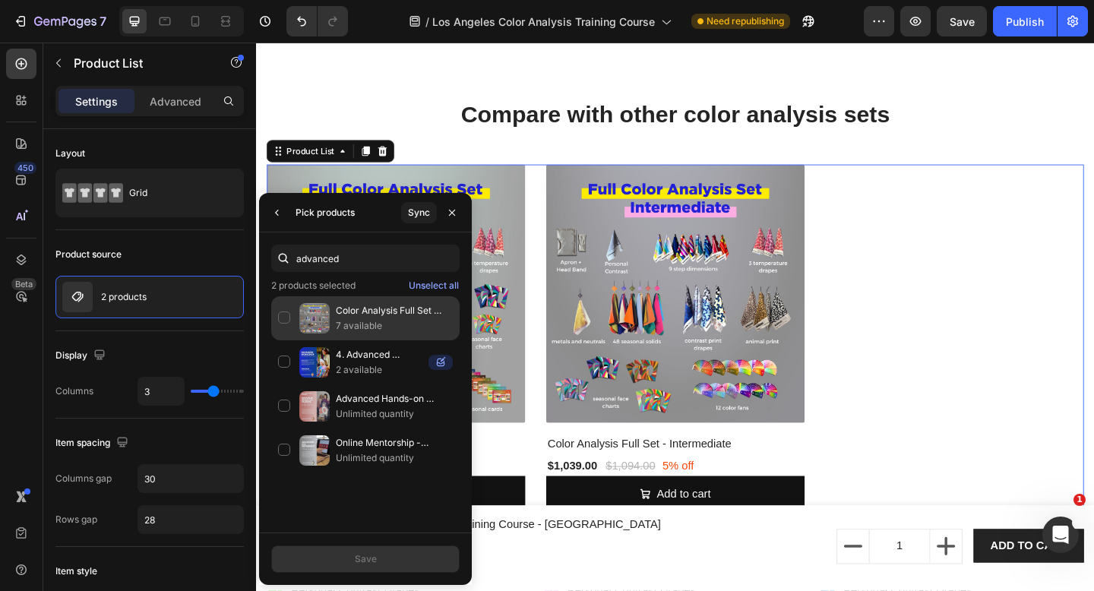
type input "advanced"
click at [382, 317] on p "Color Analysis Full Set Advanced" at bounding box center [394, 310] width 117 height 15
click at [390, 555] on button "Save" at bounding box center [365, 558] width 188 height 27
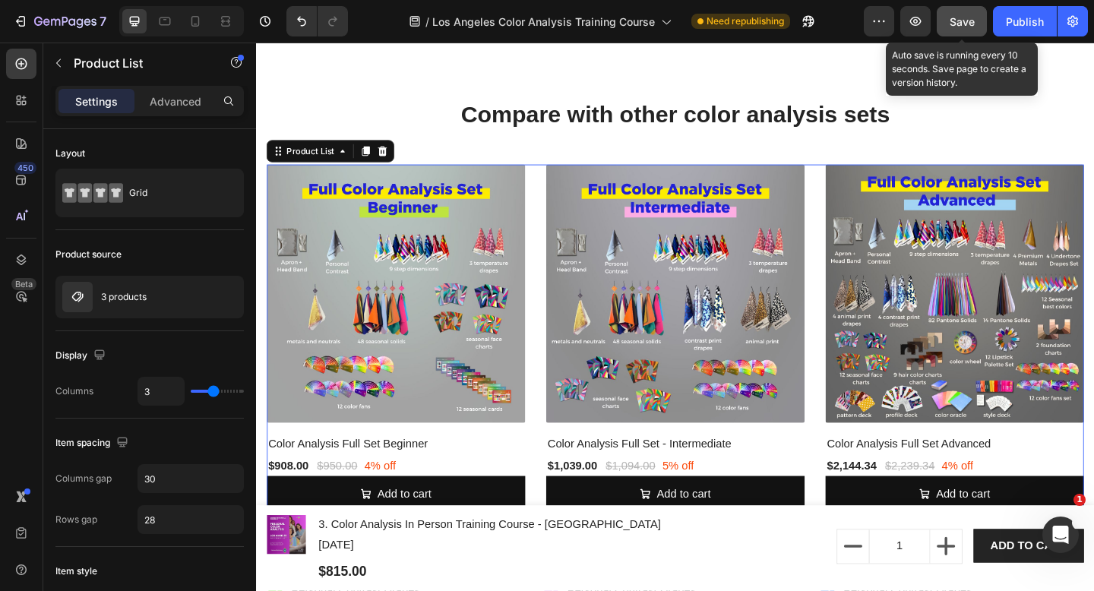
click at [972, 17] on span "Save" at bounding box center [961, 21] width 25 height 13
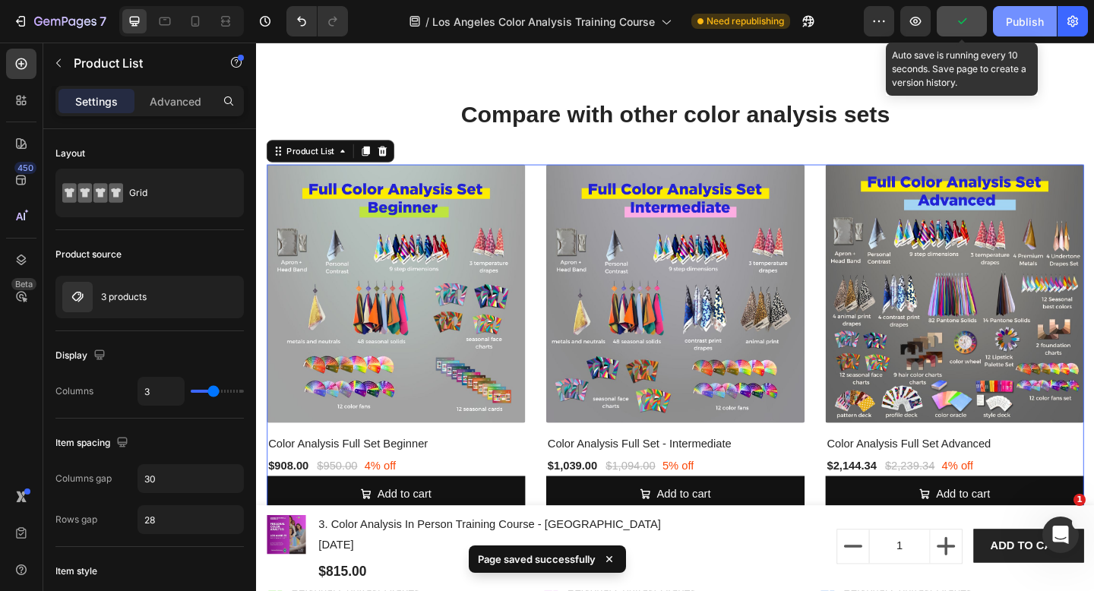
click at [1008, 24] on div "Publish" at bounding box center [1025, 22] width 38 height 16
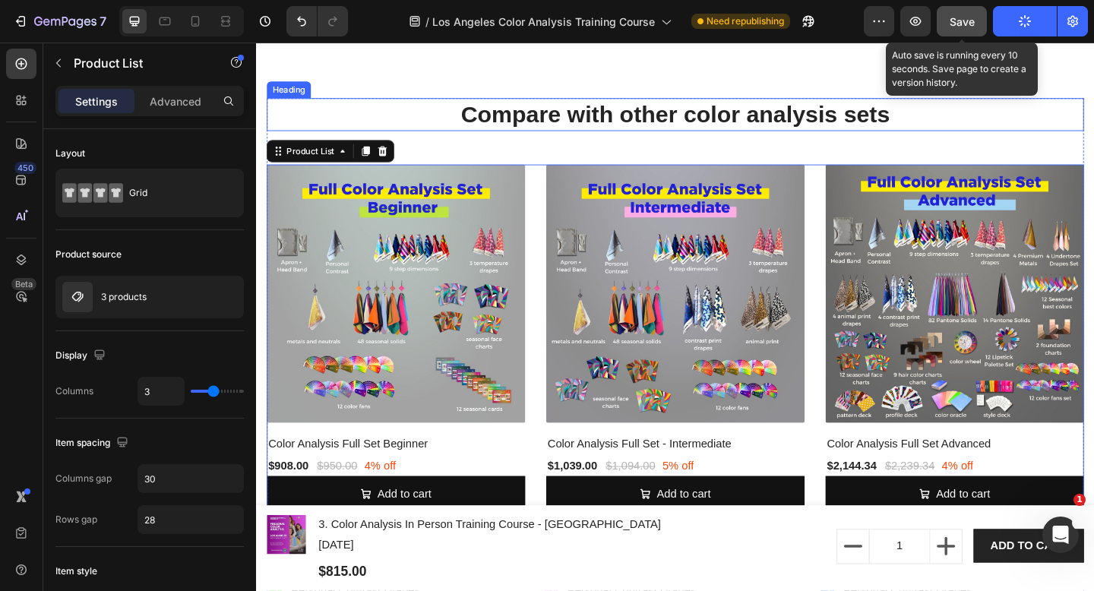
click at [833, 119] on h2 "Compare with other color analysis sets" at bounding box center [711, 121] width 889 height 36
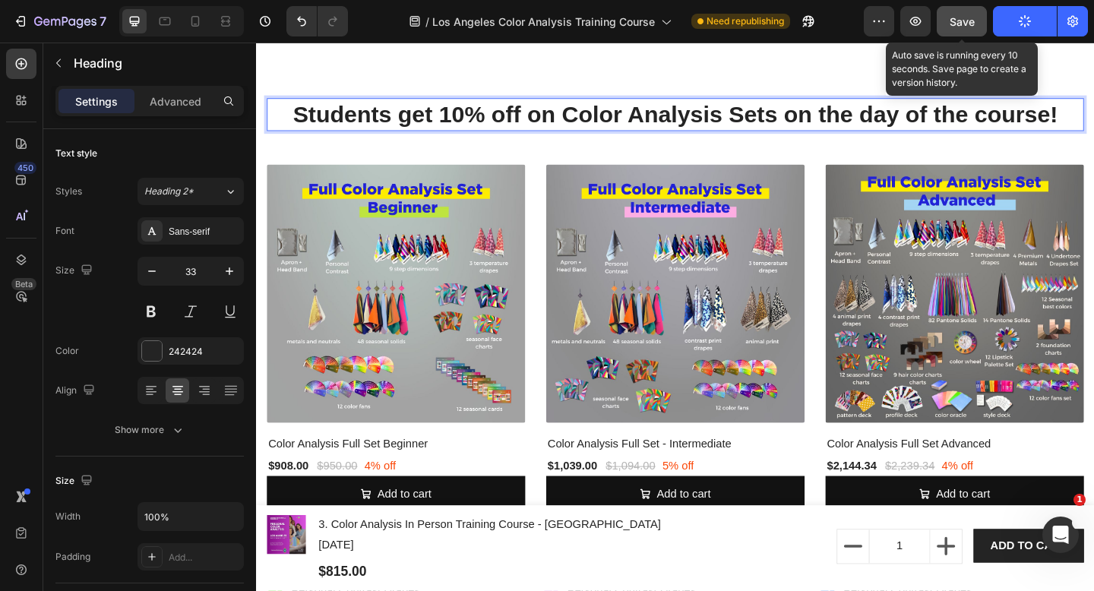
click at [961, 24] on span "Save" at bounding box center [961, 21] width 25 height 13
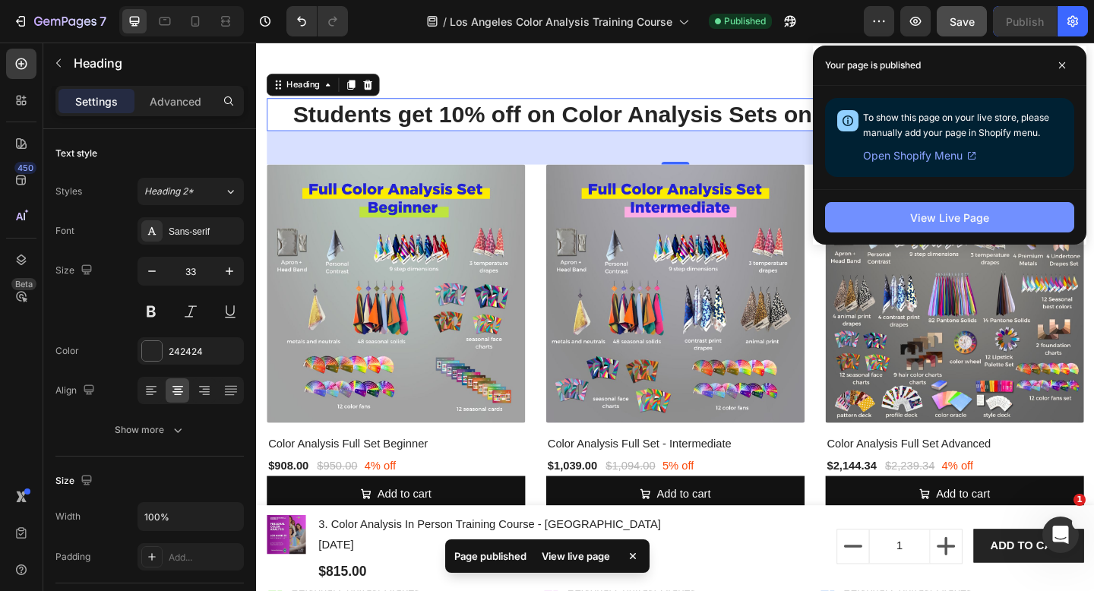
click at [974, 224] on div "View Live Page" at bounding box center [949, 218] width 79 height 16
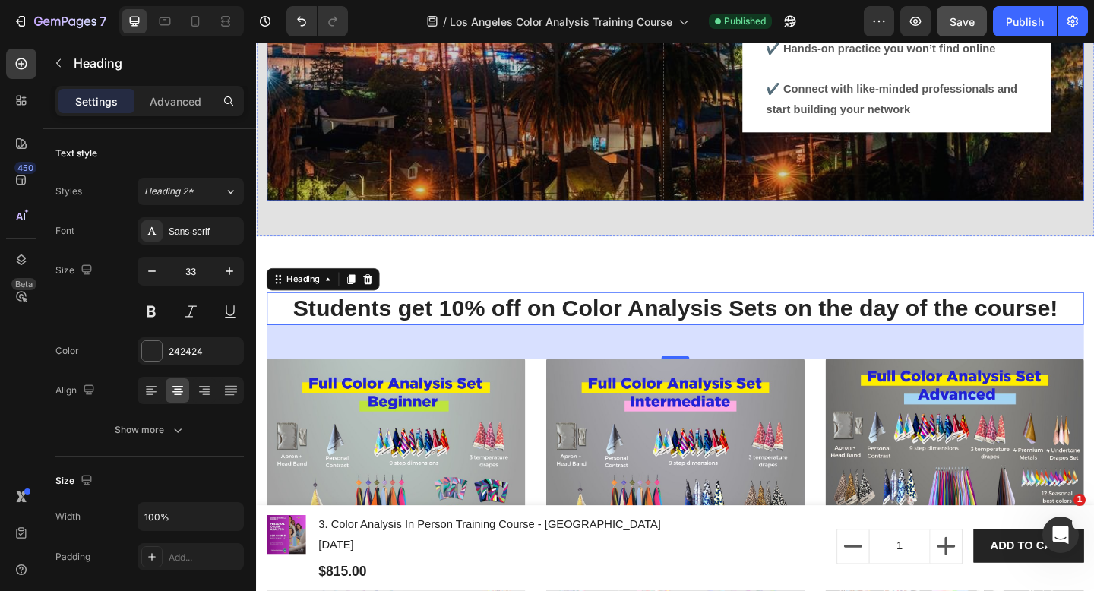
scroll to position [4097, 0]
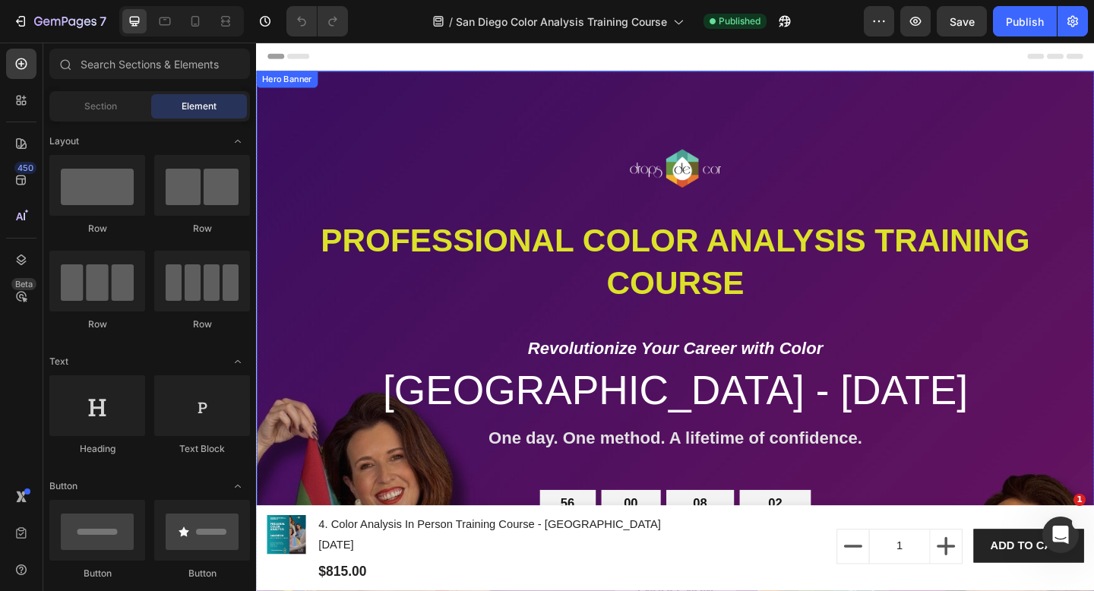
click at [917, 100] on div "Image PROFESSIONAL COLOR ANALYSIS TRAINING COURSE Heading Revolutionize Your Ca…" at bounding box center [711, 522] width 889 height 848
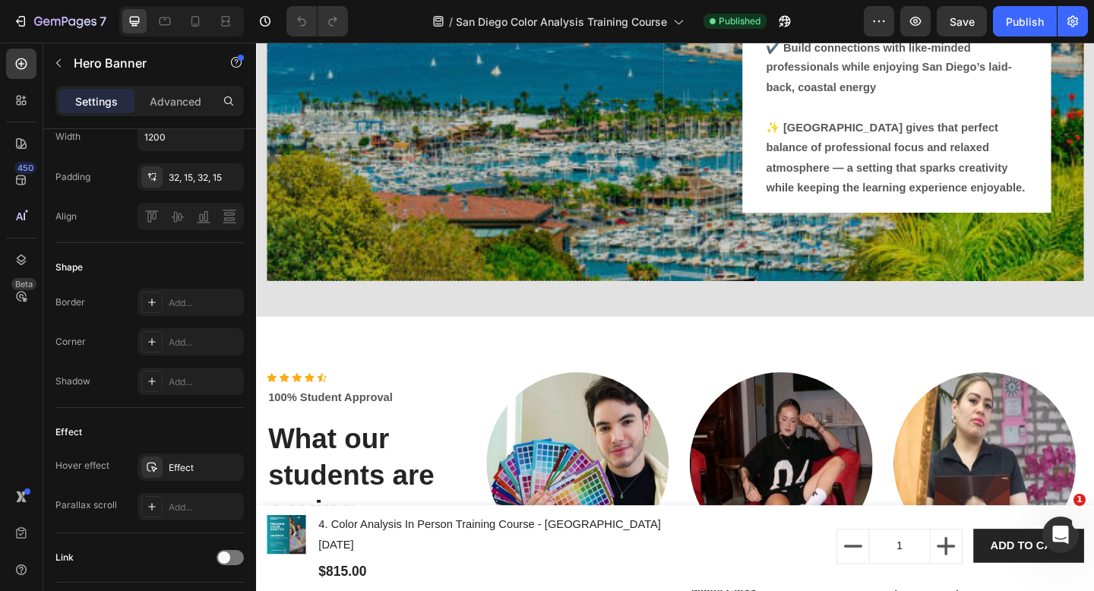
scroll to position [4268, 0]
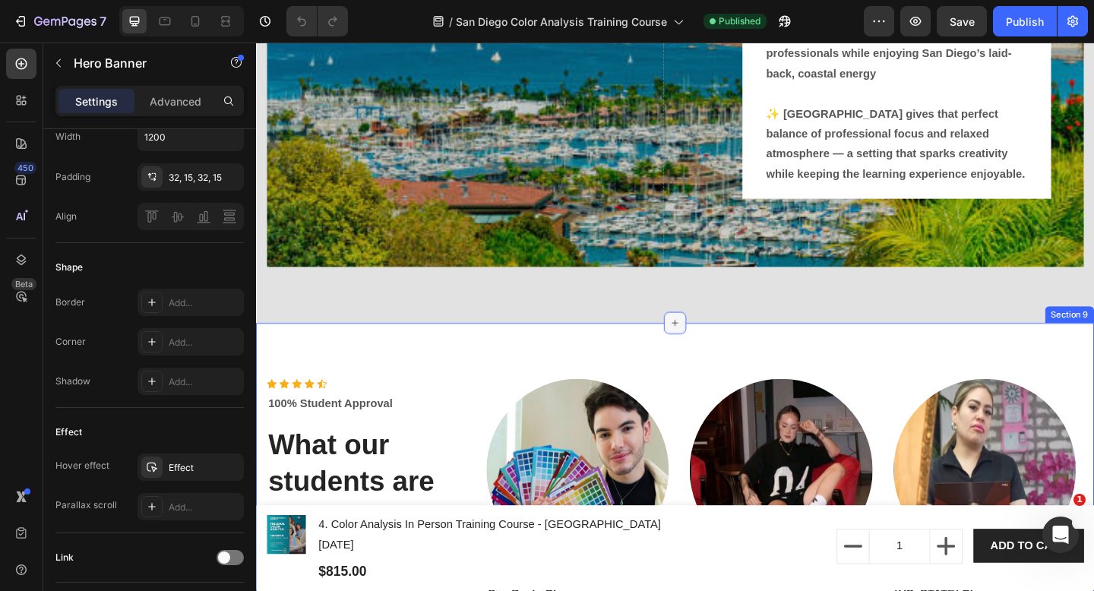
click at [699, 336] on div at bounding box center [711, 348] width 24 height 24
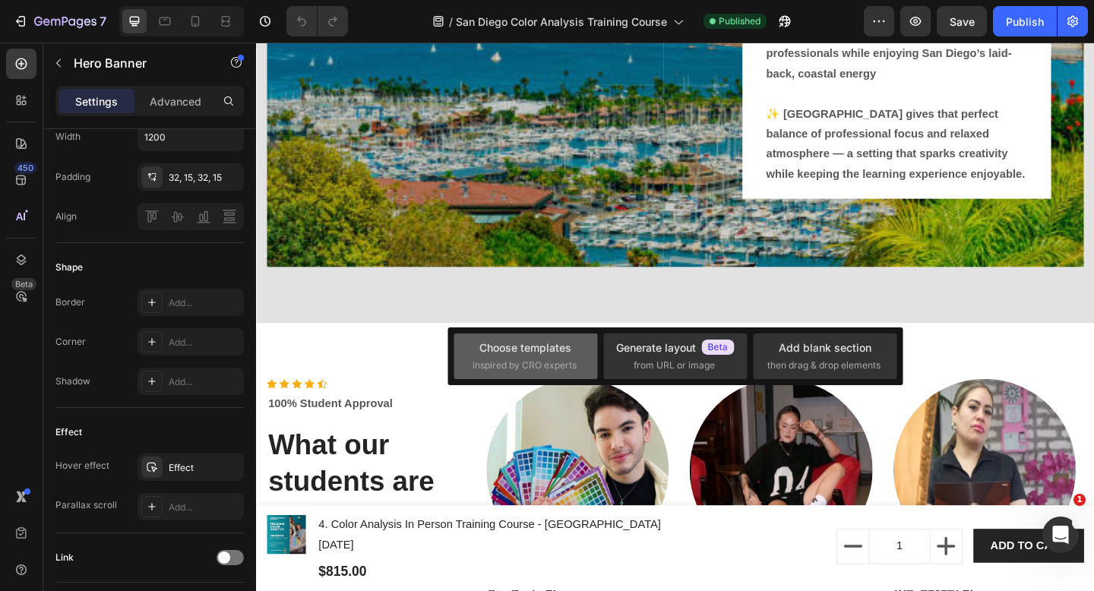
click at [546, 370] on span "inspired by CRO experts" at bounding box center [524, 365] width 104 height 14
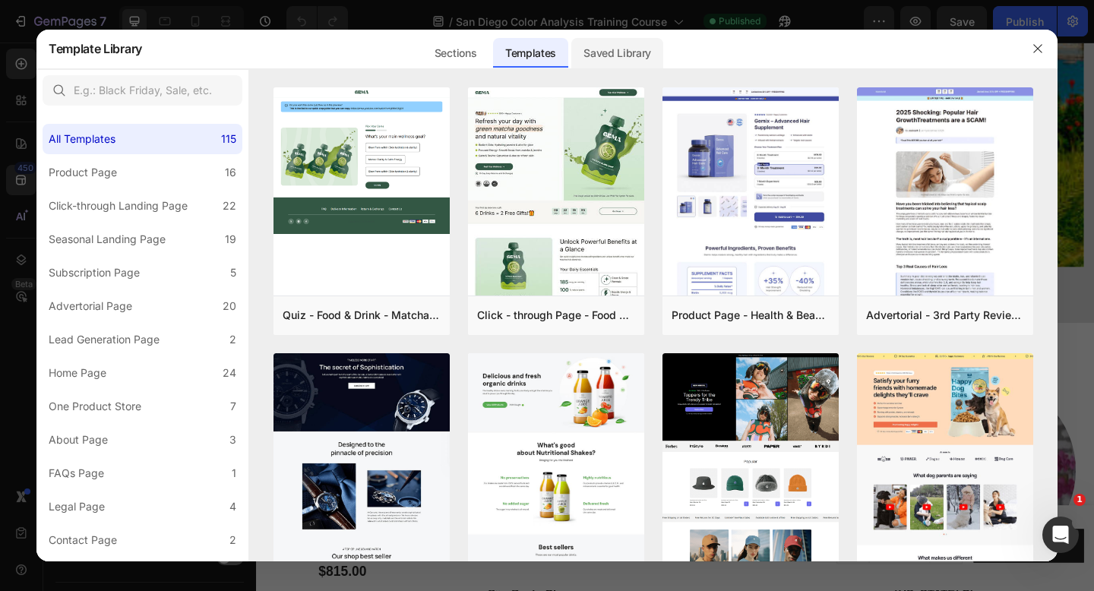
click at [611, 43] on div "Saved Library" at bounding box center [617, 53] width 92 height 30
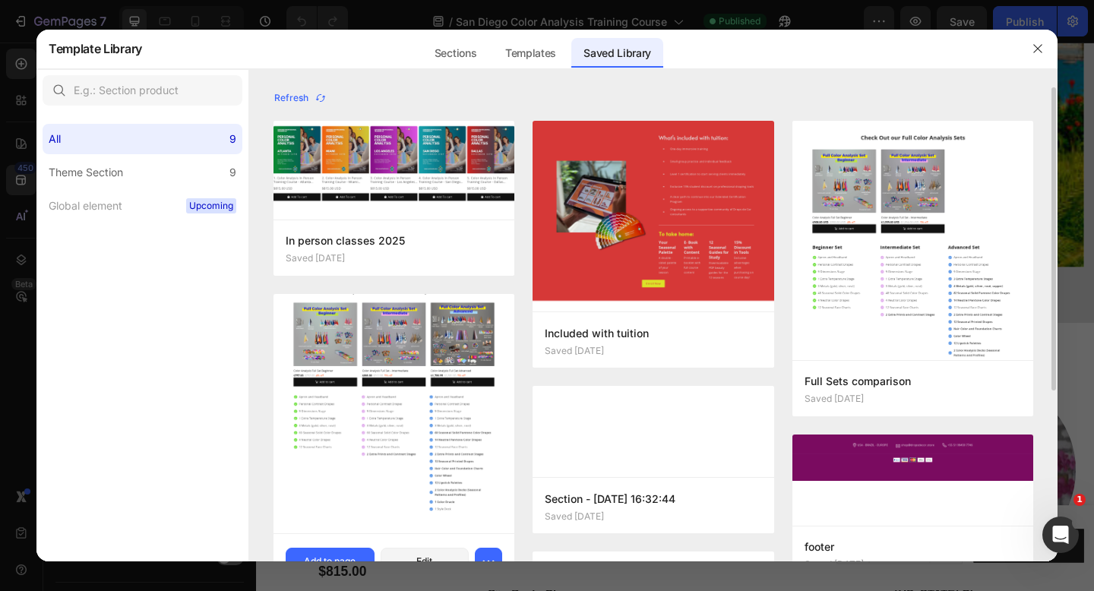
click at [420, 350] on img at bounding box center [393, 402] width 241 height 259
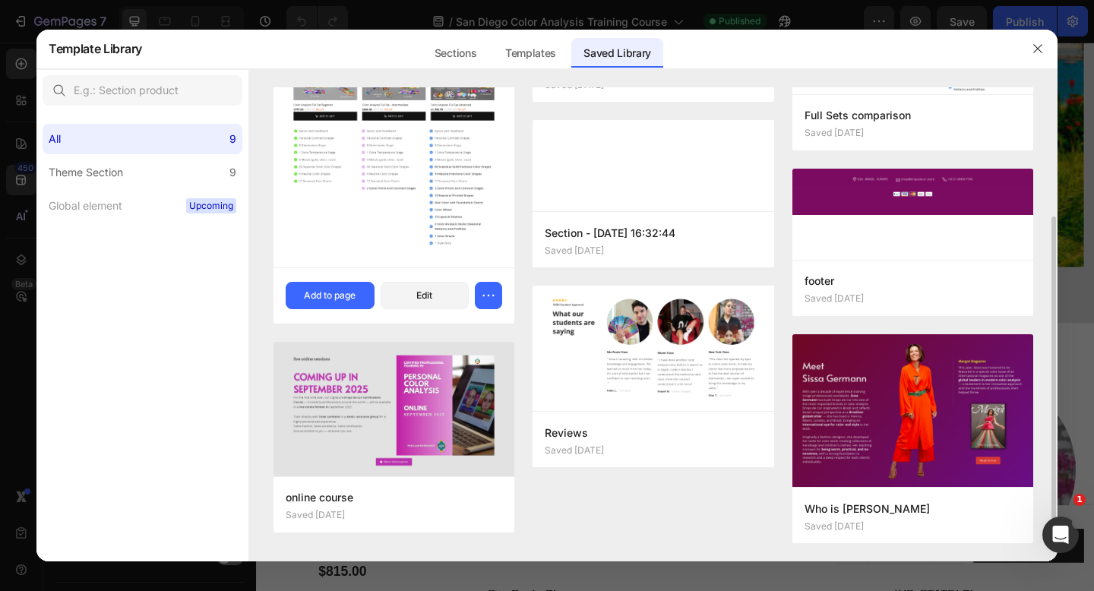
scroll to position [241, 0]
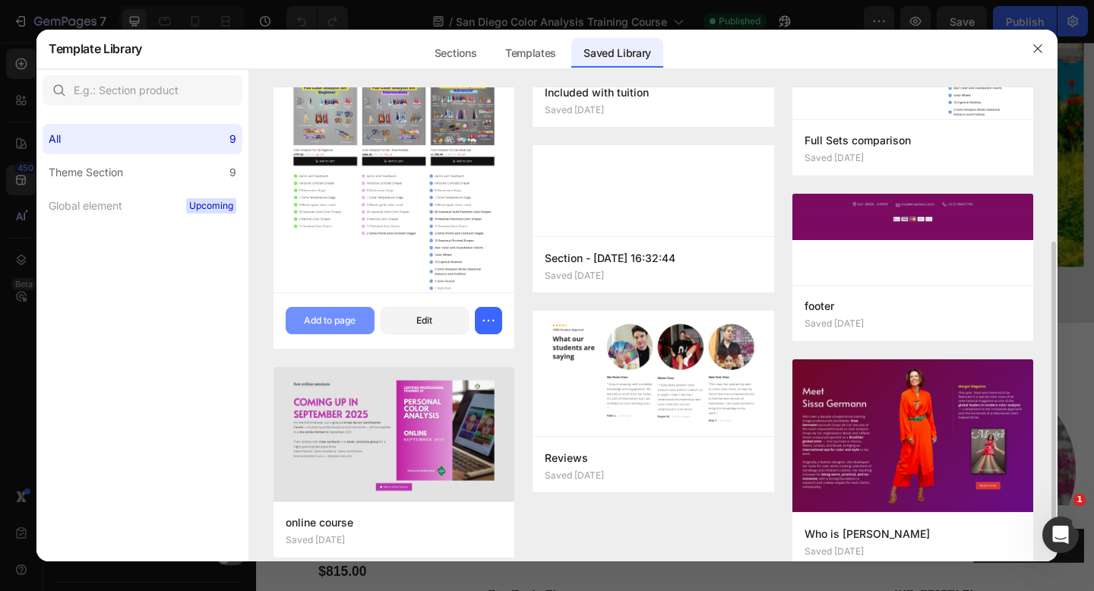
click at [344, 321] on div "Add to page" at bounding box center [330, 321] width 52 height 14
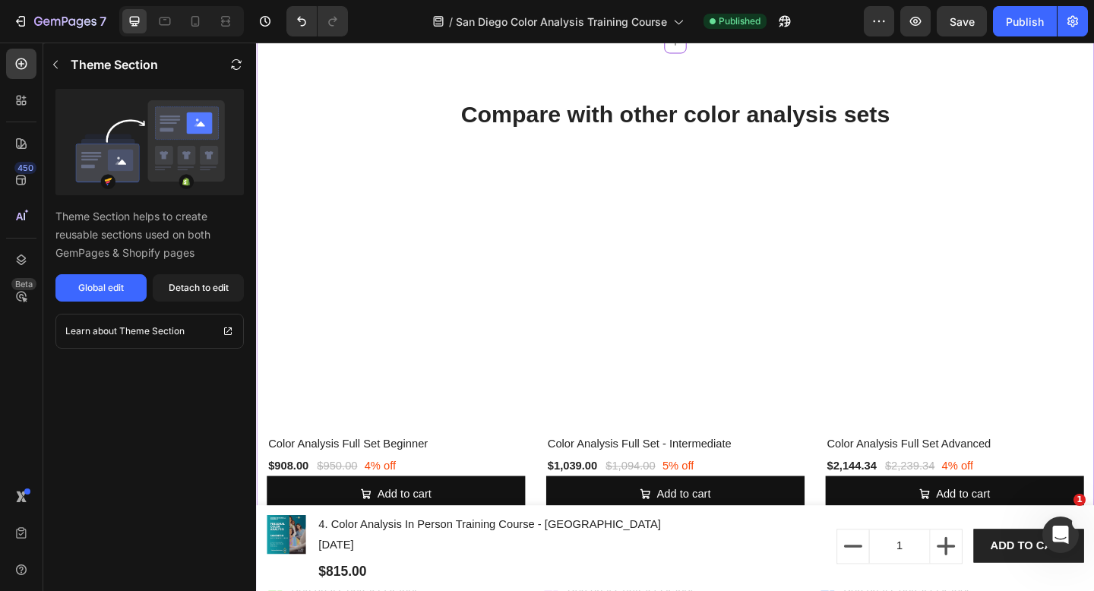
scroll to position [4572, 0]
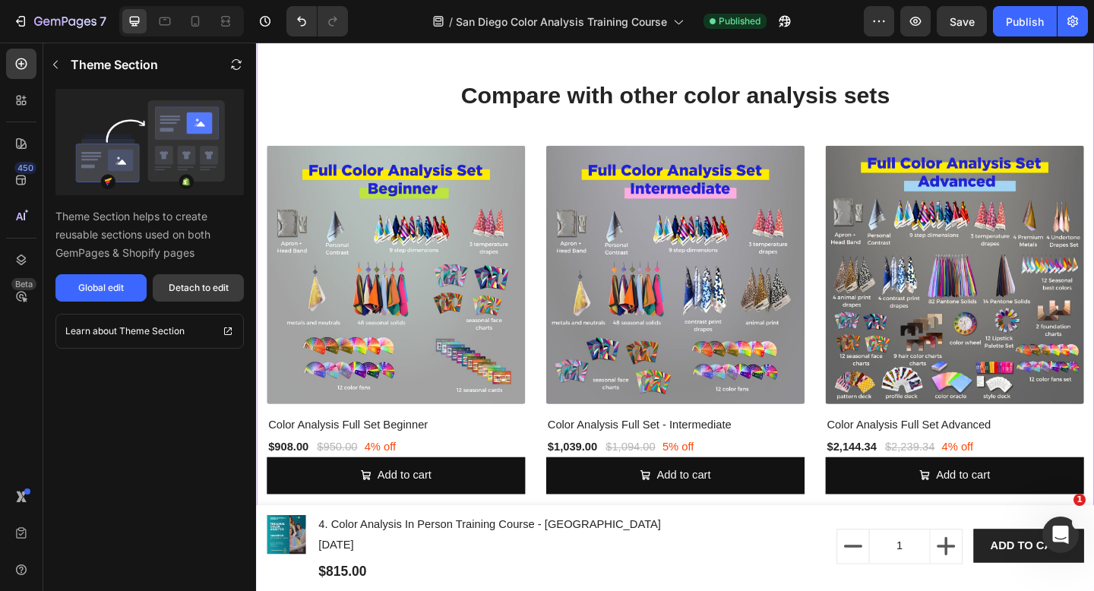
click at [216, 288] on div "Detach to edit" at bounding box center [199, 288] width 60 height 14
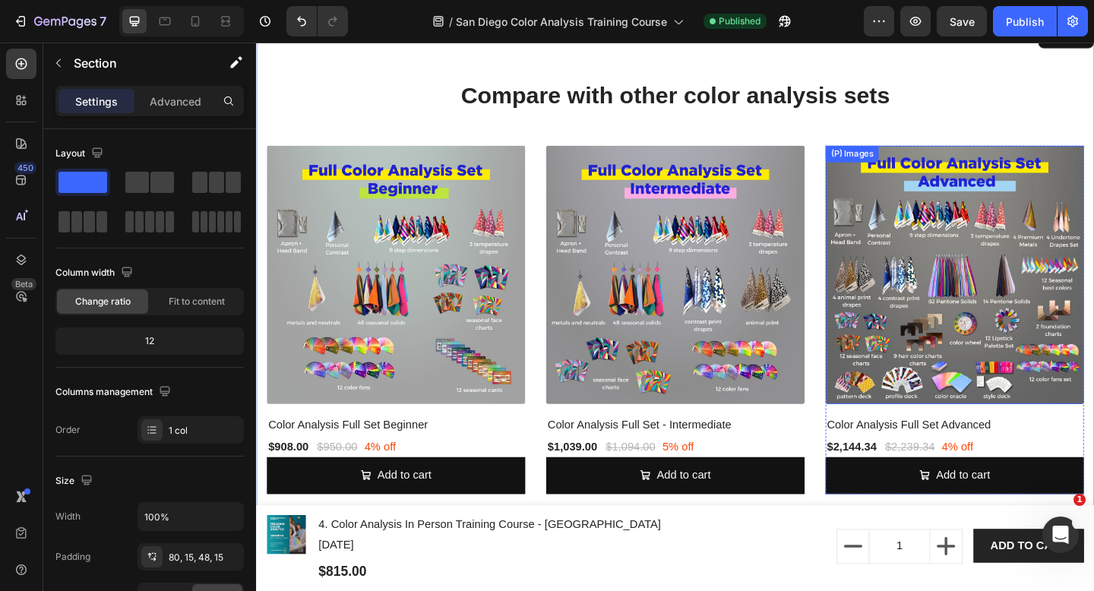
click at [977, 306] on img at bounding box center [1015, 295] width 281 height 281
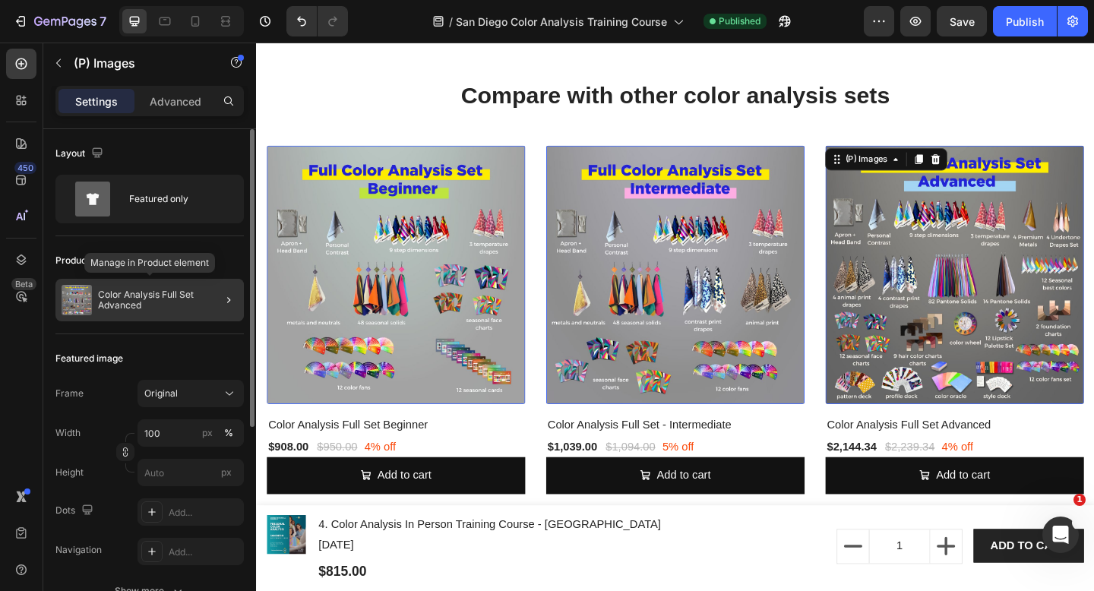
click at [153, 302] on p "Color Analysis Full Set Advanced" at bounding box center [168, 299] width 140 height 21
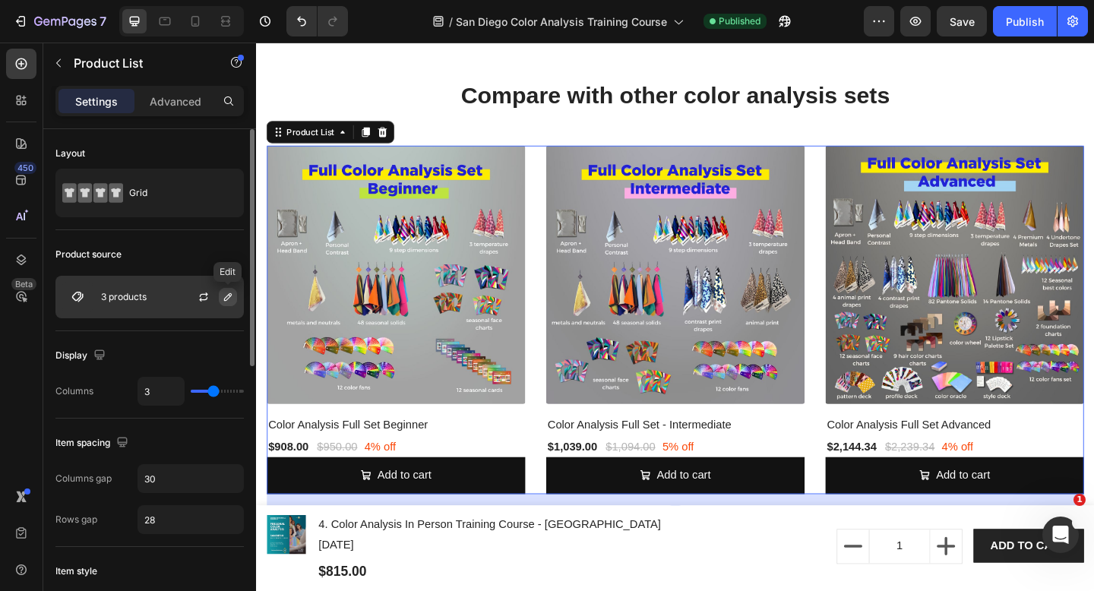
click at [233, 301] on icon "button" at bounding box center [228, 297] width 12 height 12
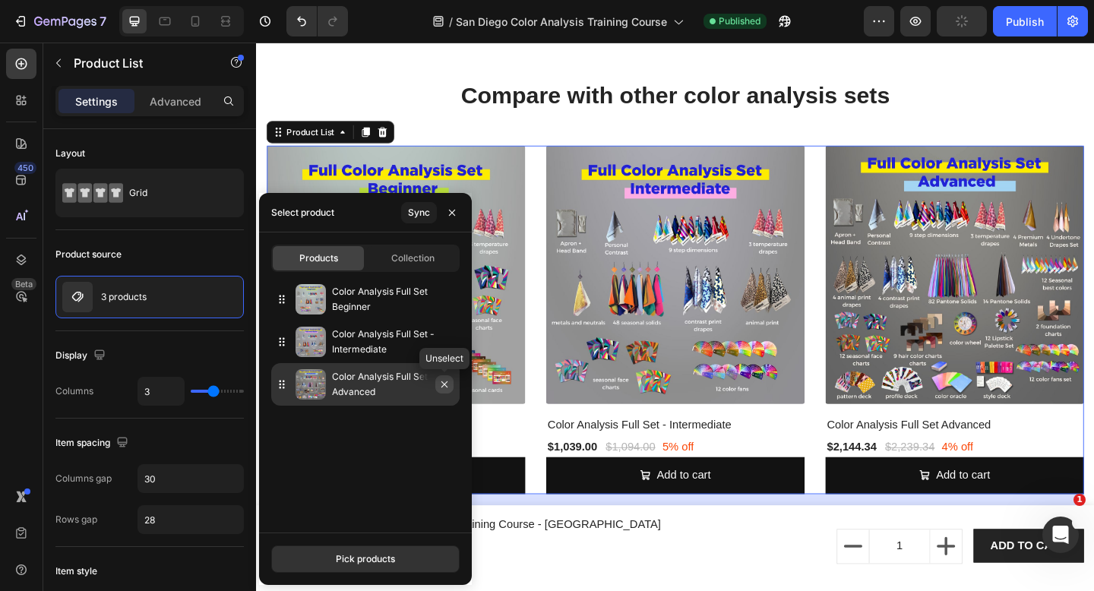
click at [447, 390] on icon "button" at bounding box center [444, 384] width 12 height 12
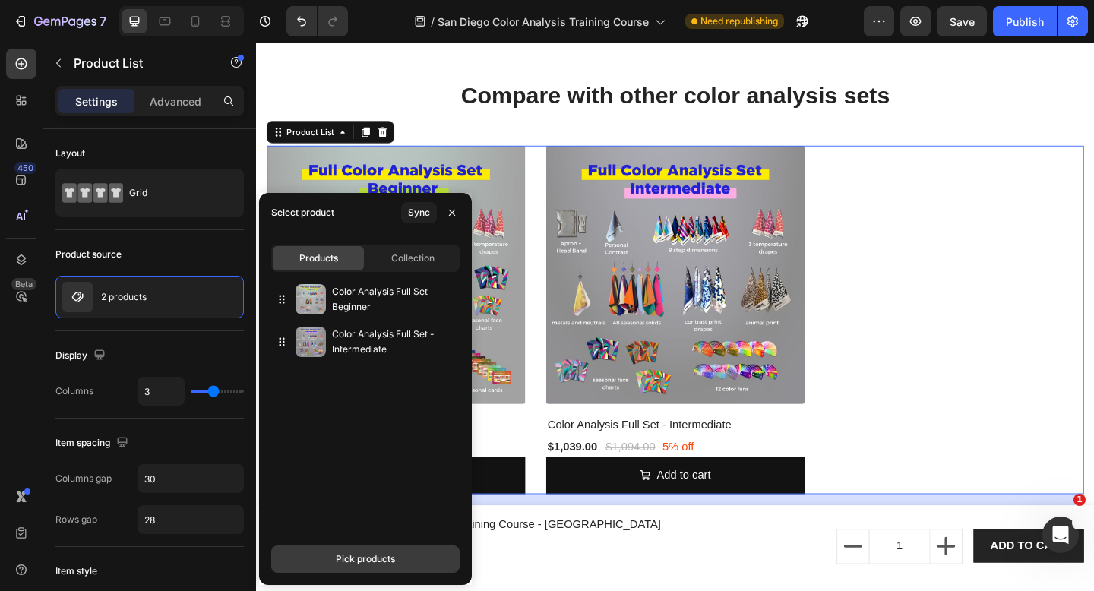
click at [368, 562] on div "Pick products" at bounding box center [365, 559] width 59 height 14
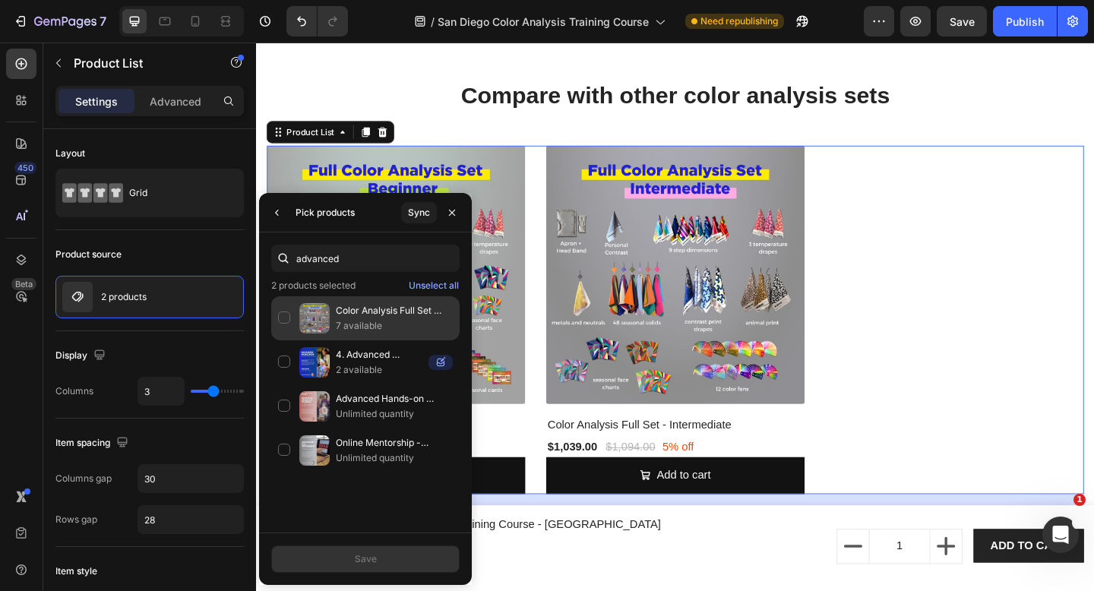
type input "advanced"
click at [358, 316] on p "Color Analysis Full Set Advanced" at bounding box center [394, 310] width 117 height 15
click at [398, 551] on button "Save" at bounding box center [365, 558] width 188 height 27
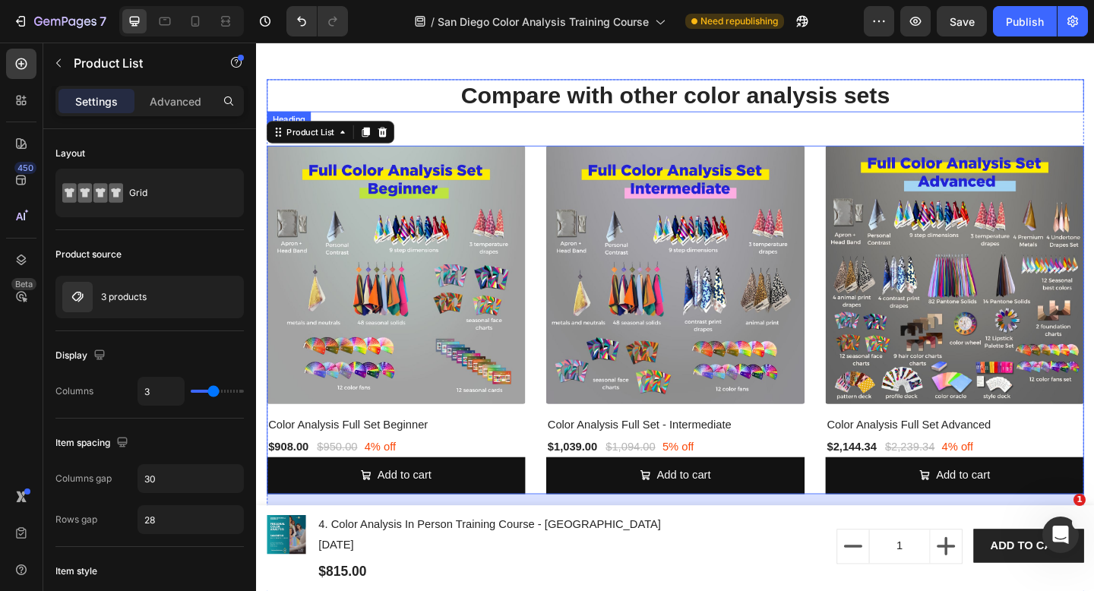
click at [715, 109] on h2 "Compare with other color analysis sets" at bounding box center [711, 101] width 889 height 36
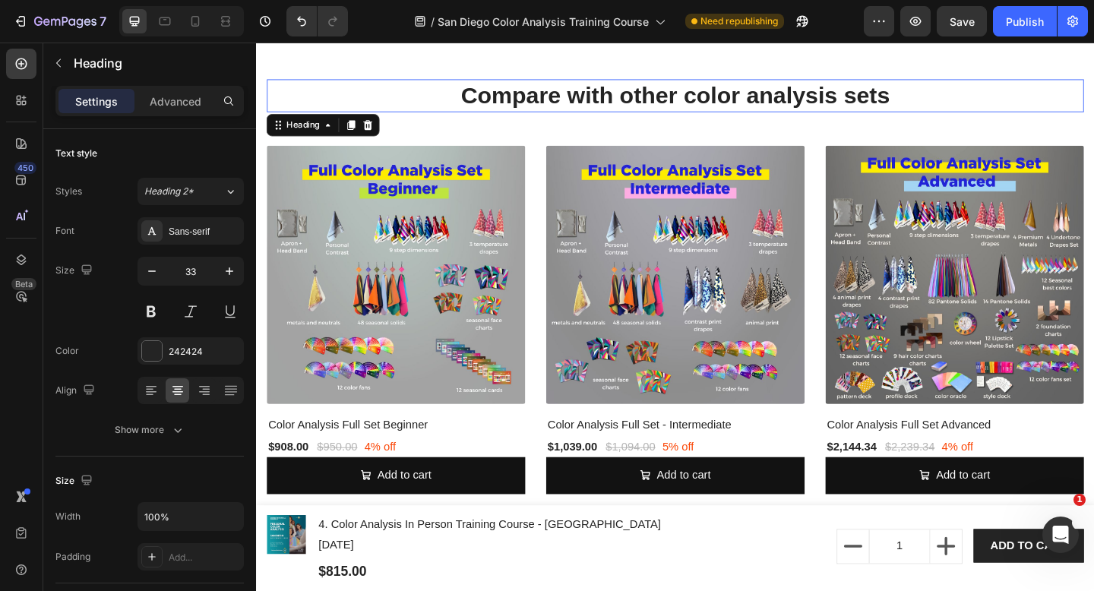
click at [715, 109] on h2 "Compare with other color analysis sets" at bounding box center [711, 101] width 889 height 36
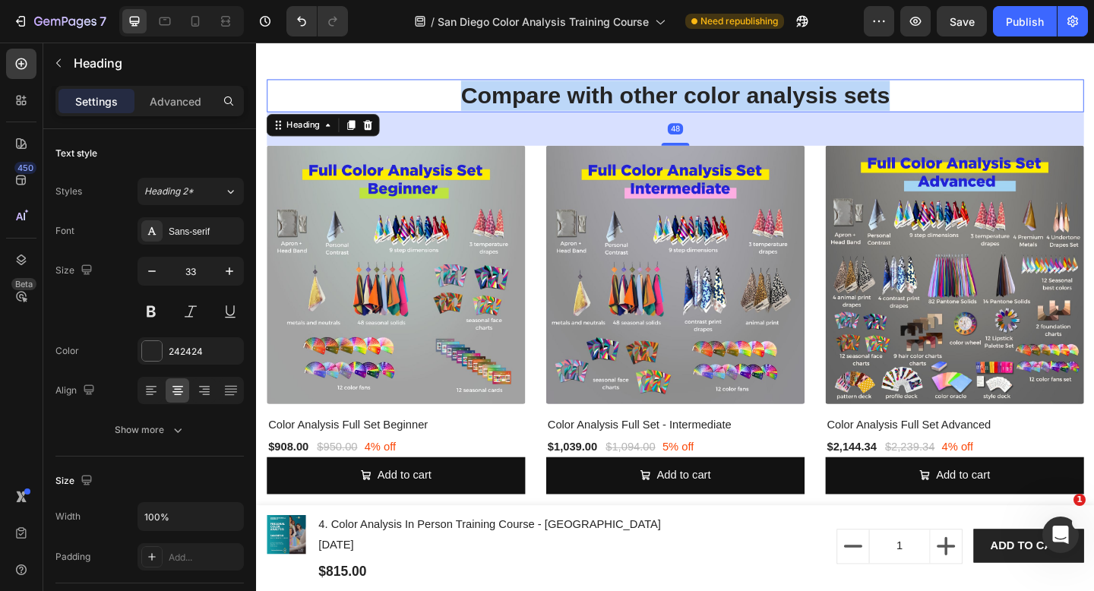
click at [715, 109] on p "Compare with other color analysis sets" at bounding box center [712, 100] width 886 height 33
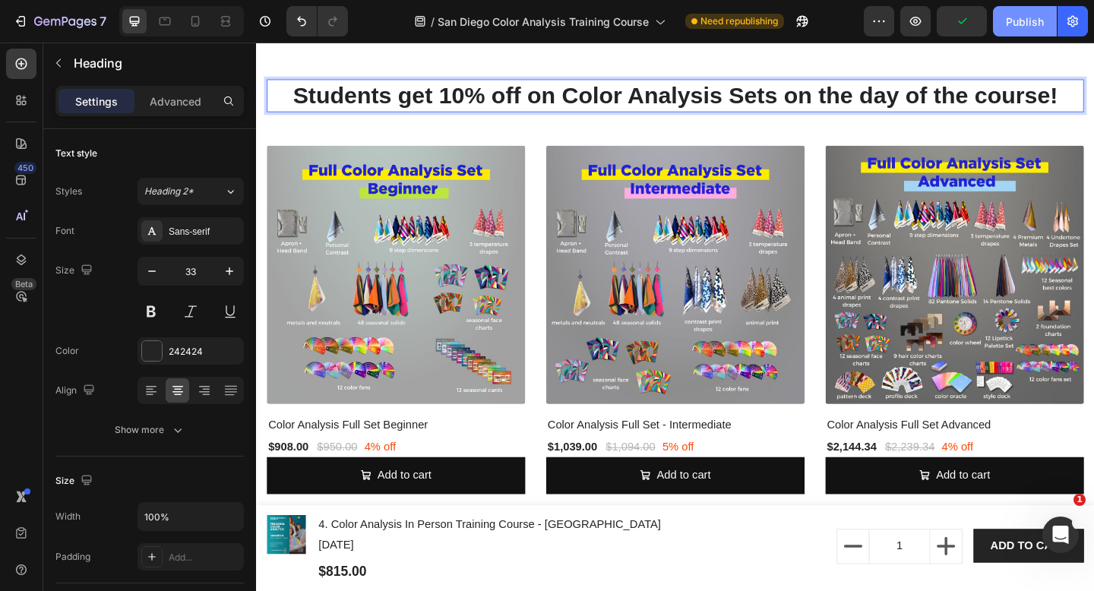
click at [1023, 18] on div "Publish" at bounding box center [1025, 22] width 38 height 16
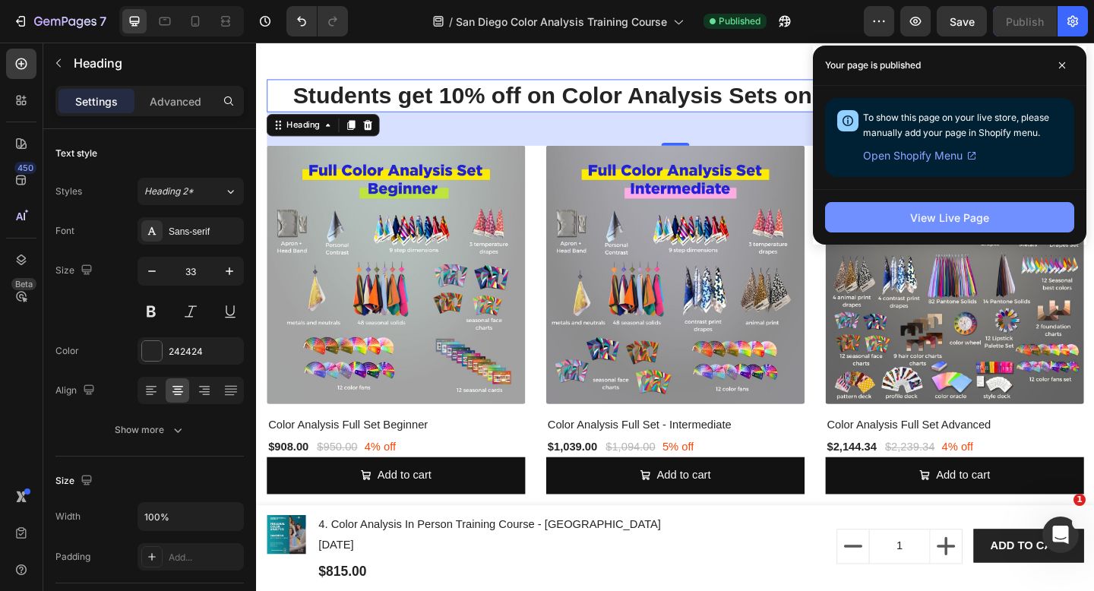
click at [1017, 219] on button "View Live Page" at bounding box center [949, 217] width 249 height 30
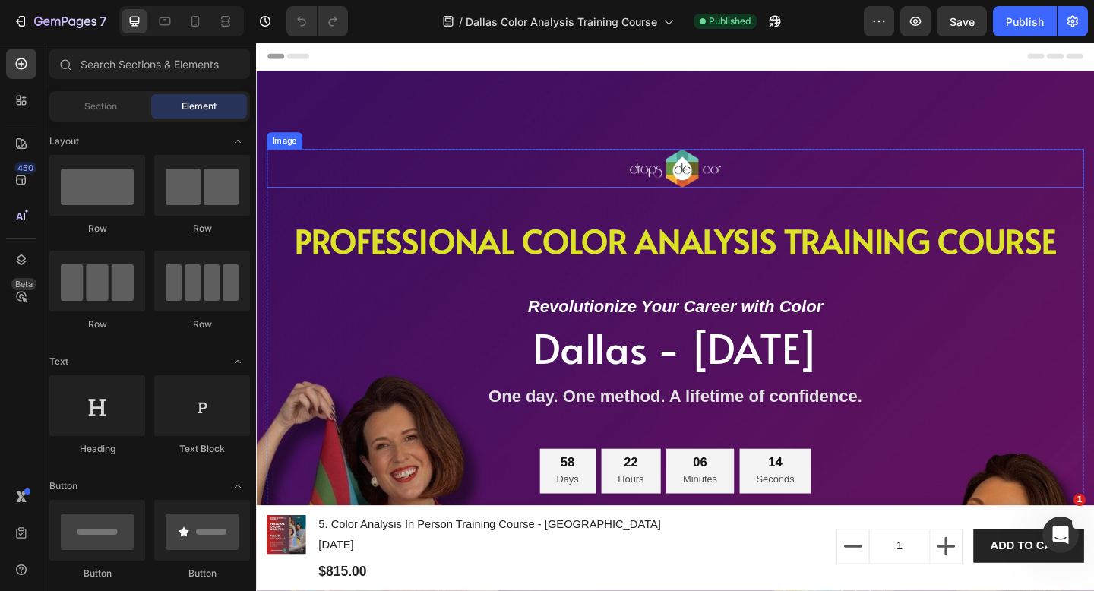
click at [995, 188] on div at bounding box center [711, 180] width 889 height 42
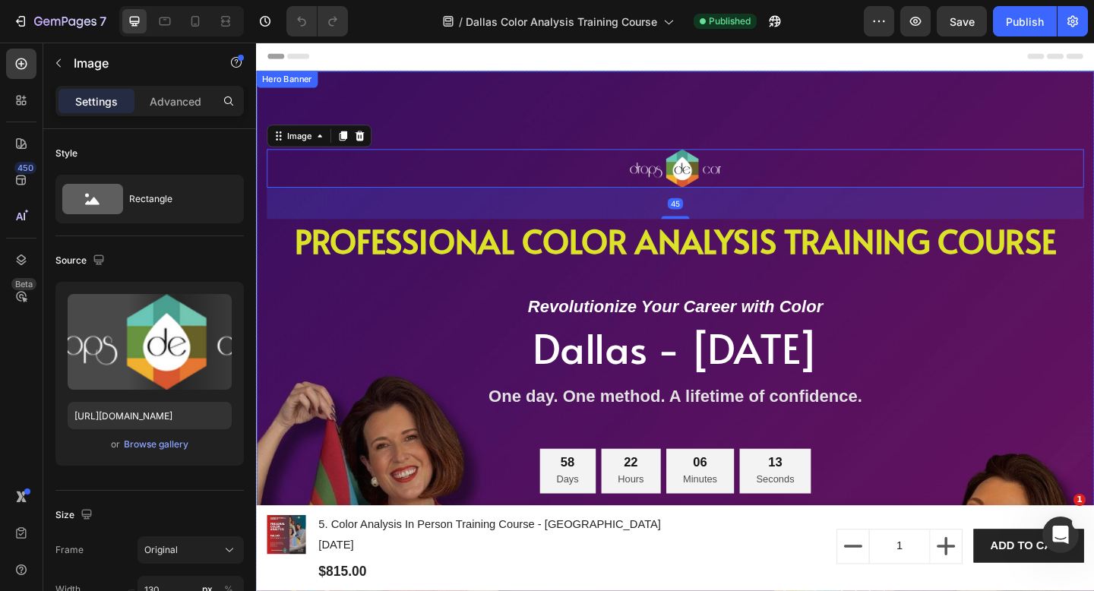
click at [1035, 125] on div "Image 45 PROFESSIONAL COLOR ANALYSIS TRAINING COURSE Heading Revolutionize Your…" at bounding box center [711, 499] width 889 height 802
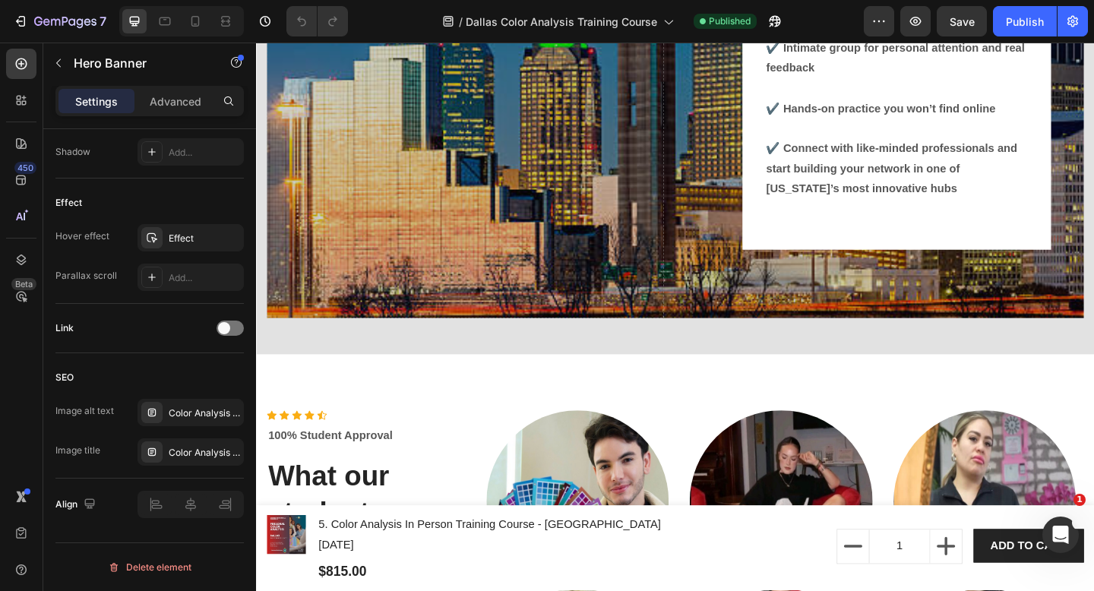
scroll to position [4267, 0]
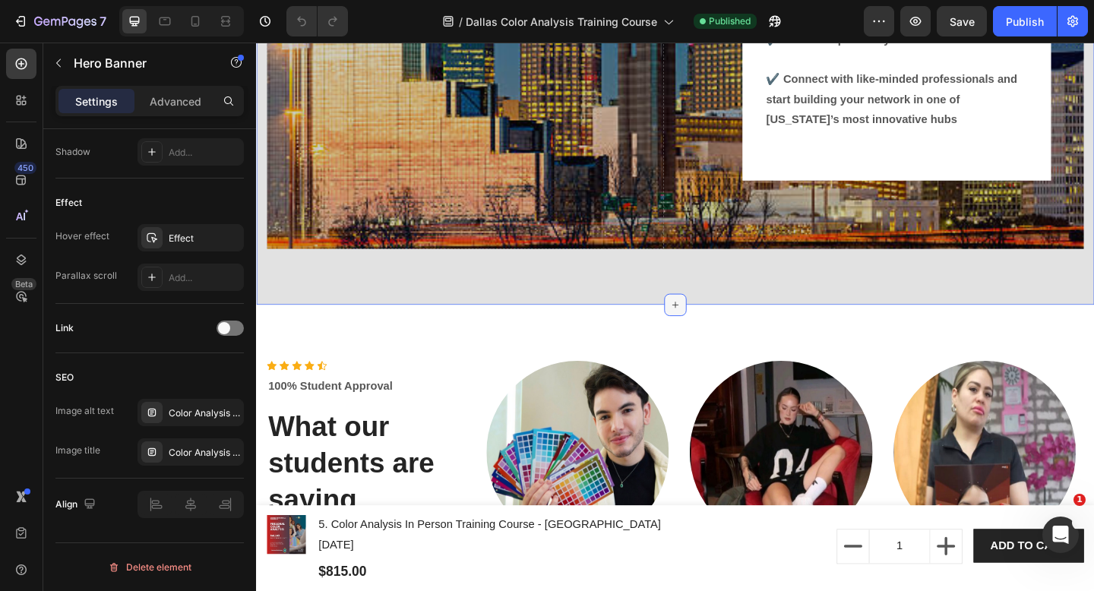
click at [712, 316] on div at bounding box center [711, 328] width 24 height 24
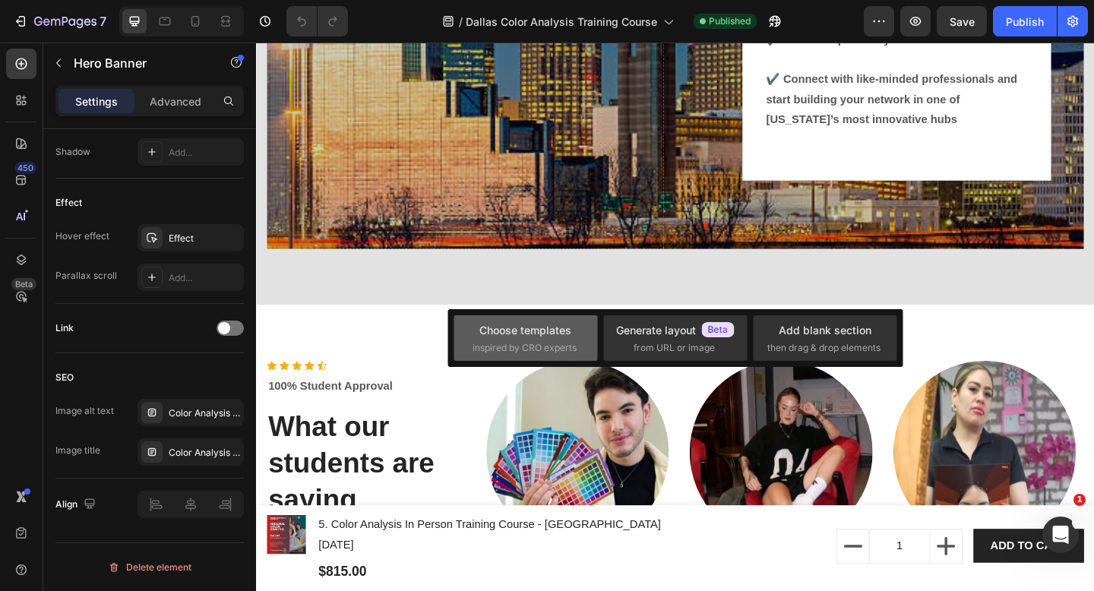
click at [545, 344] on span "inspired by CRO experts" at bounding box center [524, 348] width 104 height 14
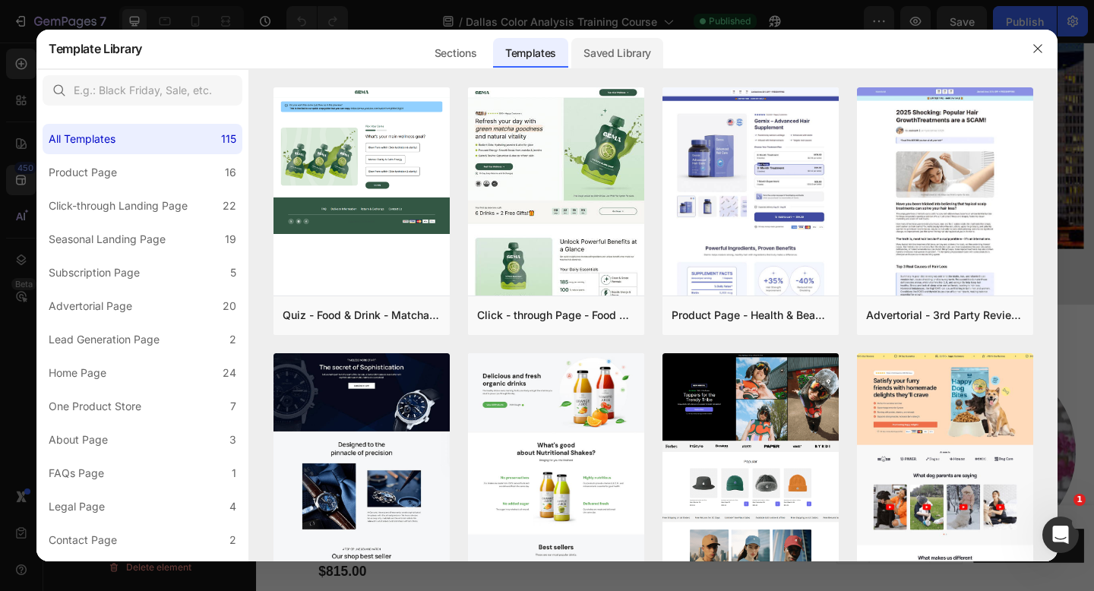
click at [622, 53] on div "Saved Library" at bounding box center [617, 53] width 92 height 30
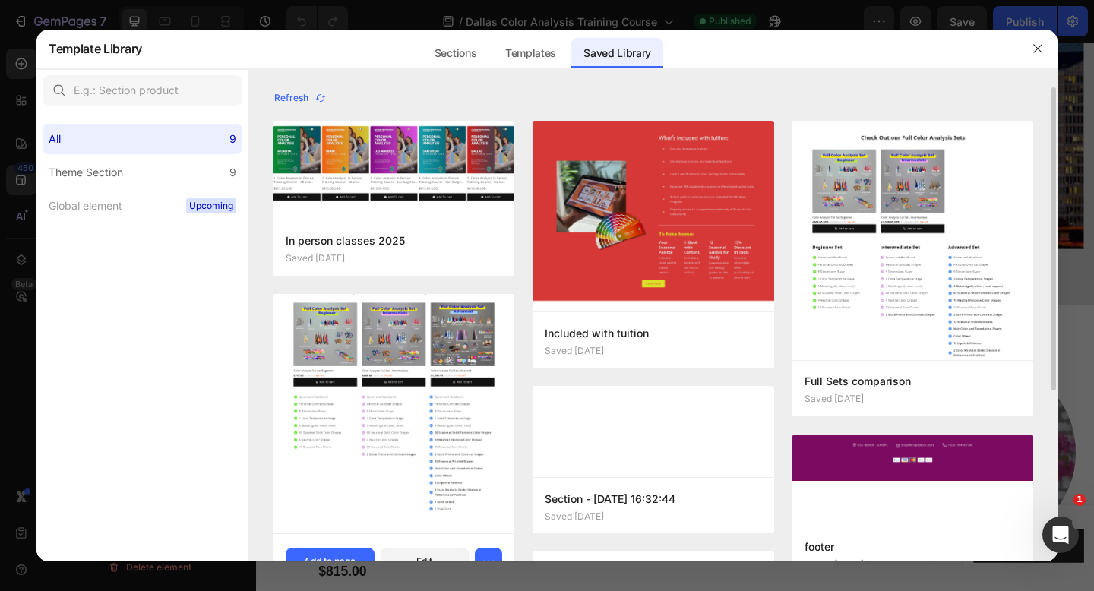
click at [471, 343] on img at bounding box center [393, 402] width 241 height 259
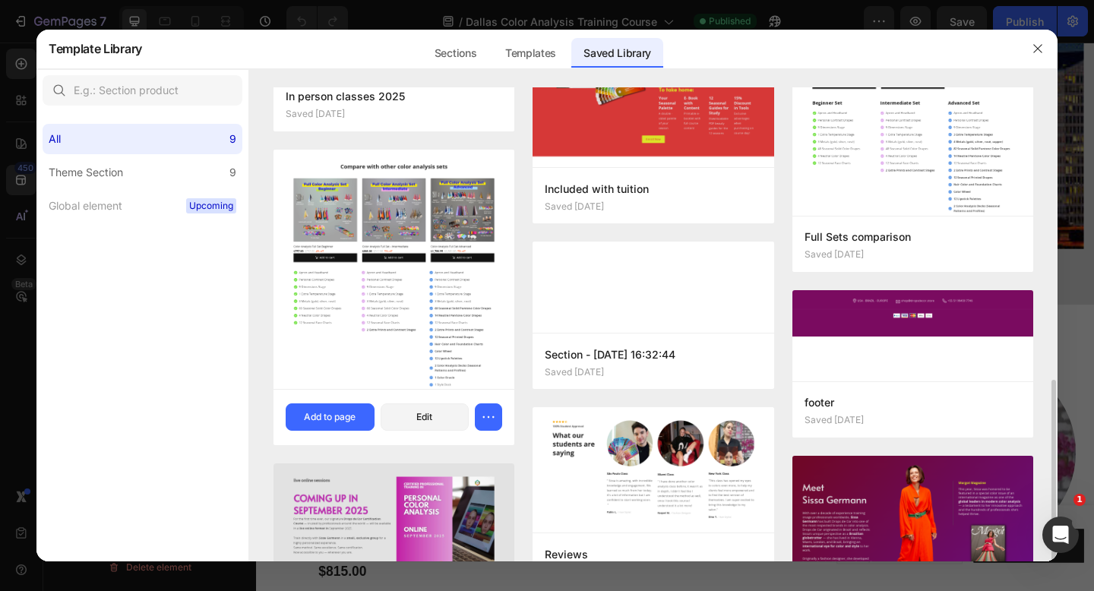
scroll to position [266, 0]
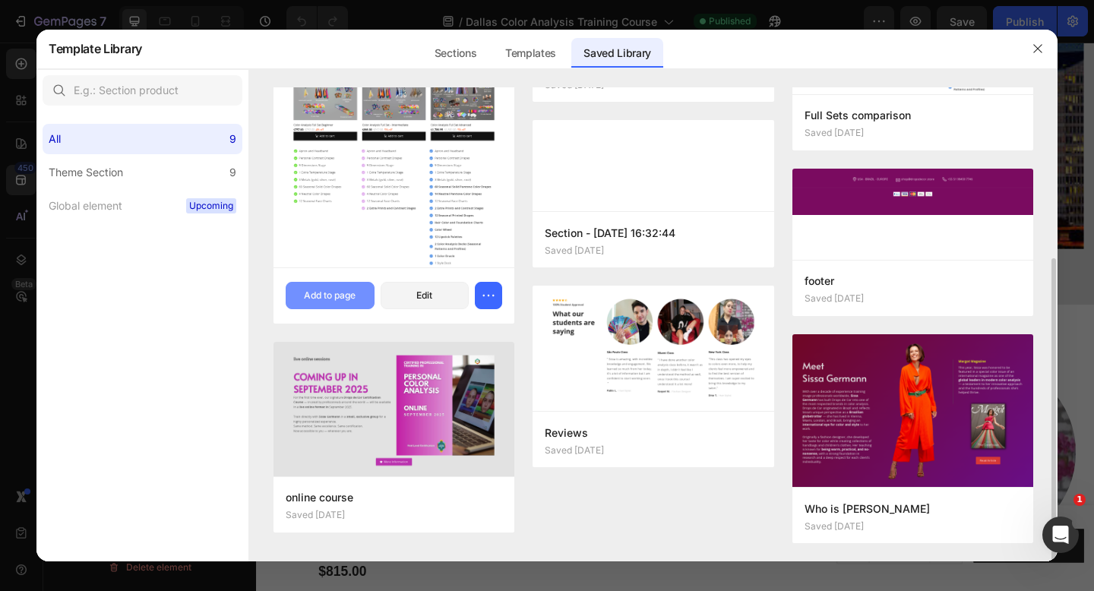
click at [338, 286] on button "Add to page" at bounding box center [330, 295] width 89 height 27
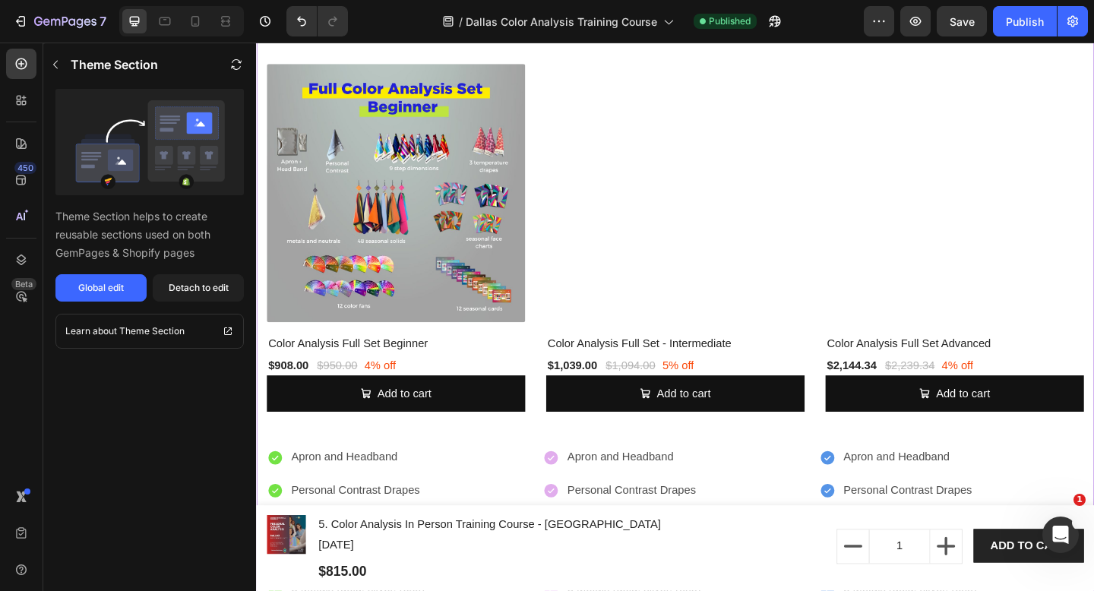
scroll to position [4794, 0]
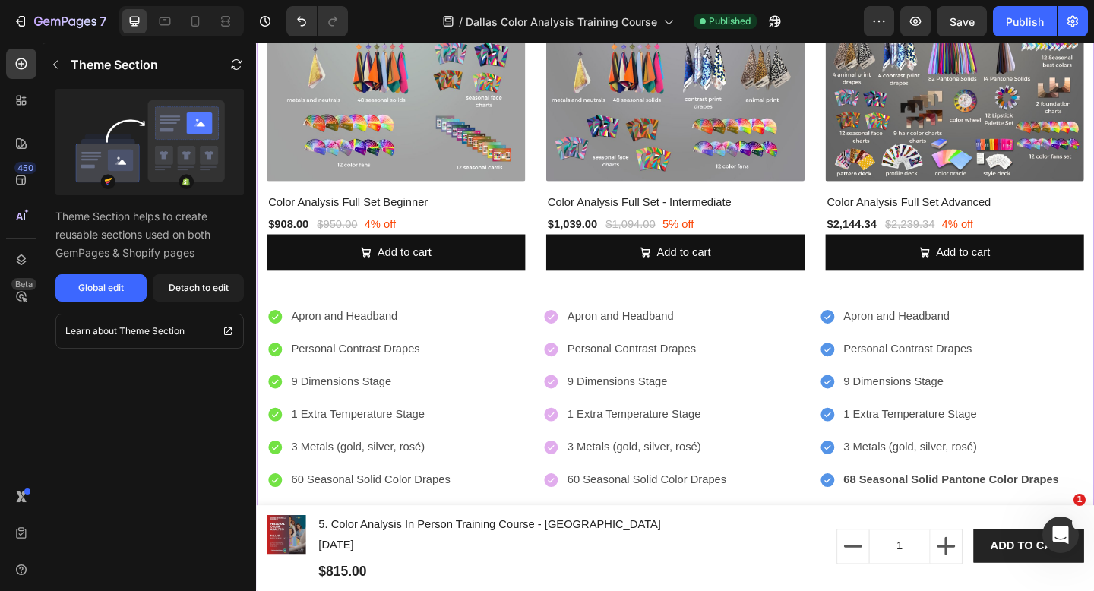
click at [1029, 103] on img at bounding box center [1015, 53] width 281 height 281
click at [198, 292] on div "Detach to edit" at bounding box center [199, 288] width 60 height 14
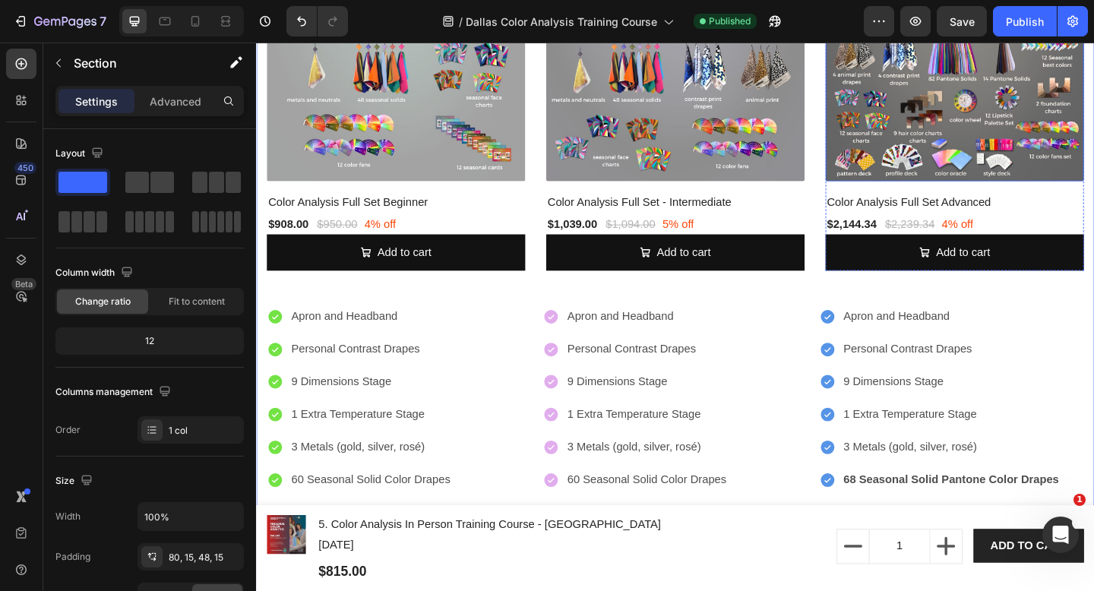
click at [1093, 106] on img at bounding box center [1015, 53] width 281 height 281
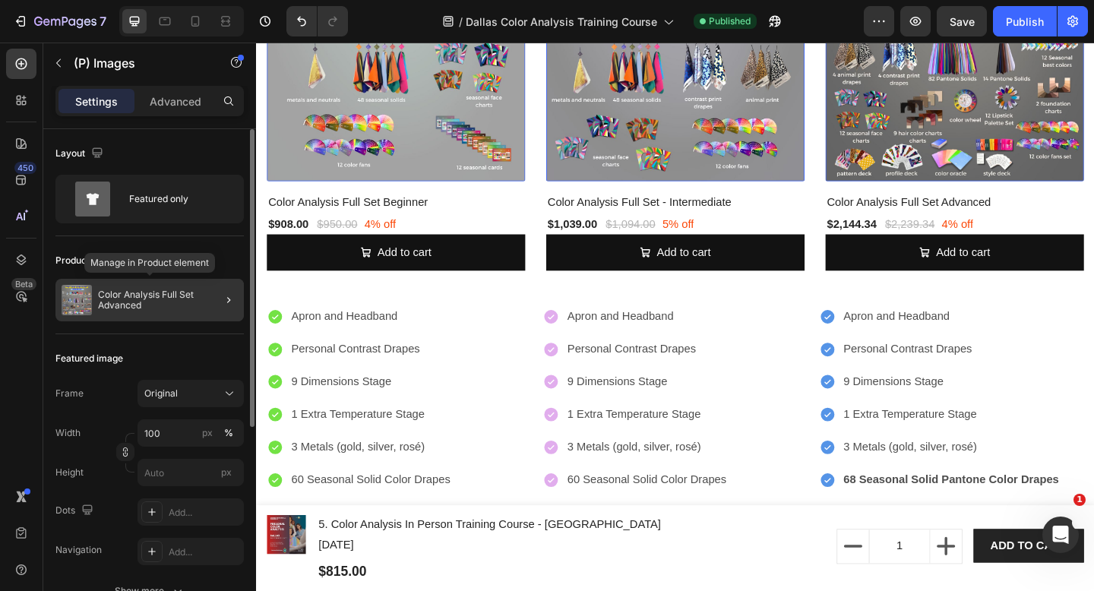
click at [168, 309] on p "Color Analysis Full Set Advanced" at bounding box center [168, 299] width 140 height 21
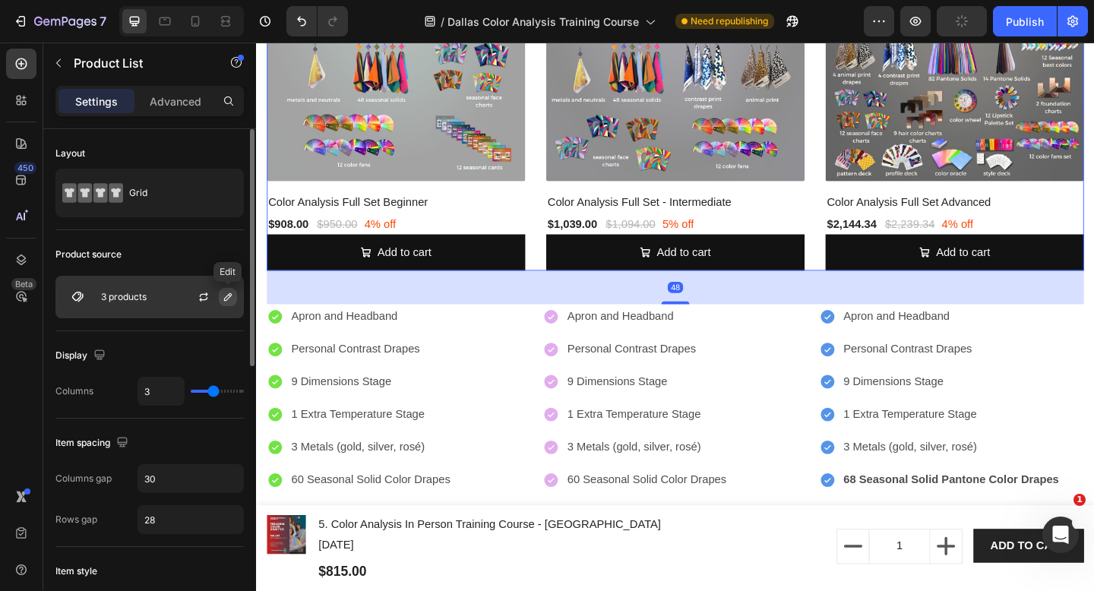
click at [230, 295] on icon "button" at bounding box center [228, 297] width 8 height 8
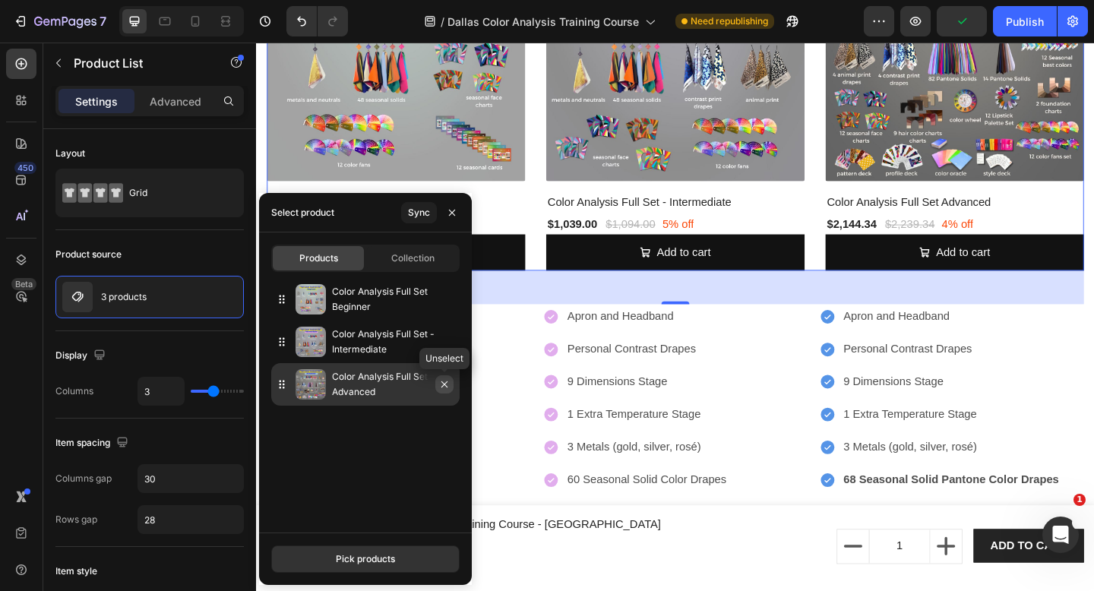
click at [448, 385] on icon "button" at bounding box center [444, 384] width 12 height 12
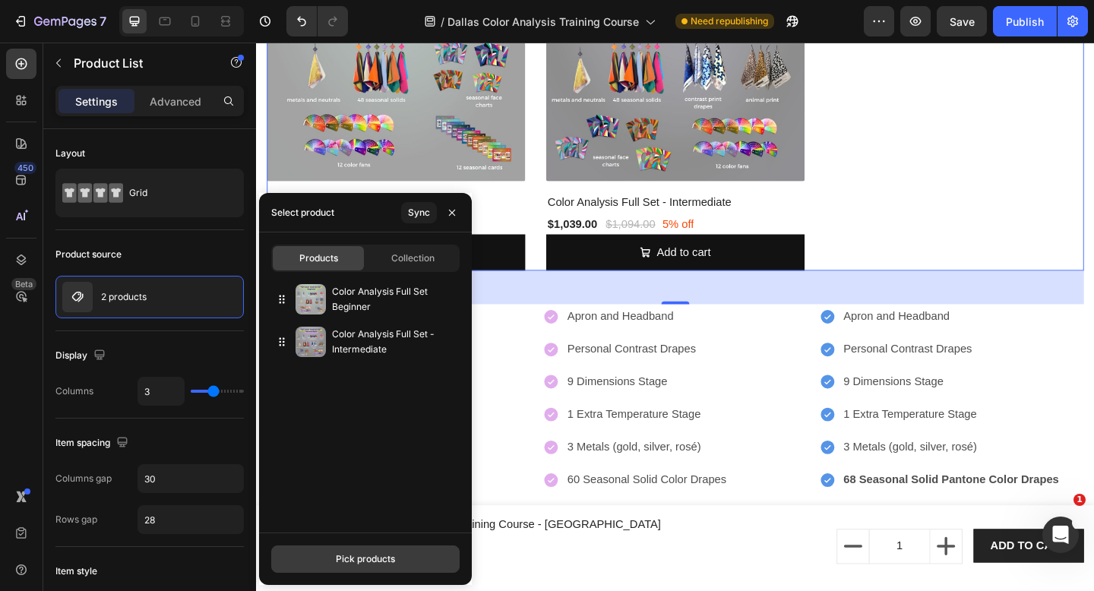
click at [343, 552] on div "Pick products" at bounding box center [365, 559] width 59 height 14
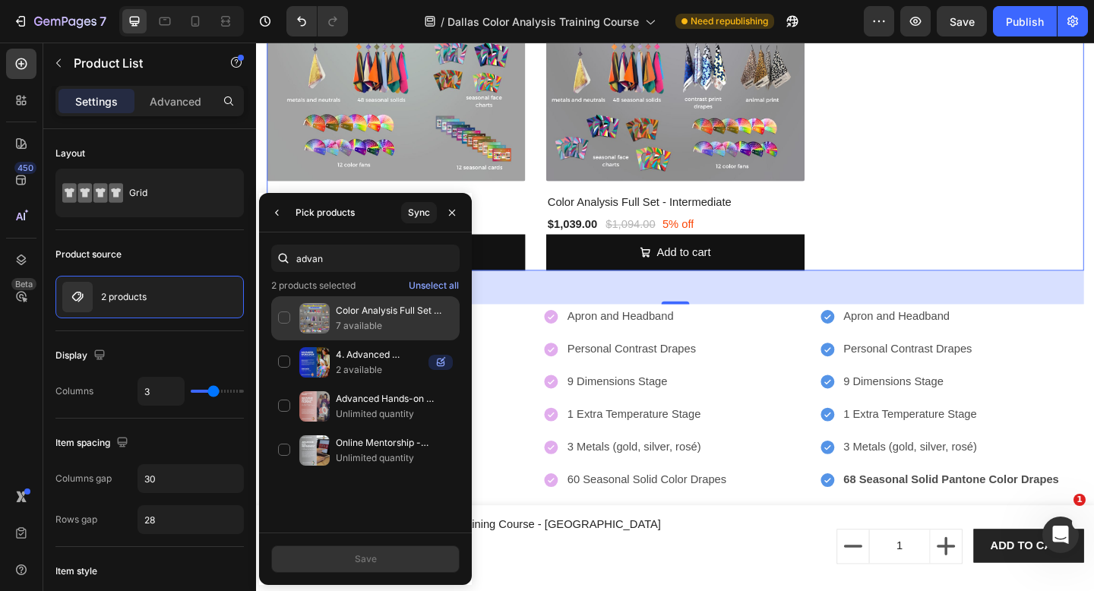
type input "advan"
click at [372, 323] on p "7 available" at bounding box center [394, 325] width 117 height 15
click at [369, 558] on div "Save" at bounding box center [366, 559] width 22 height 14
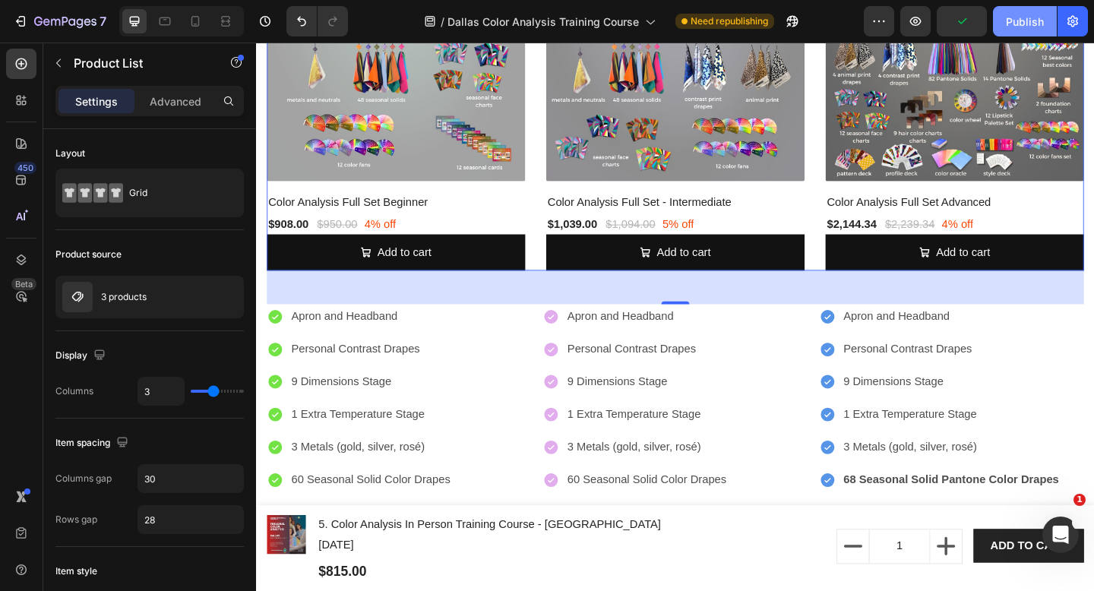
click at [1031, 14] on div "Publish" at bounding box center [1025, 22] width 38 height 16
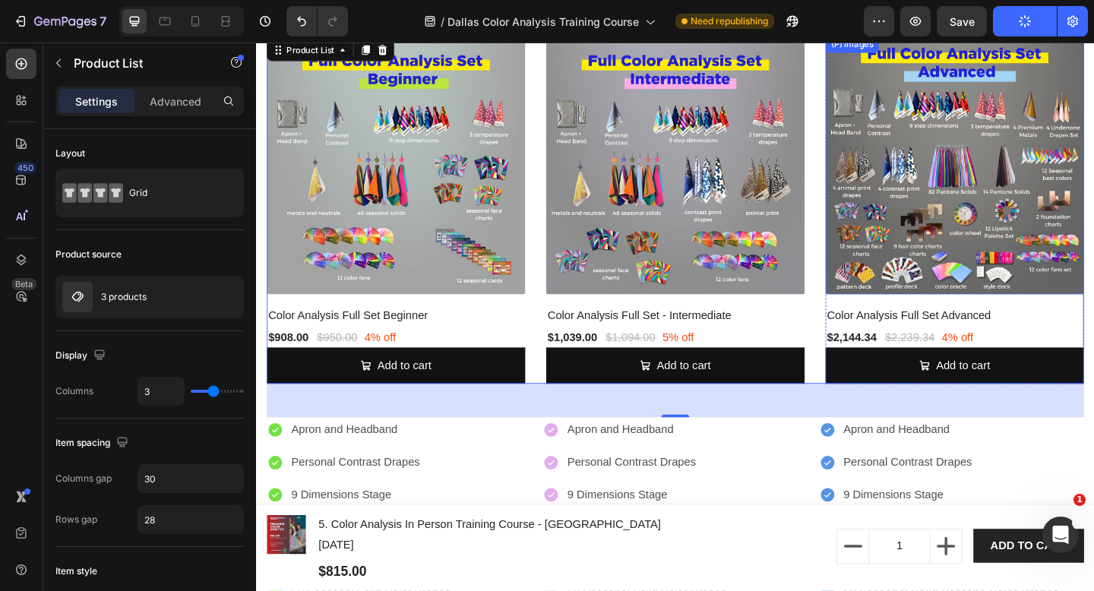
scroll to position [4371, 0]
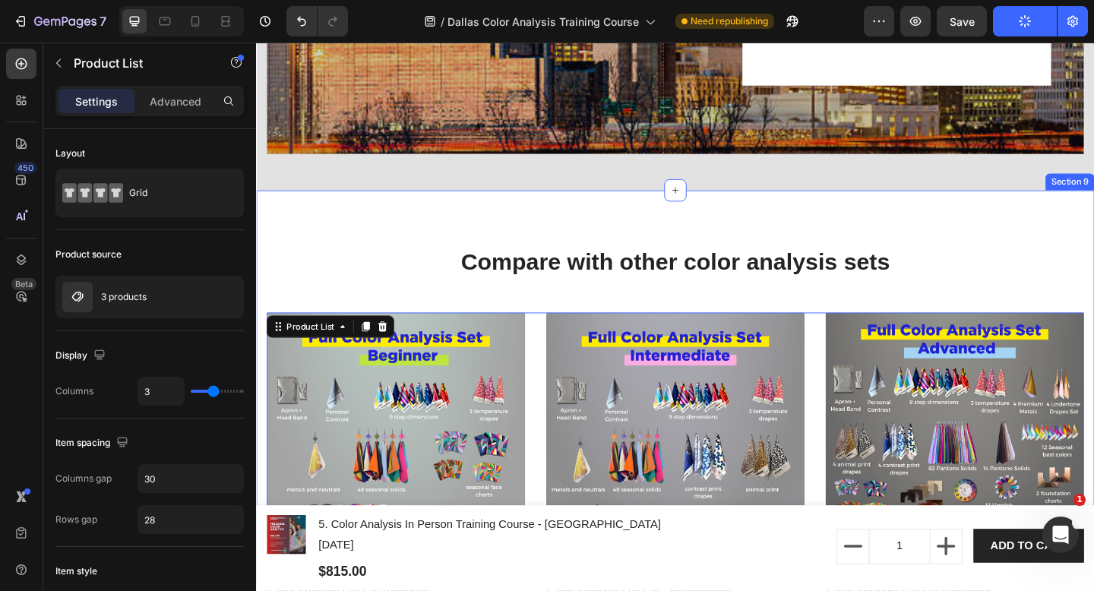
click at [840, 276] on h2 "Compare with other color analysis sets" at bounding box center [711, 282] width 889 height 36
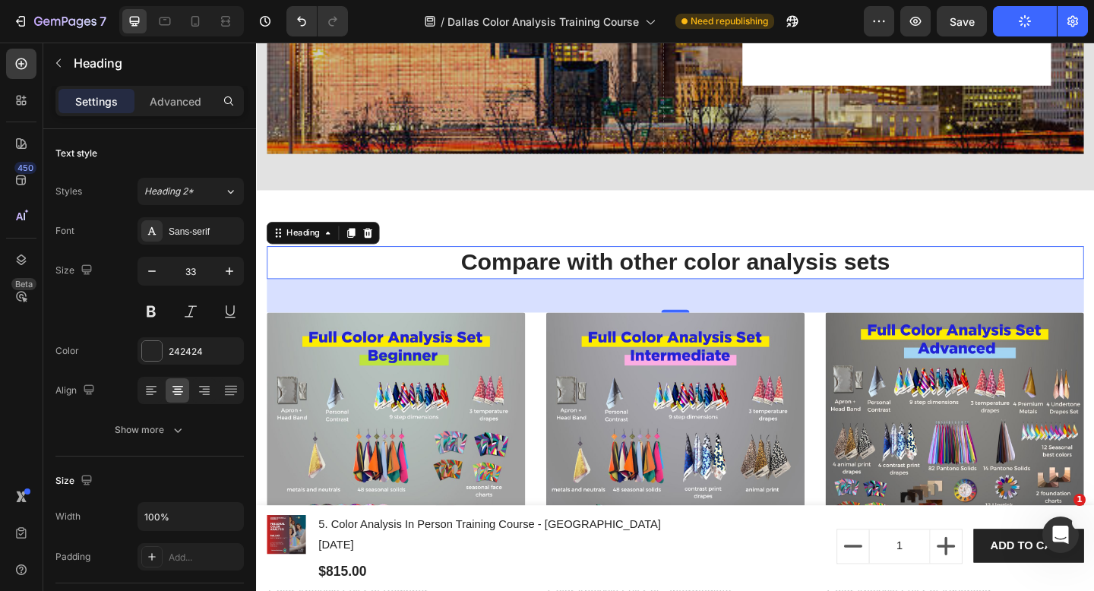
click at [840, 276] on h2 "Compare with other color analysis sets" at bounding box center [711, 282] width 889 height 36
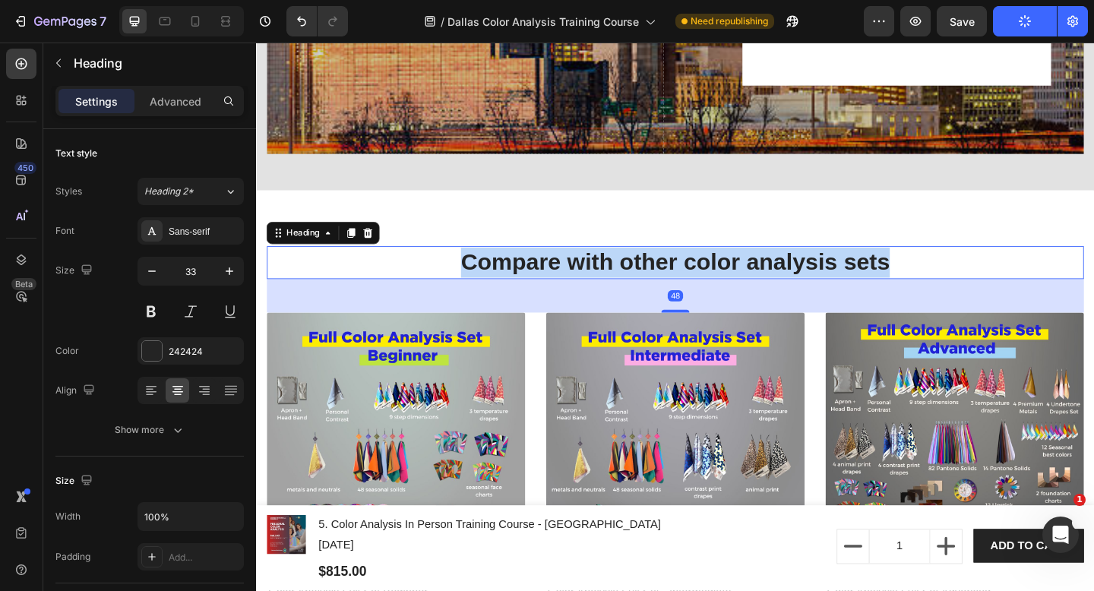
click at [840, 276] on p "Compare with other color analysis sets" at bounding box center [712, 282] width 886 height 33
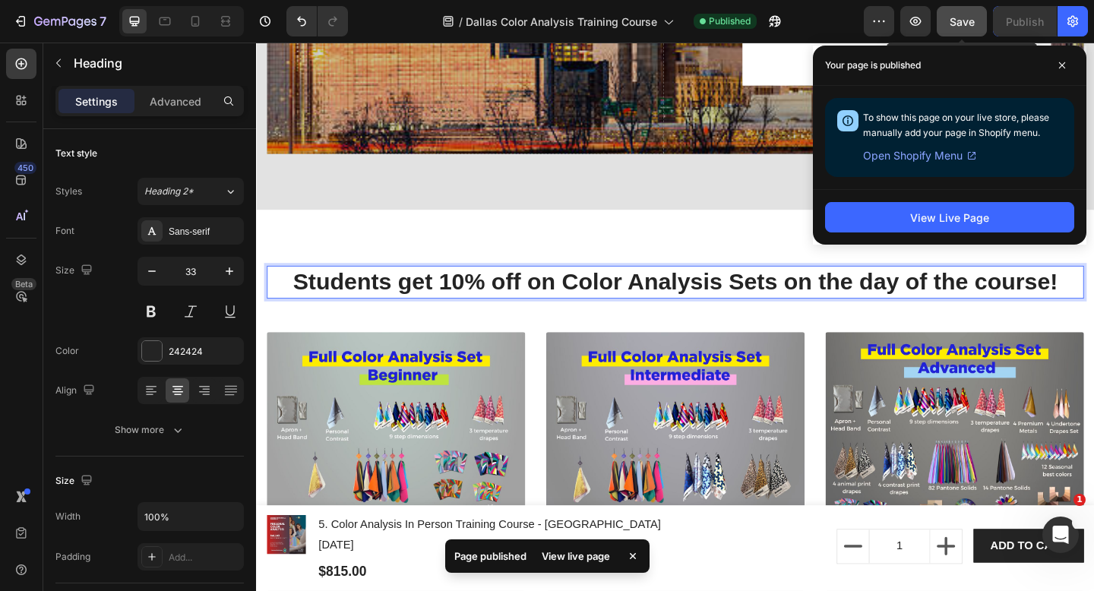
click at [952, 24] on span "Save" at bounding box center [961, 21] width 25 height 13
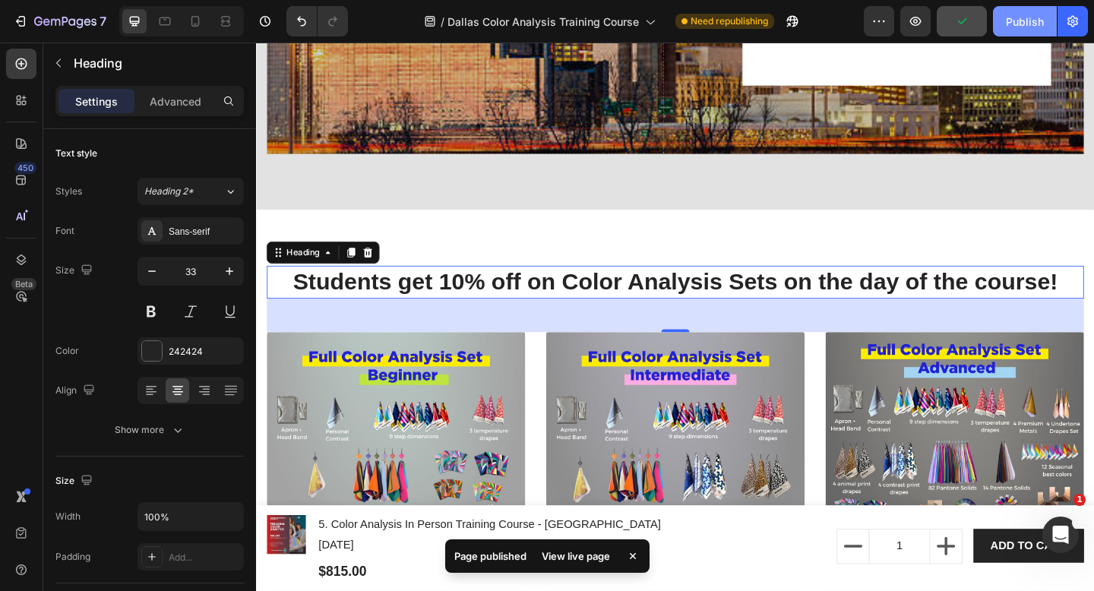
click at [1025, 24] on div "Publish" at bounding box center [1025, 22] width 38 height 16
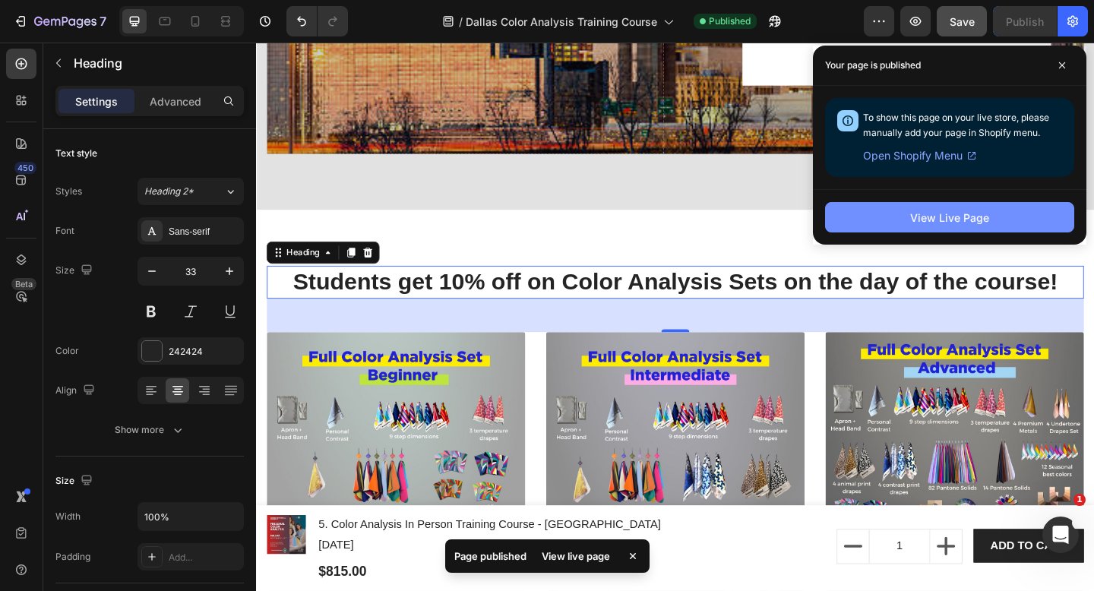
click at [990, 218] on button "View Live Page" at bounding box center [949, 217] width 249 height 30
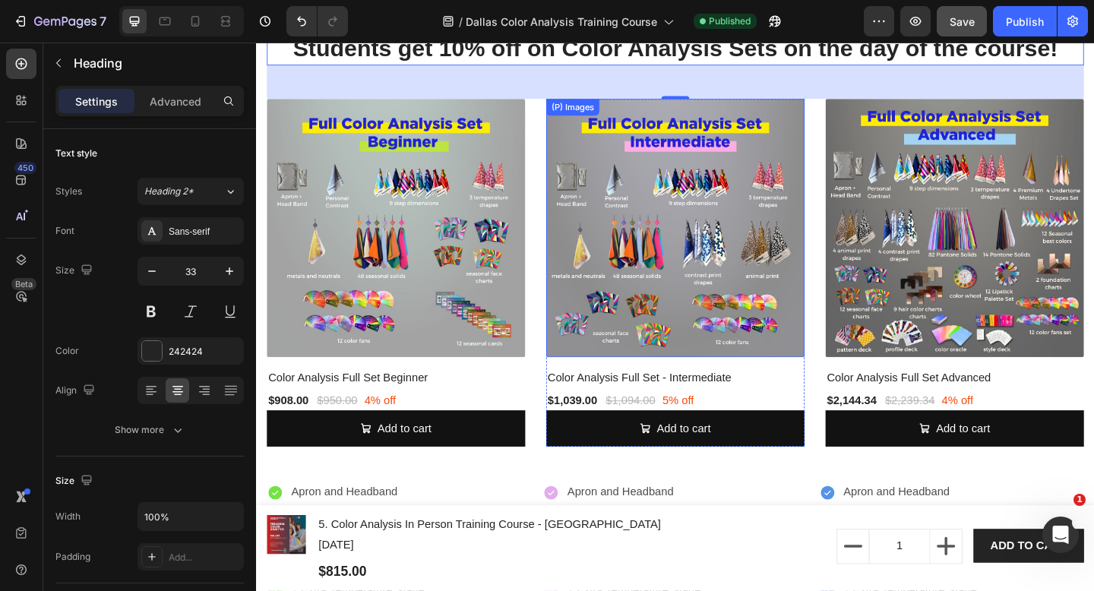
scroll to position [4653, 0]
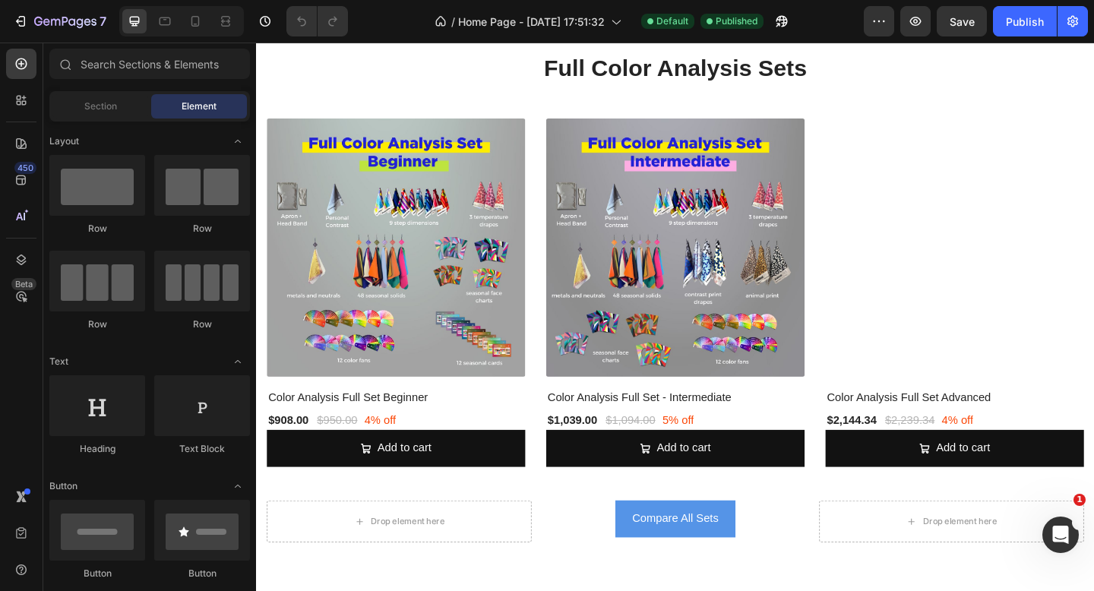
scroll to position [1945, 0]
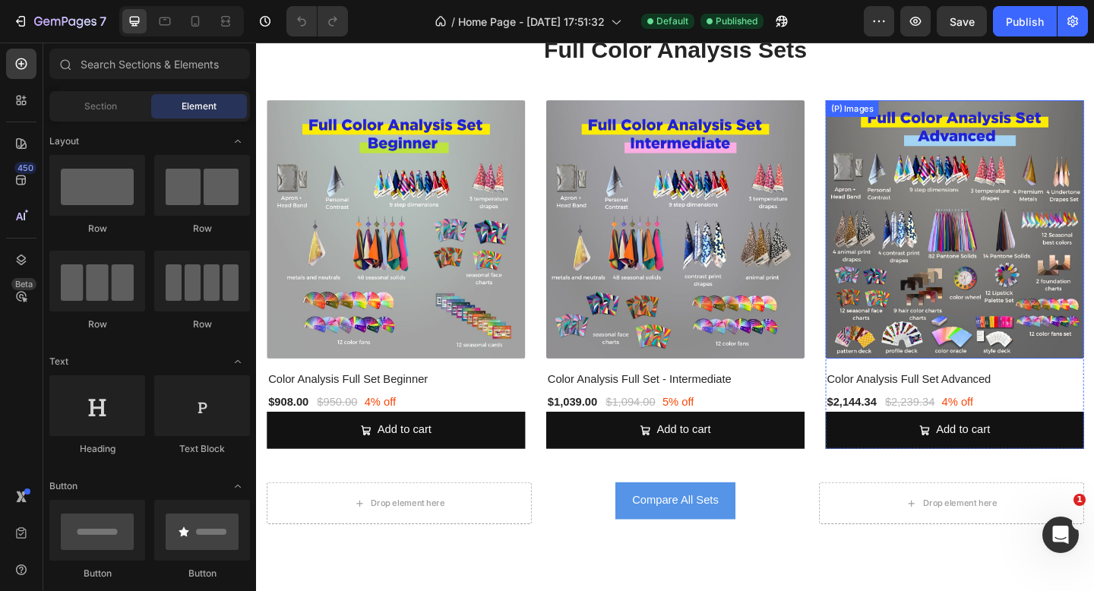
click at [968, 302] on img at bounding box center [1015, 246] width 281 height 281
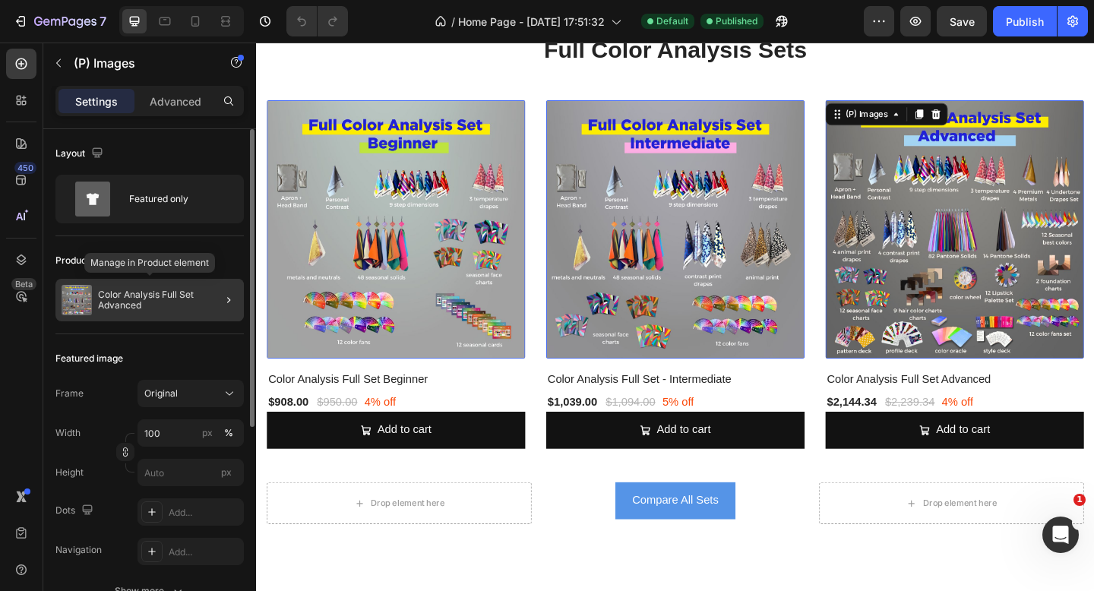
click at [185, 295] on p "Color Analysis Full Set Advanced" at bounding box center [168, 299] width 140 height 21
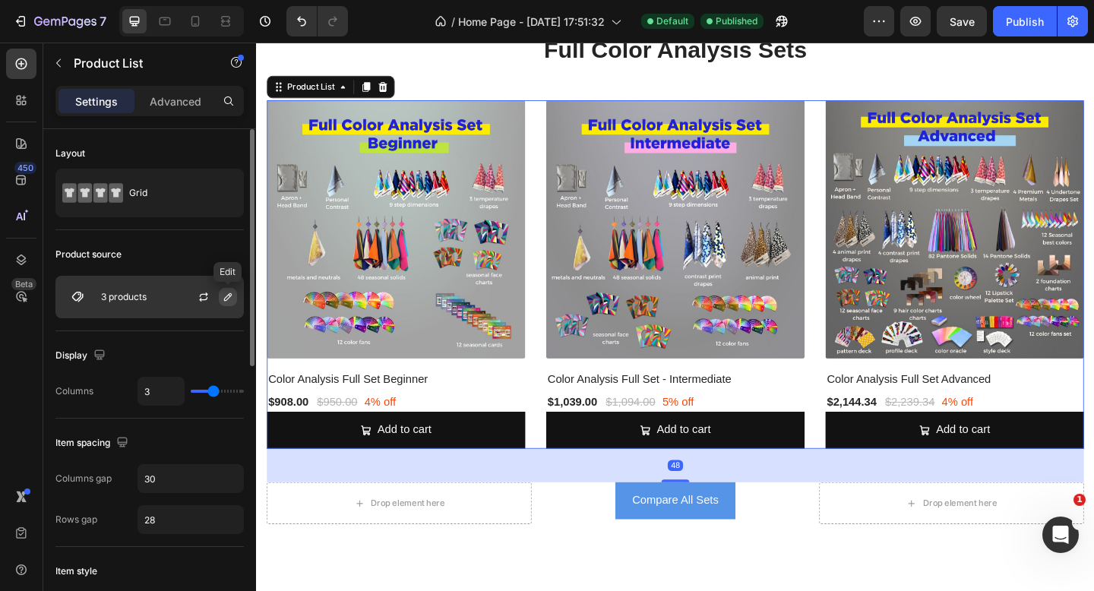
click at [224, 298] on icon "button" at bounding box center [228, 297] width 8 height 8
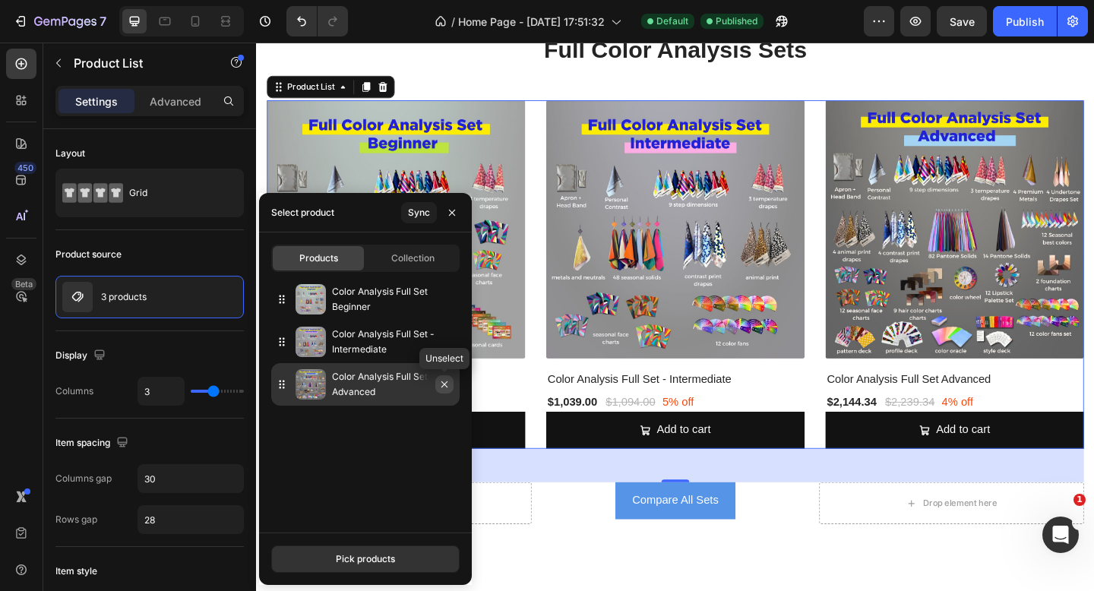
click at [448, 386] on icon "button" at bounding box center [444, 384] width 12 height 12
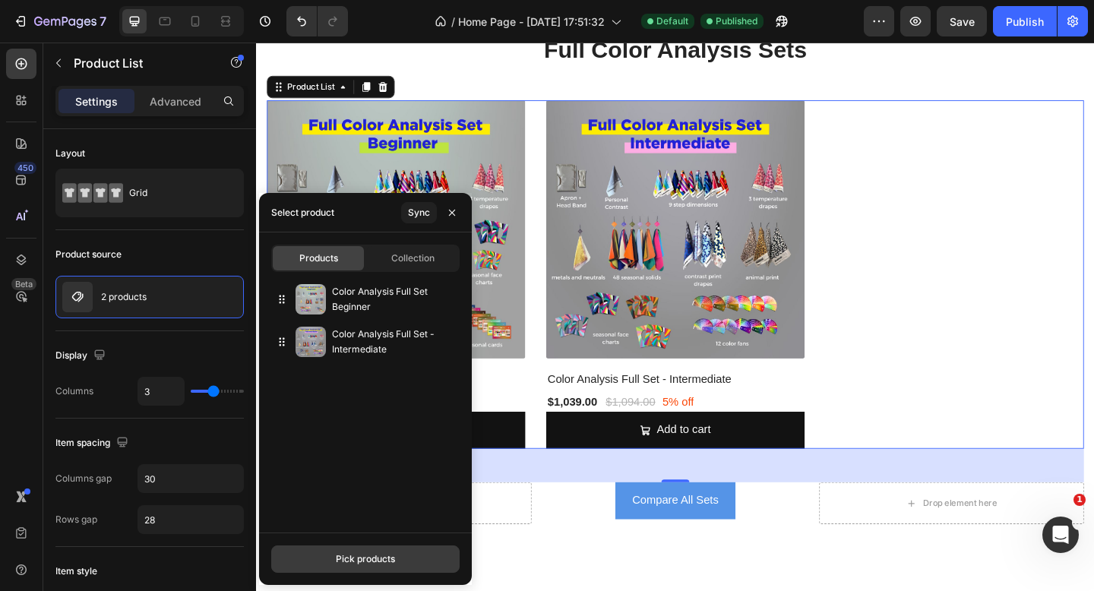
click at [374, 561] on div "Pick products" at bounding box center [365, 559] width 59 height 14
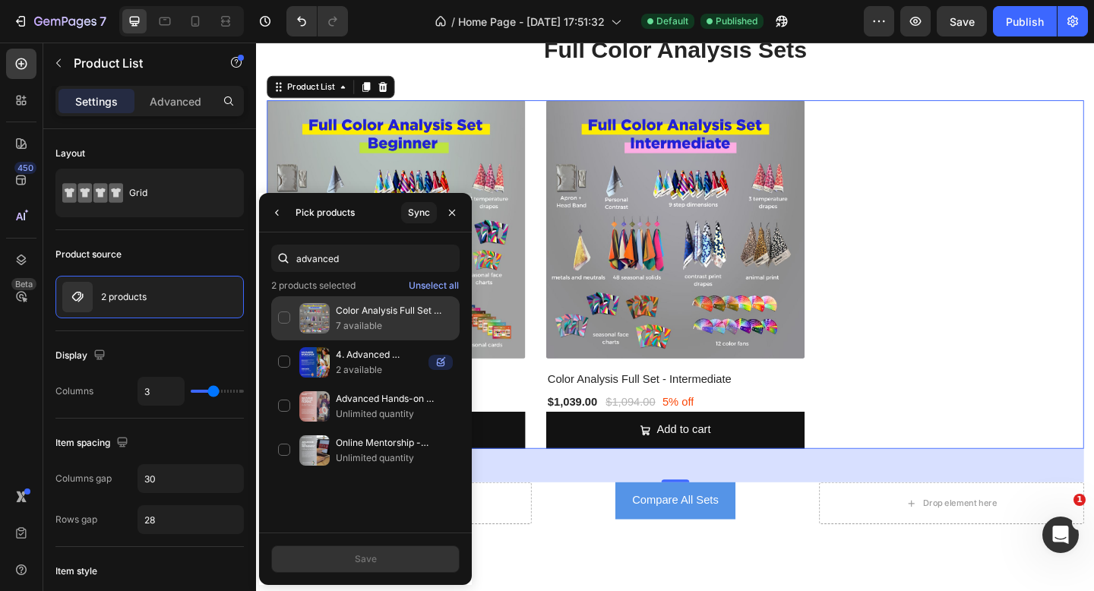
type input "advanced"
click at [363, 312] on p "Color Analysis Full Set Advanced" at bounding box center [394, 310] width 117 height 15
click at [405, 560] on button "Save" at bounding box center [365, 558] width 188 height 27
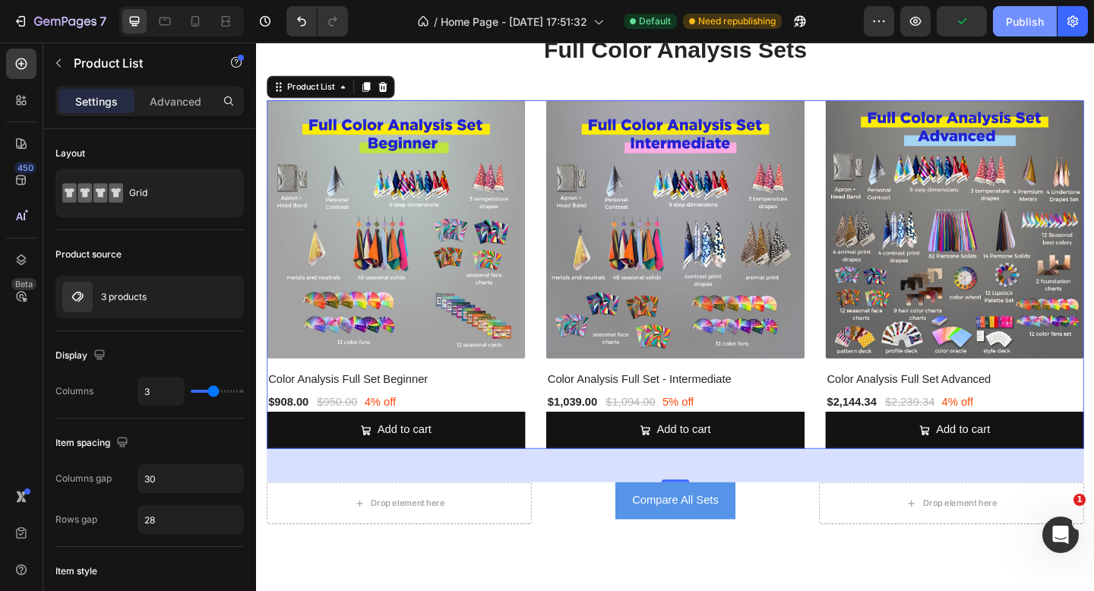
click at [1018, 17] on div "Publish" at bounding box center [1025, 22] width 38 height 16
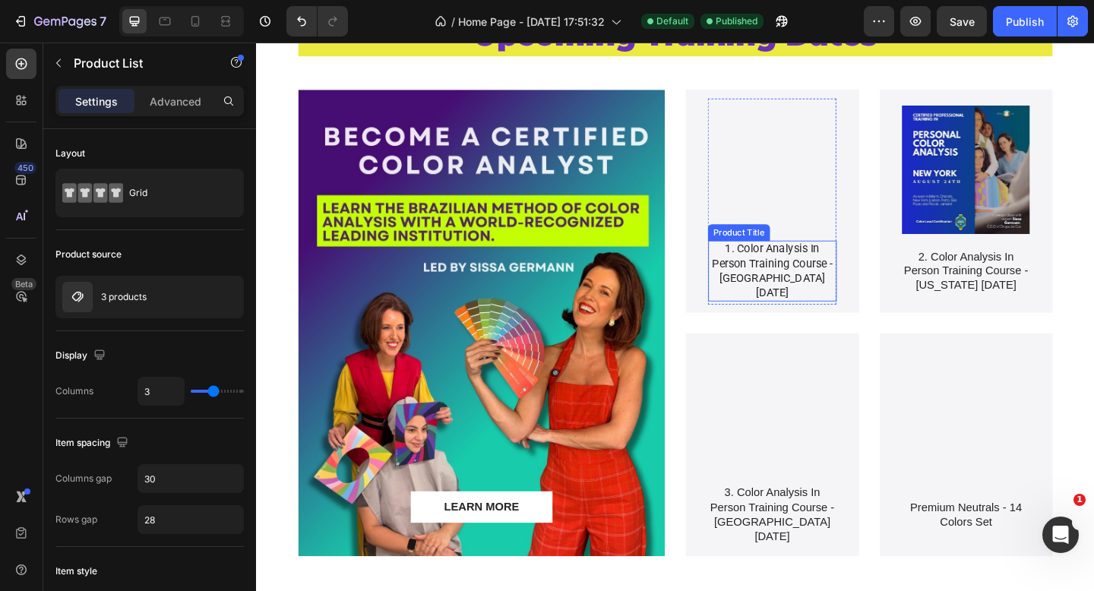
scroll to position [2991, 0]
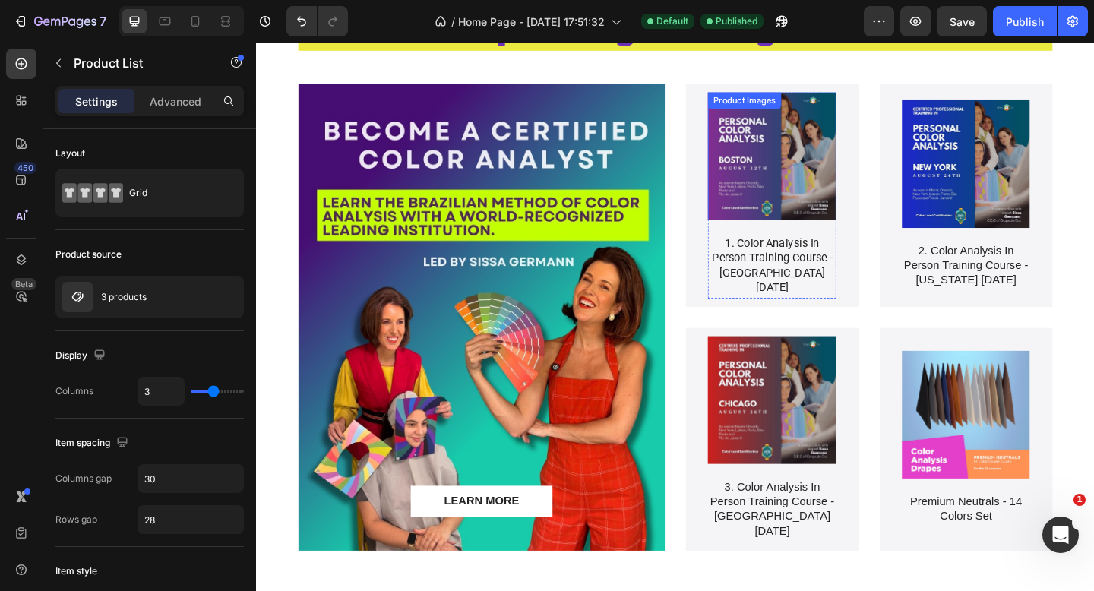
click at [834, 196] on img at bounding box center [817, 167] width 140 height 140
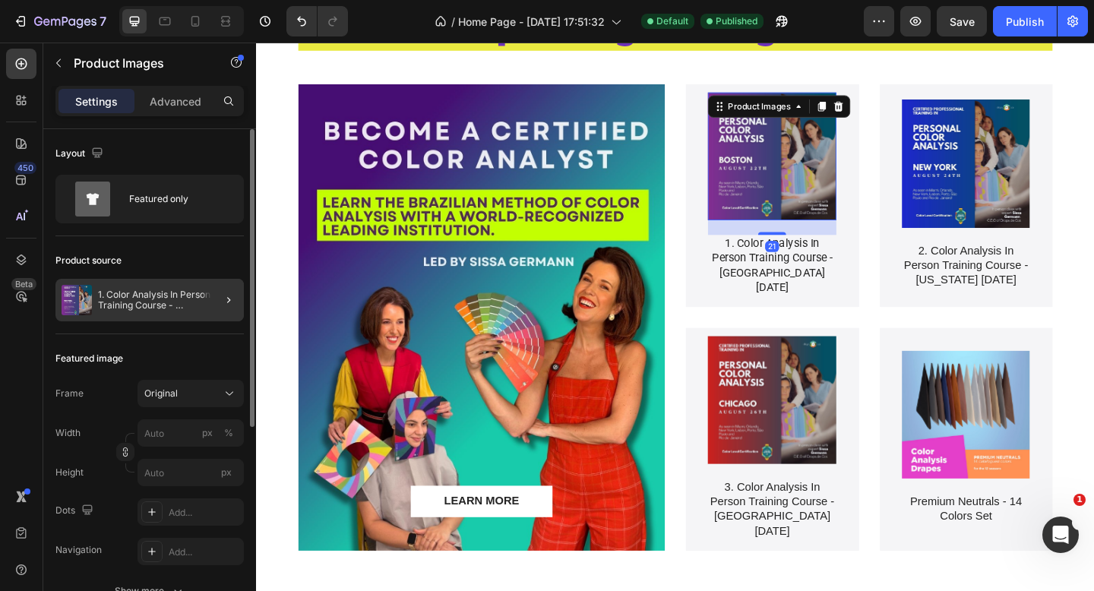
click at [215, 299] on div at bounding box center [222, 300] width 43 height 43
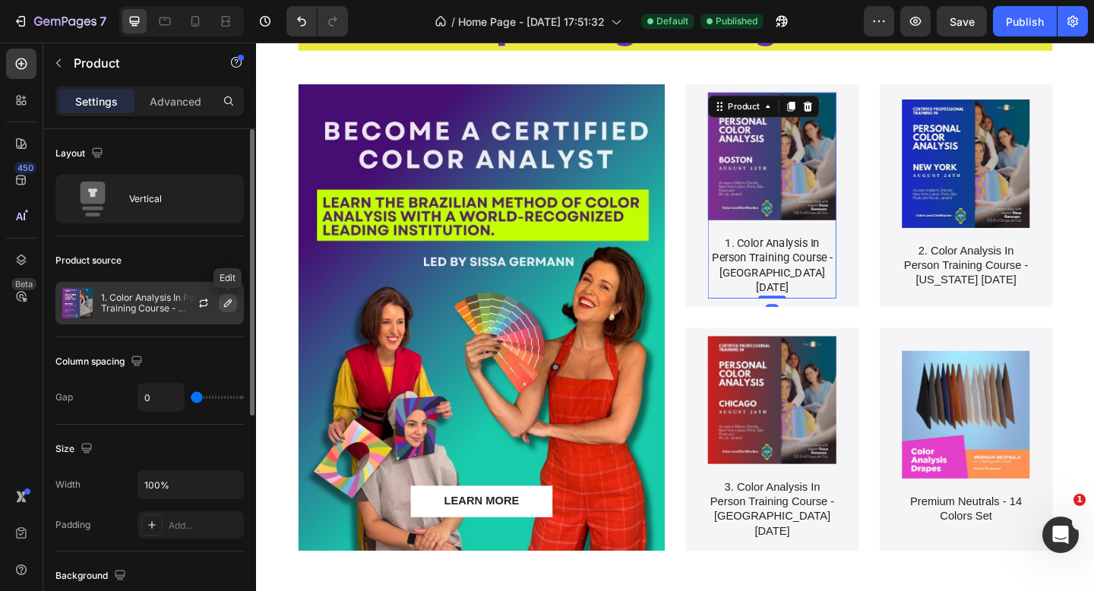
click at [223, 299] on icon "button" at bounding box center [228, 303] width 12 height 12
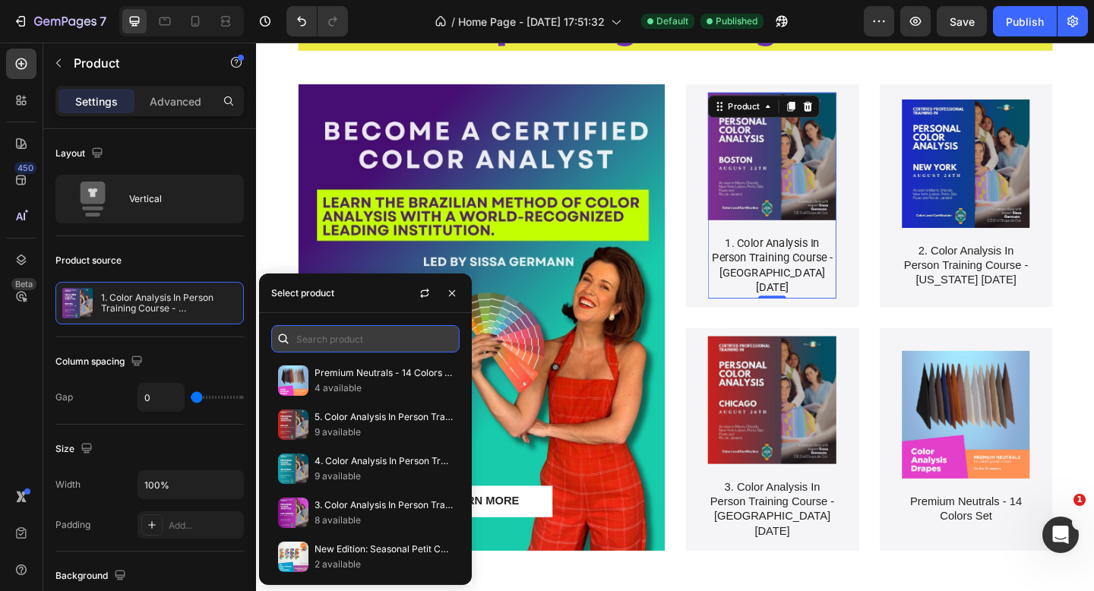
click at [330, 346] on input "text" at bounding box center [365, 338] width 188 height 27
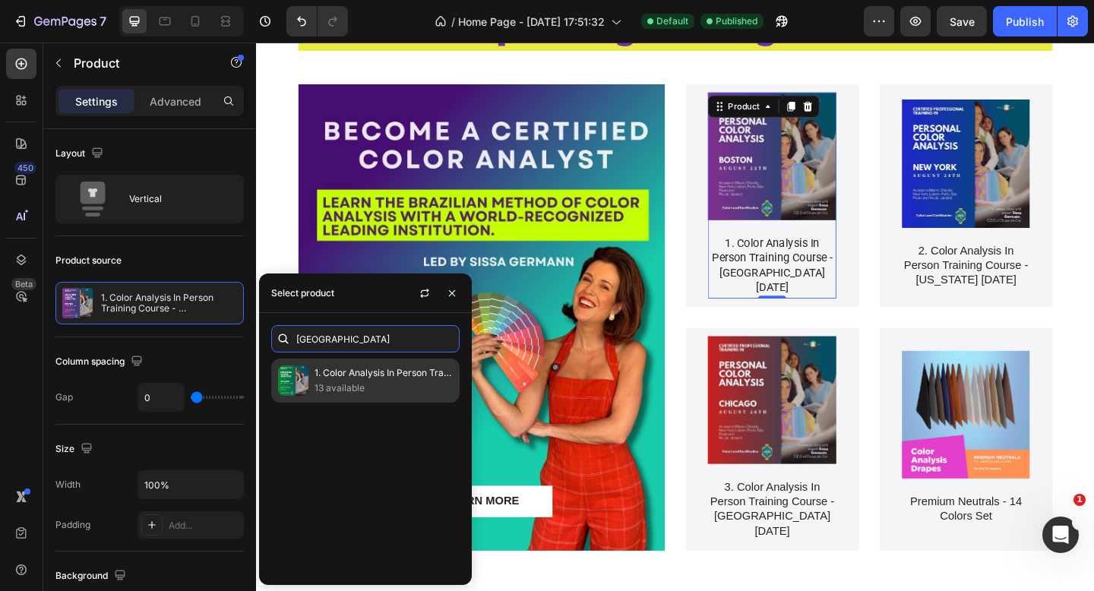
type input "[GEOGRAPHIC_DATA]"
click at [344, 398] on div "1. Color Analysis In Person Training Course - [GEOGRAPHIC_DATA] [DATE] available" at bounding box center [365, 380] width 188 height 44
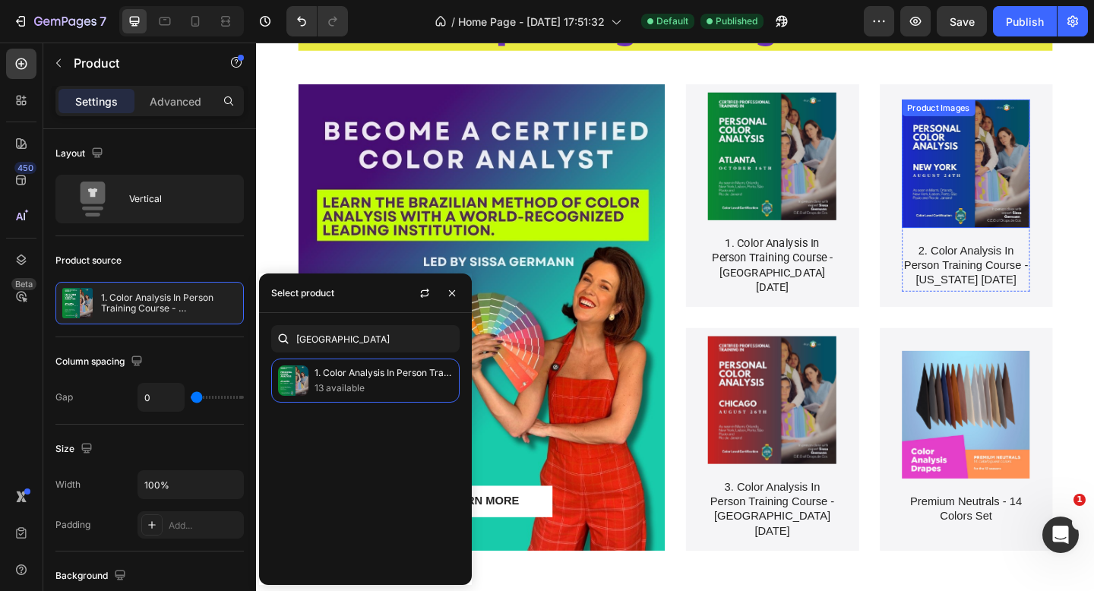
click at [1028, 181] on img at bounding box center [1028, 175] width 140 height 140
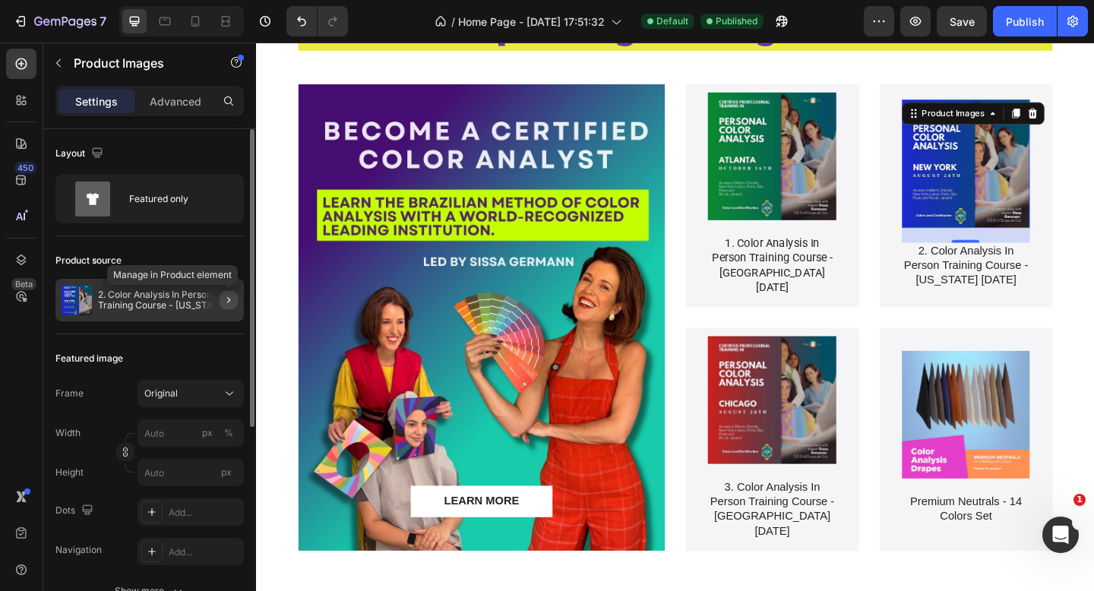
click at [228, 298] on icon "button" at bounding box center [229, 300] width 12 height 12
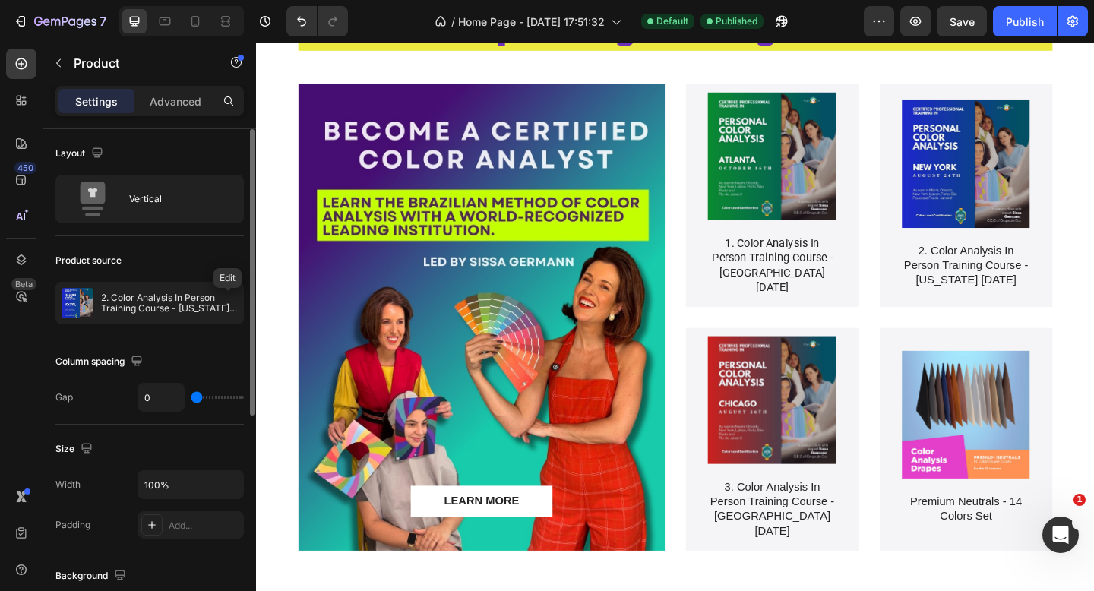
click at [0, 0] on icon "button" at bounding box center [0, 0] width 0 height 0
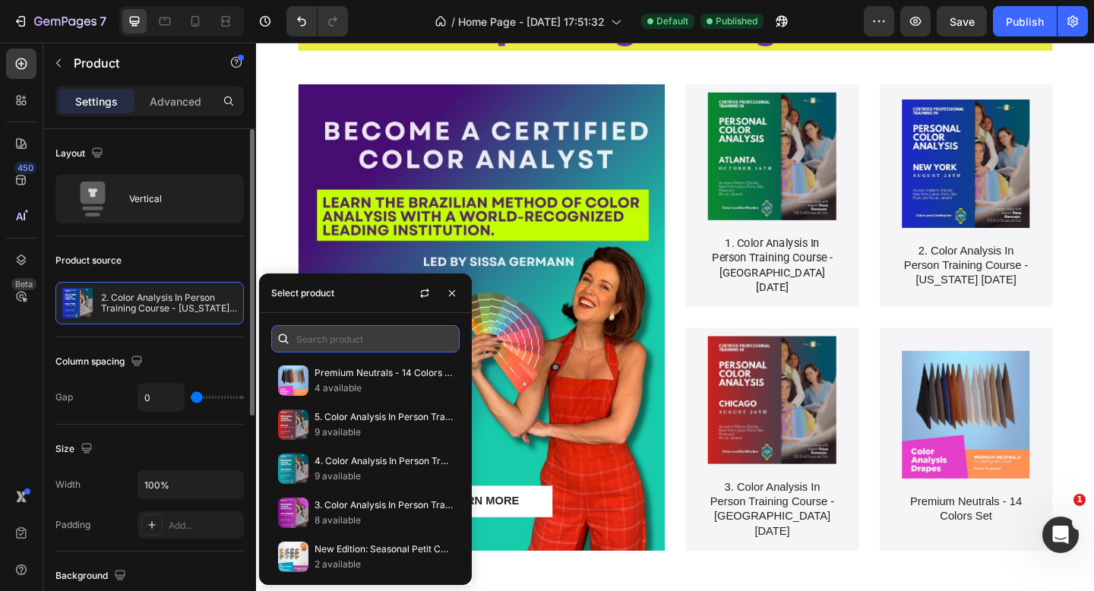
click at [346, 343] on input "text" at bounding box center [365, 338] width 188 height 27
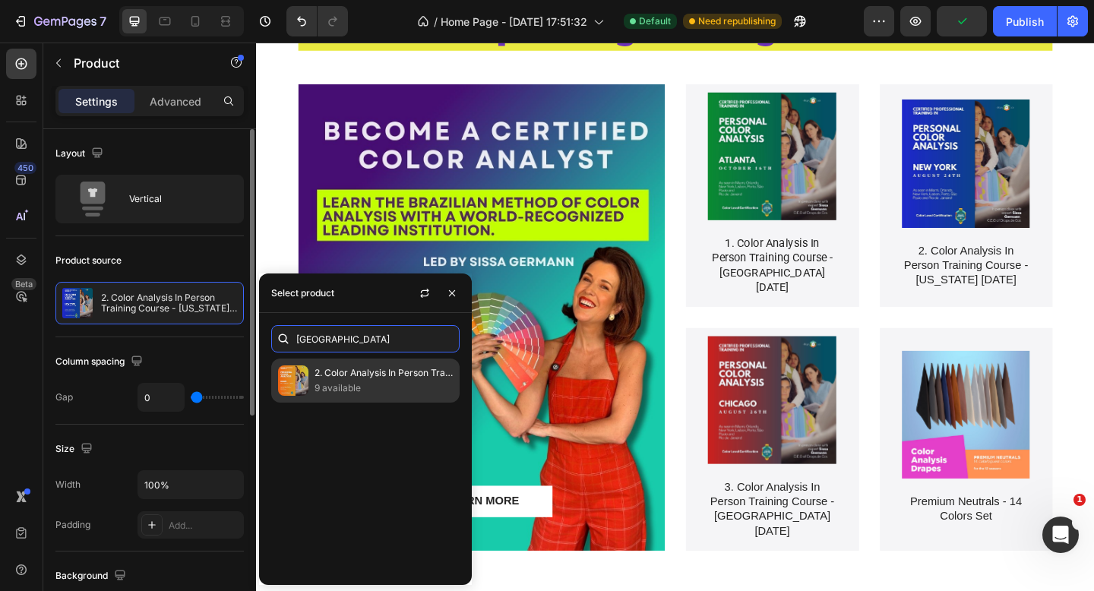
type input "[GEOGRAPHIC_DATA]"
click at [368, 375] on p "2. Color Analysis In Person Training Course - [GEOGRAPHIC_DATA] [DATE]" at bounding box center [383, 372] width 138 height 15
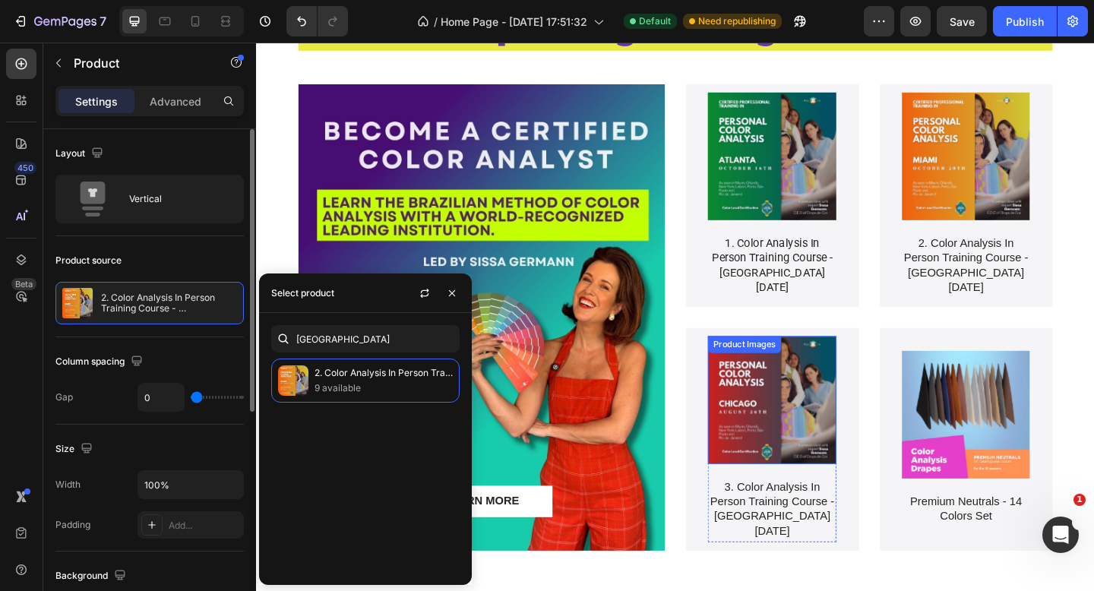
click at [853, 406] on img at bounding box center [817, 432] width 140 height 140
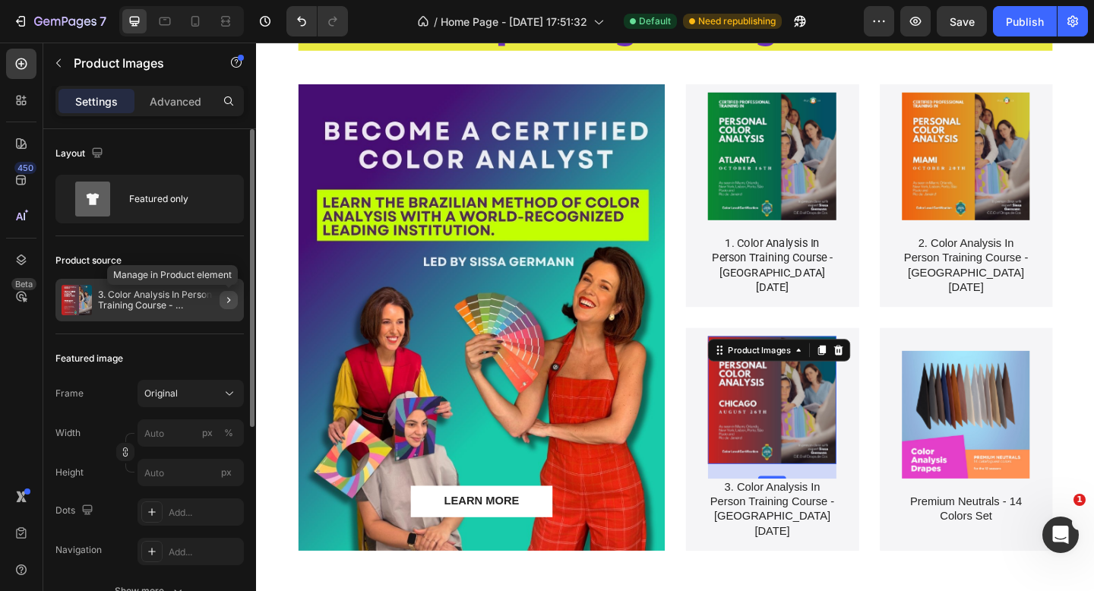
click at [224, 298] on icon "button" at bounding box center [229, 300] width 12 height 12
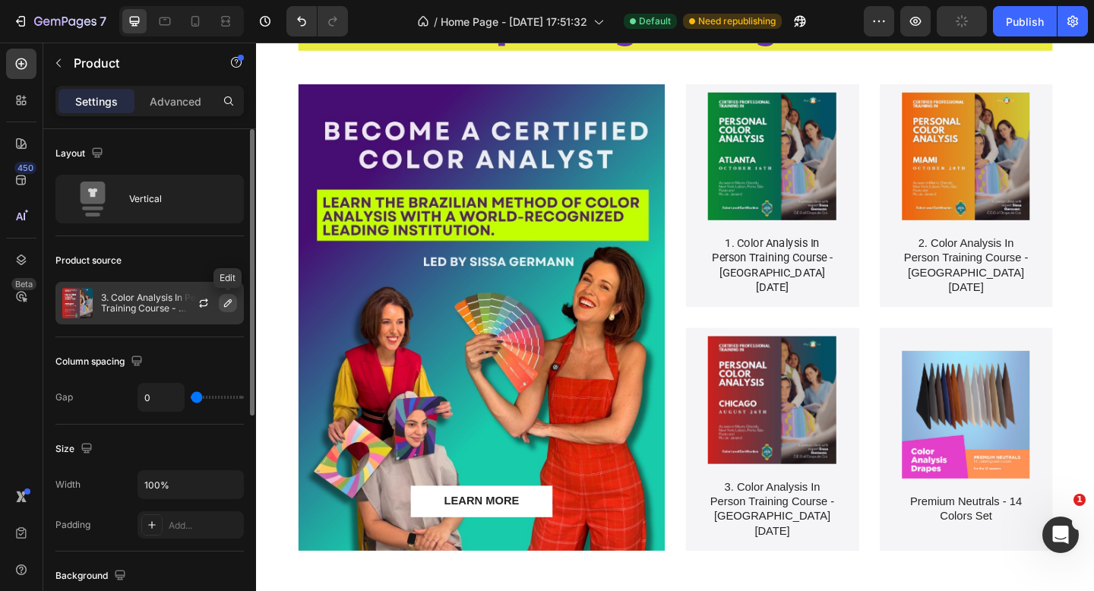
click at [230, 303] on icon "button" at bounding box center [228, 303] width 12 height 12
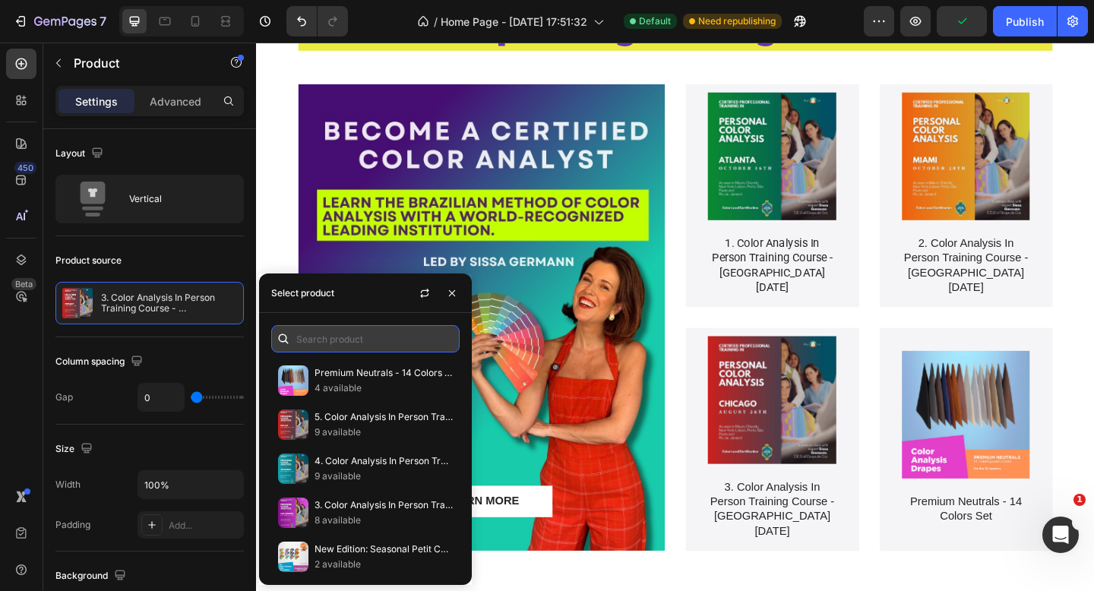
click at [331, 341] on input "text" at bounding box center [365, 338] width 188 height 27
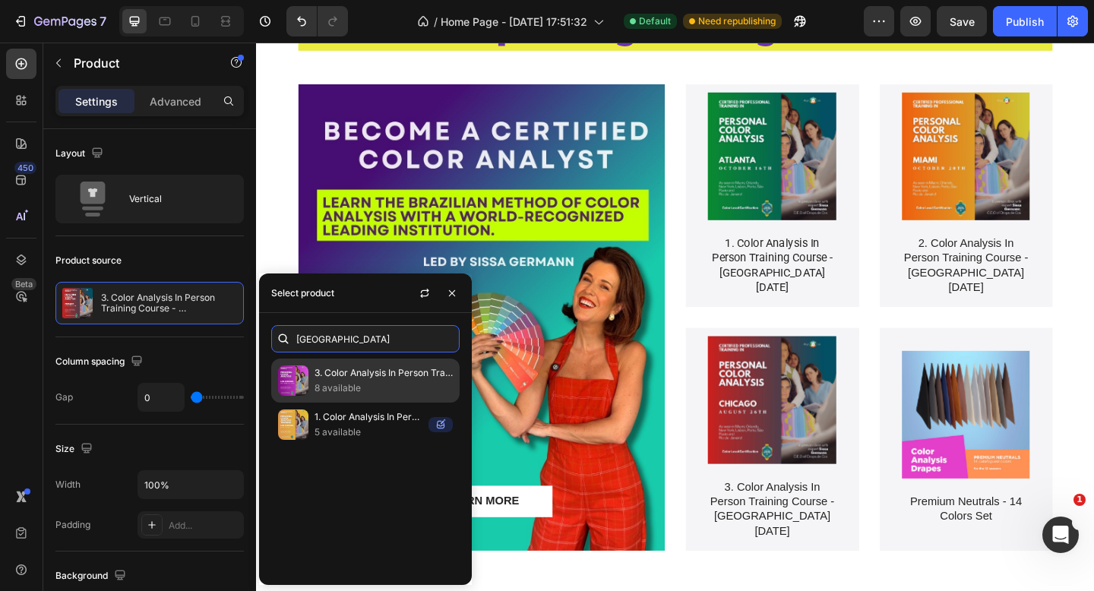
type input "[GEOGRAPHIC_DATA]"
click at [346, 372] on p "3. Color Analysis In Person Training Course - [GEOGRAPHIC_DATA] [DATE]" at bounding box center [383, 372] width 138 height 15
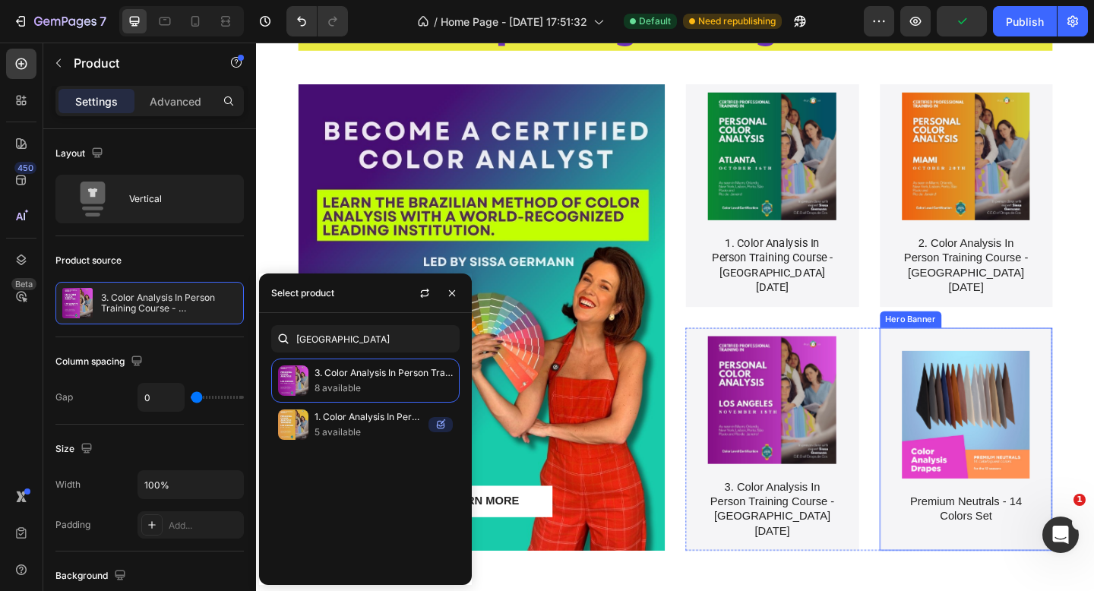
click at [1093, 365] on div "Product Images Premium Neutrals - 14 Colors Set Product Title Product" at bounding box center [1028, 475] width 188 height 242
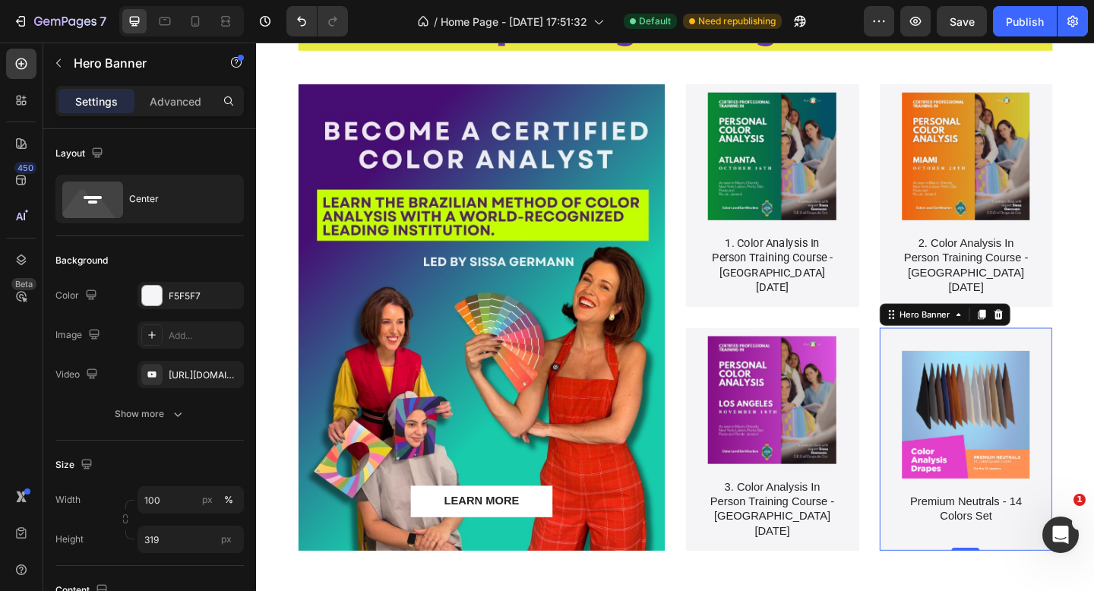
click at [956, 367] on div "Product Images Premium Neutrals - 14 Colors Set Product Title Product" at bounding box center [1028, 475] width 188 height 242
click at [822, 391] on img at bounding box center [817, 432] width 140 height 140
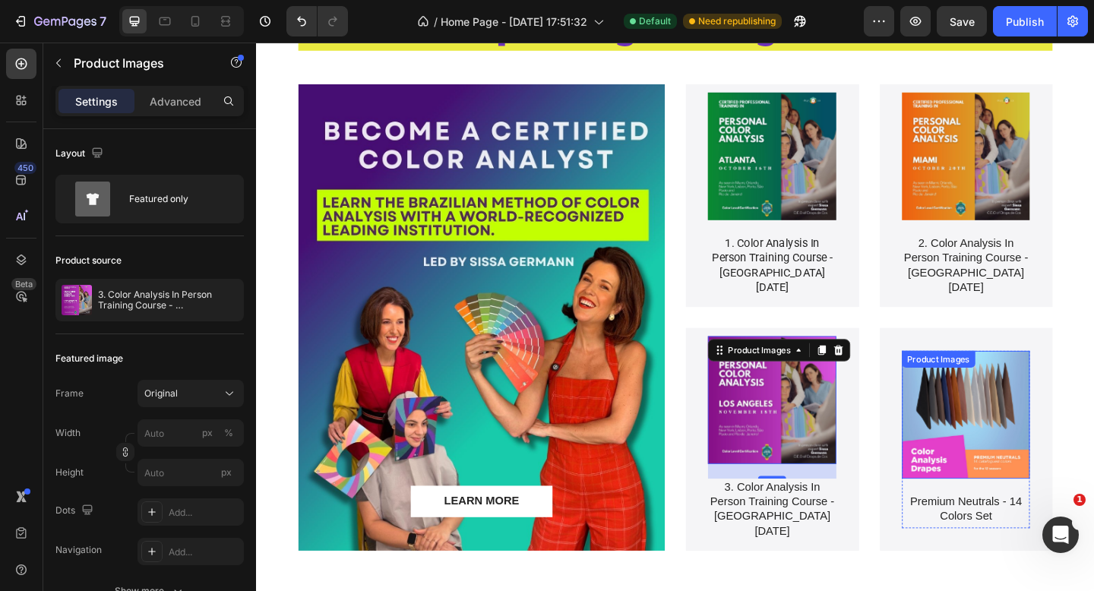
click at [1062, 396] on img at bounding box center [1028, 448] width 140 height 140
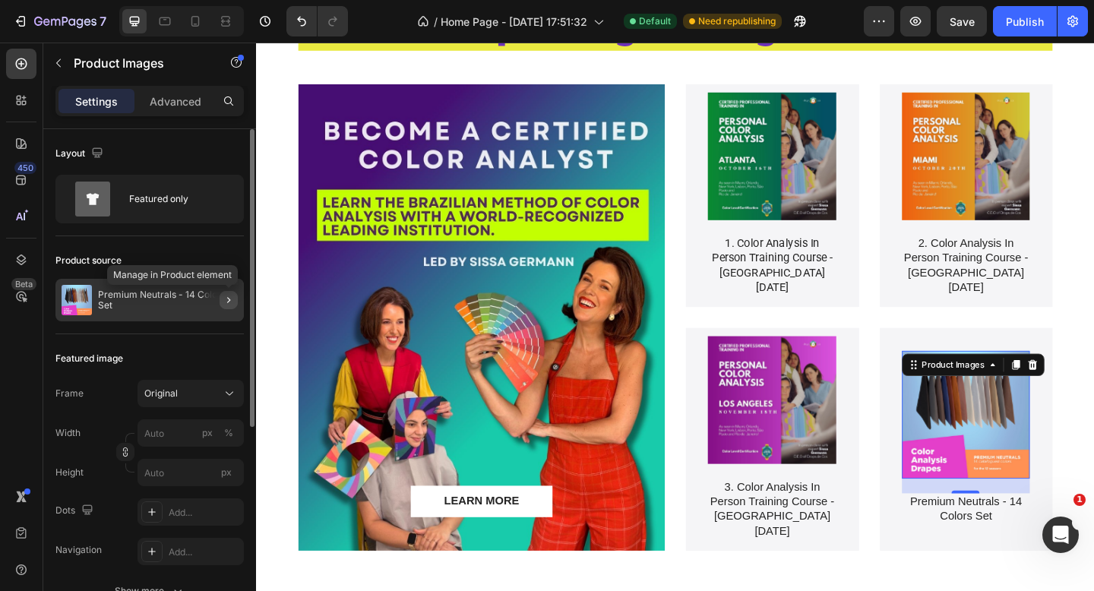
click at [234, 298] on icon "button" at bounding box center [229, 300] width 12 height 12
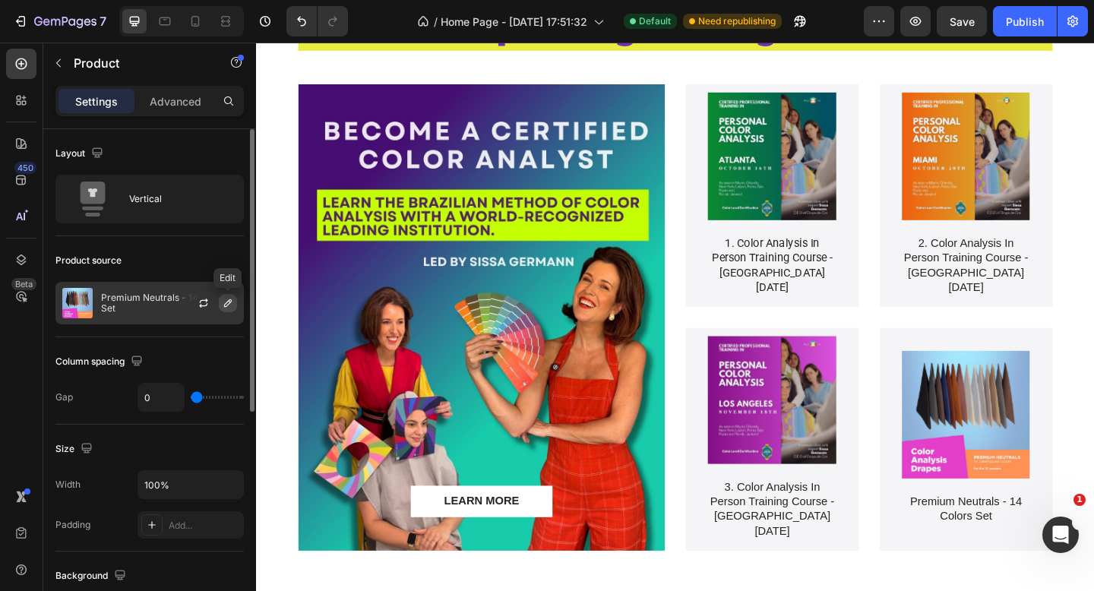
click at [232, 299] on icon "button" at bounding box center [228, 303] width 12 height 12
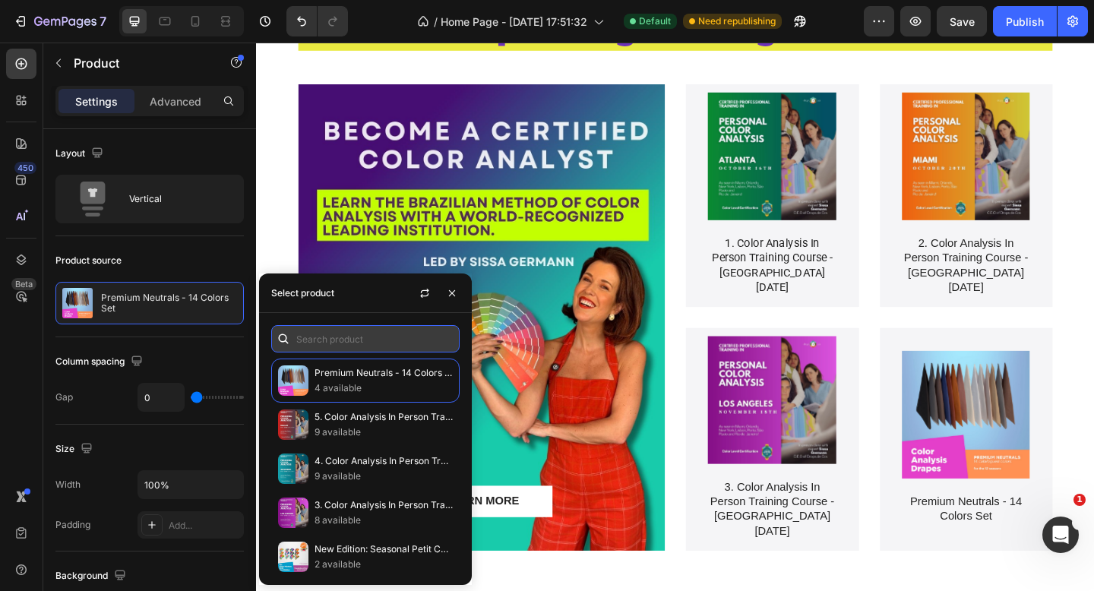
click at [309, 335] on input "text" at bounding box center [365, 338] width 188 height 27
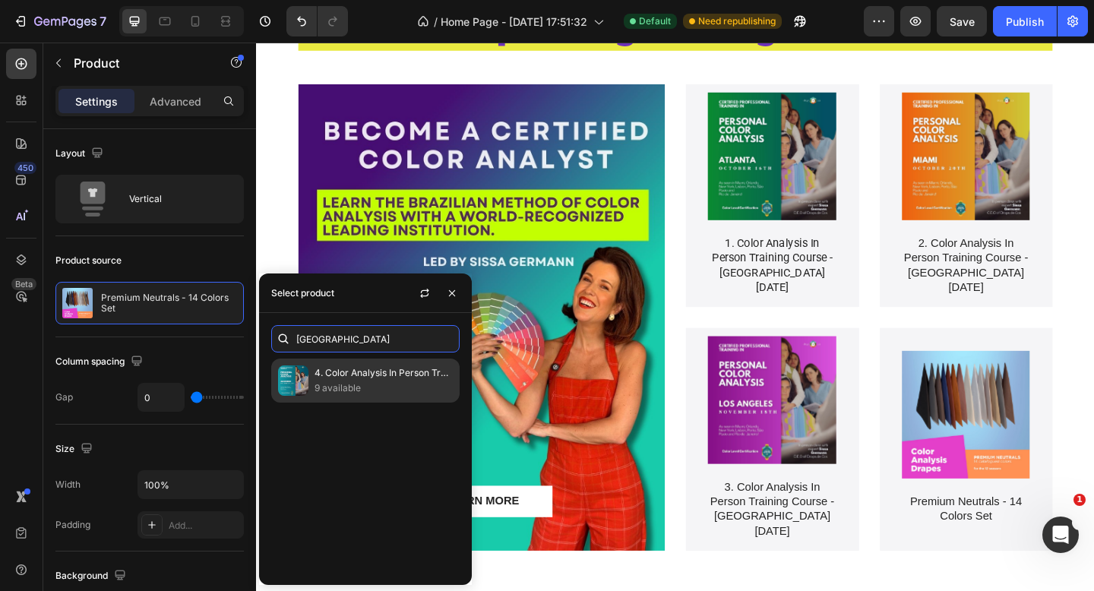
type input "[GEOGRAPHIC_DATA]"
click at [345, 372] on p "4. Color Analysis In Person Training Course - [GEOGRAPHIC_DATA] [DATE]" at bounding box center [383, 372] width 138 height 15
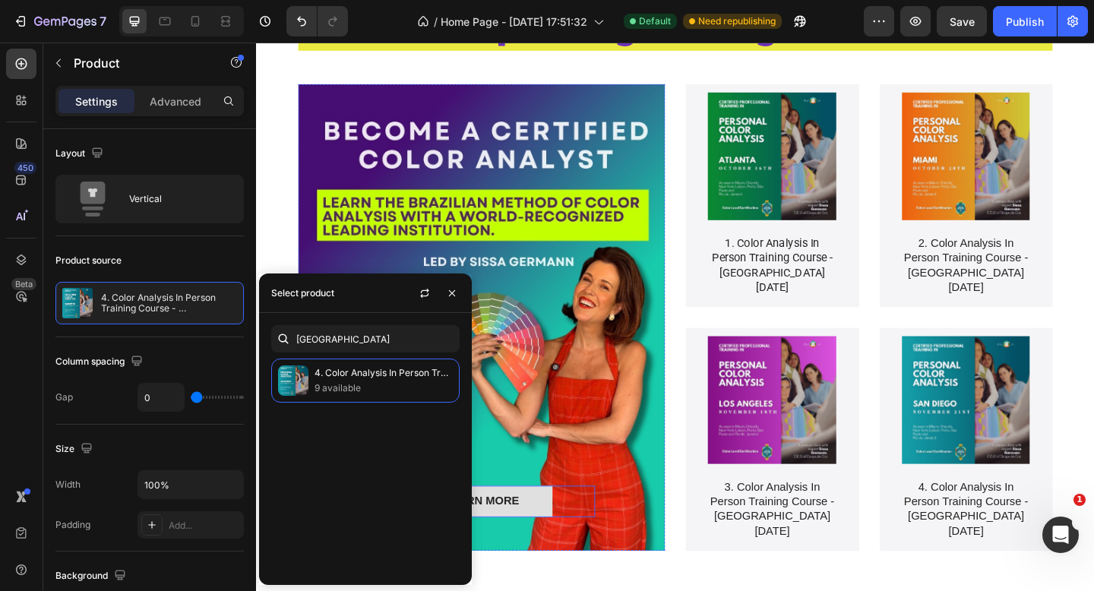
click at [562, 534] on link "LEARN MORE" at bounding box center [501, 542] width 155 height 34
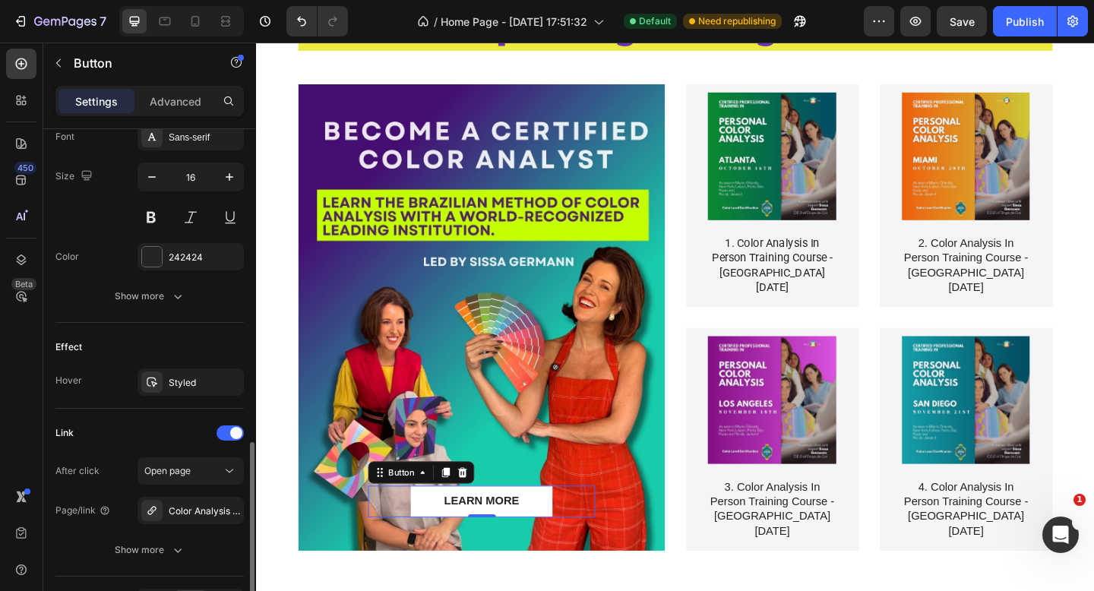
scroll to position [647, 0]
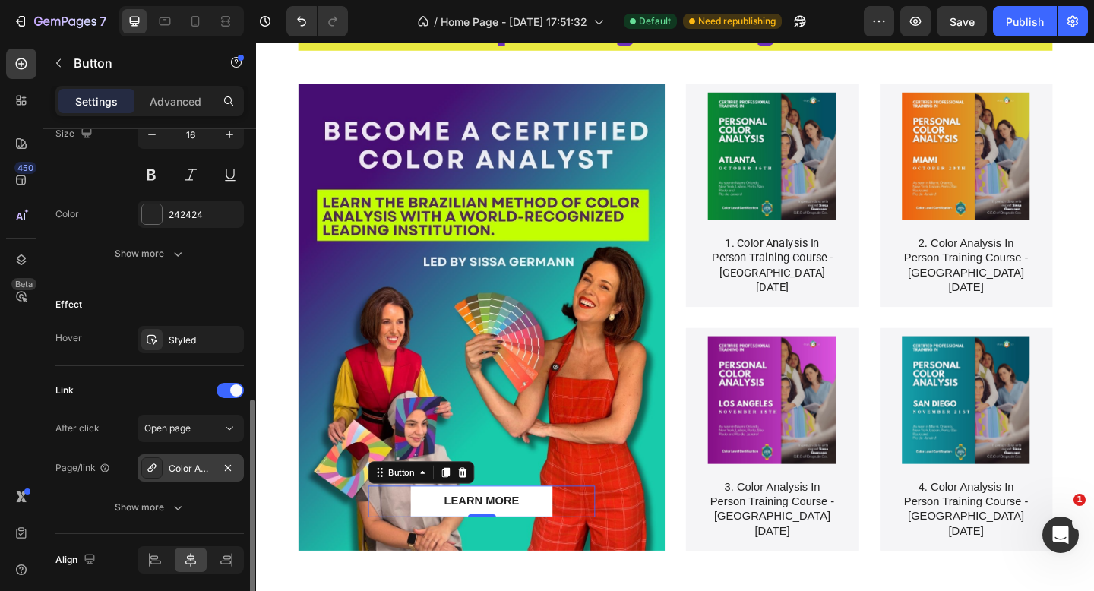
click at [191, 469] on div "Color Analysis Training Courses" at bounding box center [191, 469] width 44 height 14
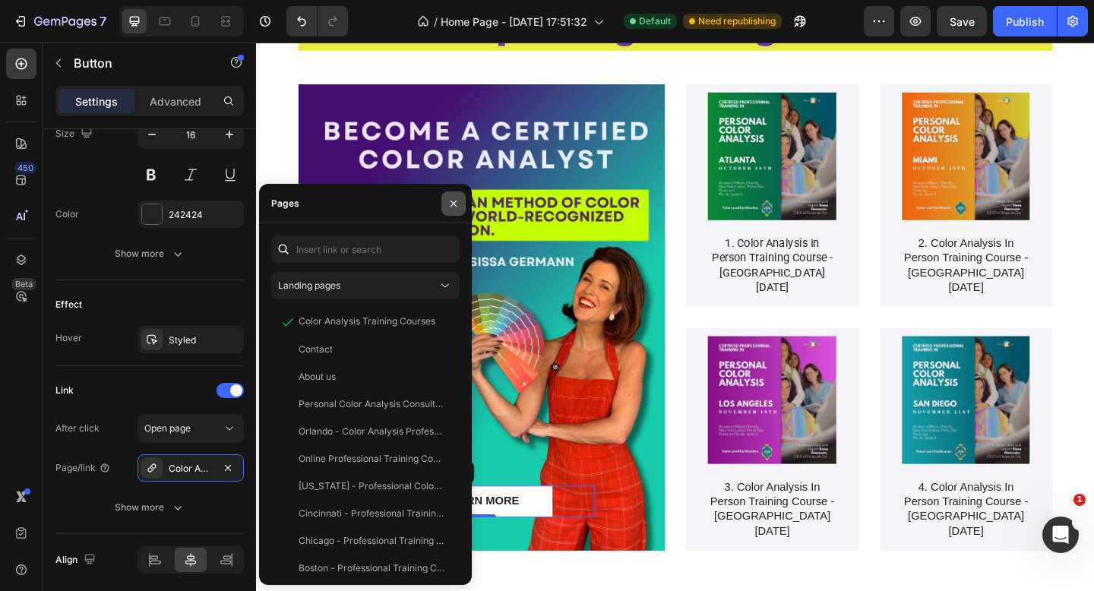
click at [453, 202] on icon "button" at bounding box center [453, 203] width 6 height 6
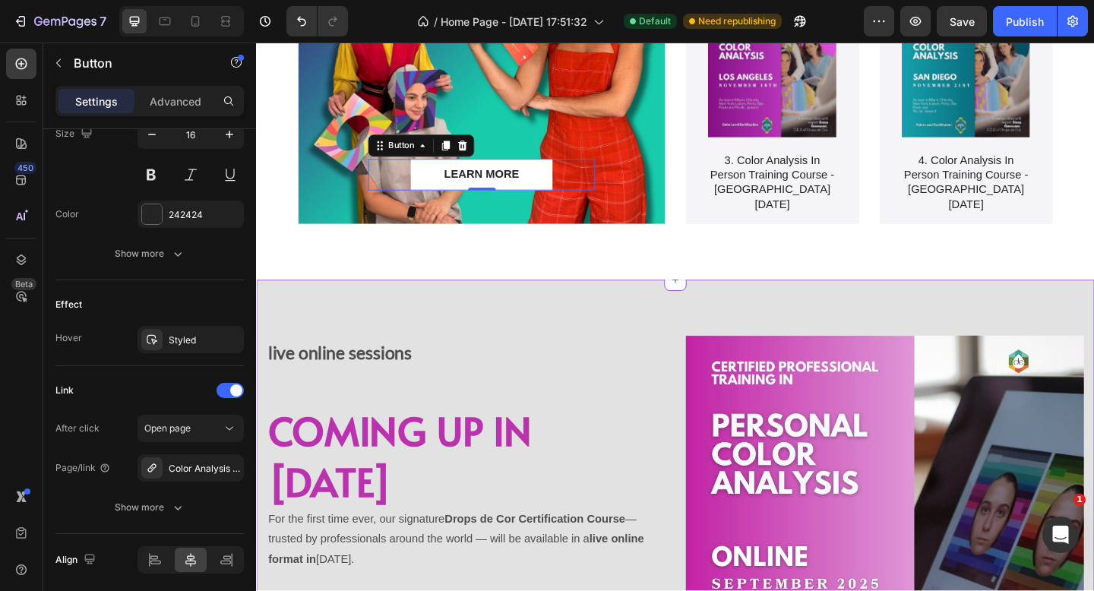
scroll to position [3400, 0]
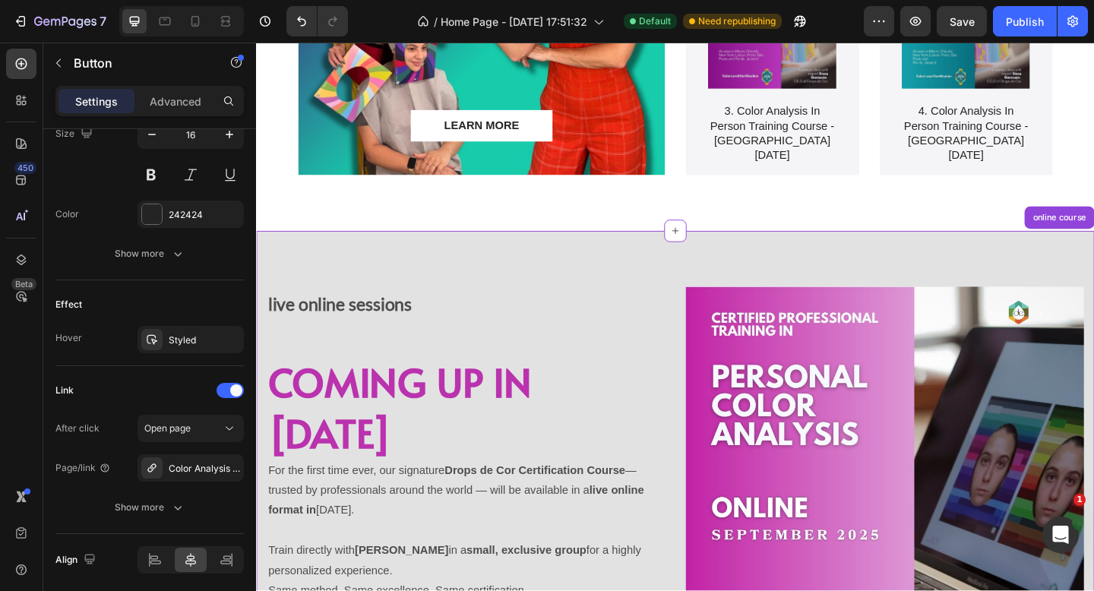
click at [961, 270] on div "live online sessions Text Block Row COMING UP IN [DATE] Heading For the first t…" at bounding box center [711, 553] width 911 height 611
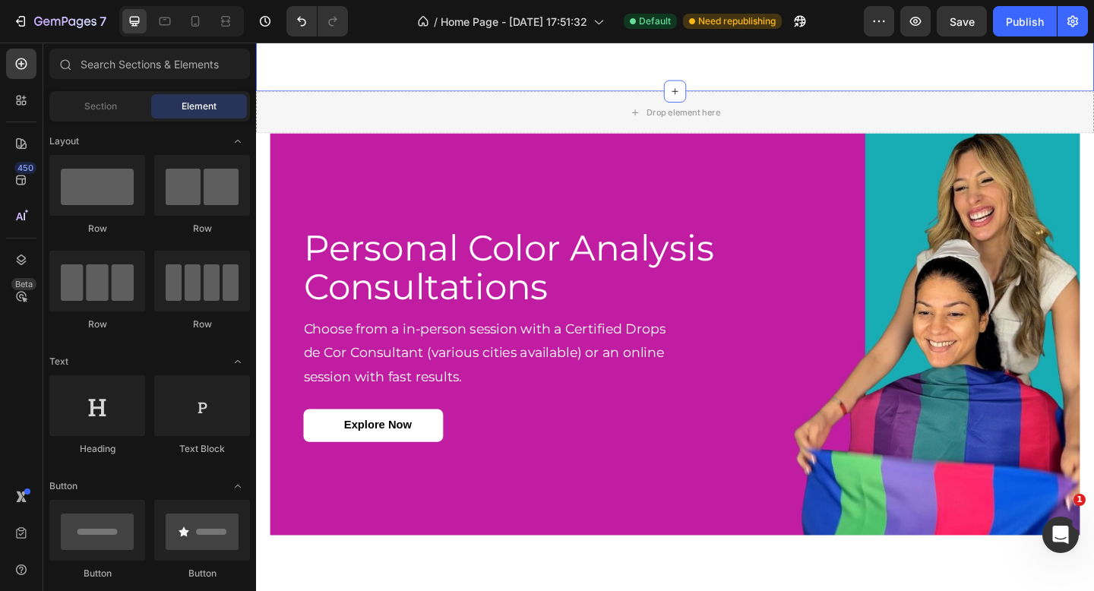
scroll to position [3593, 0]
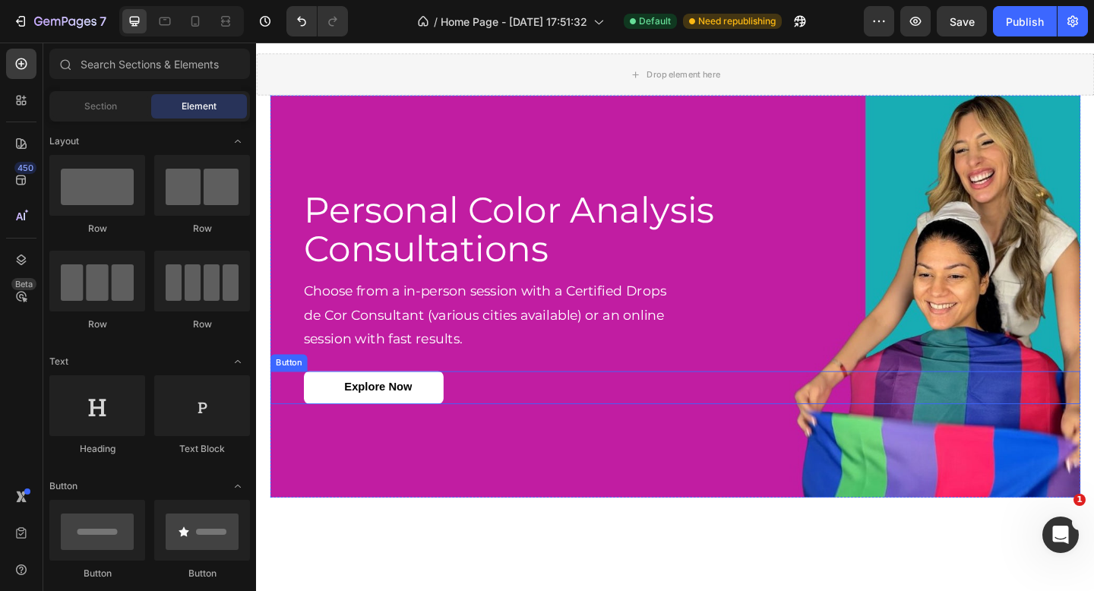
click at [478, 417] on div "Explore Now Button" at bounding box center [711, 418] width 881 height 36
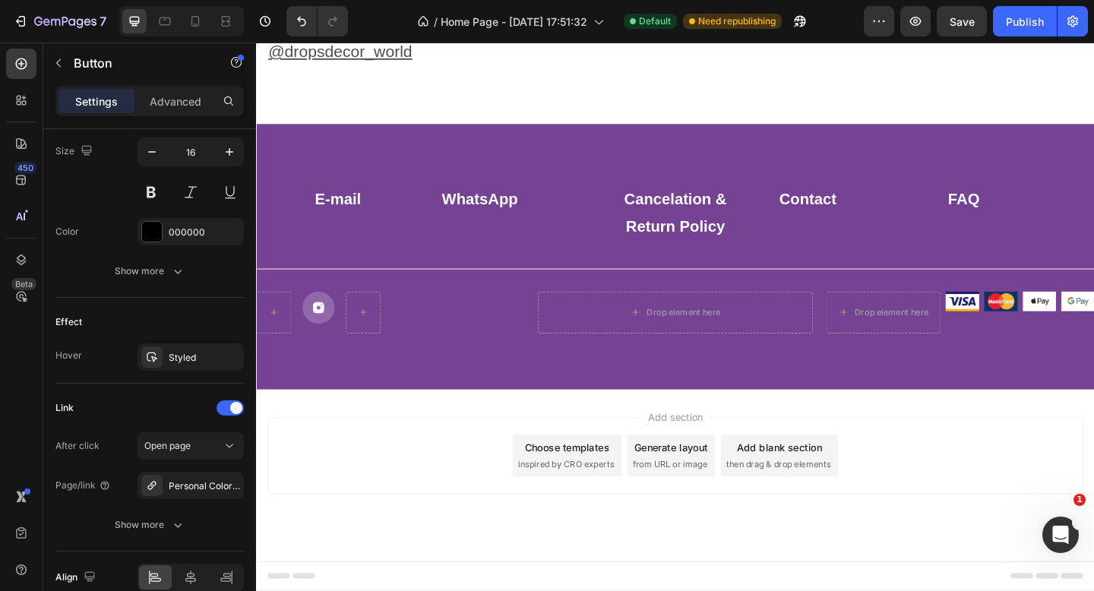
scroll to position [6271, 0]
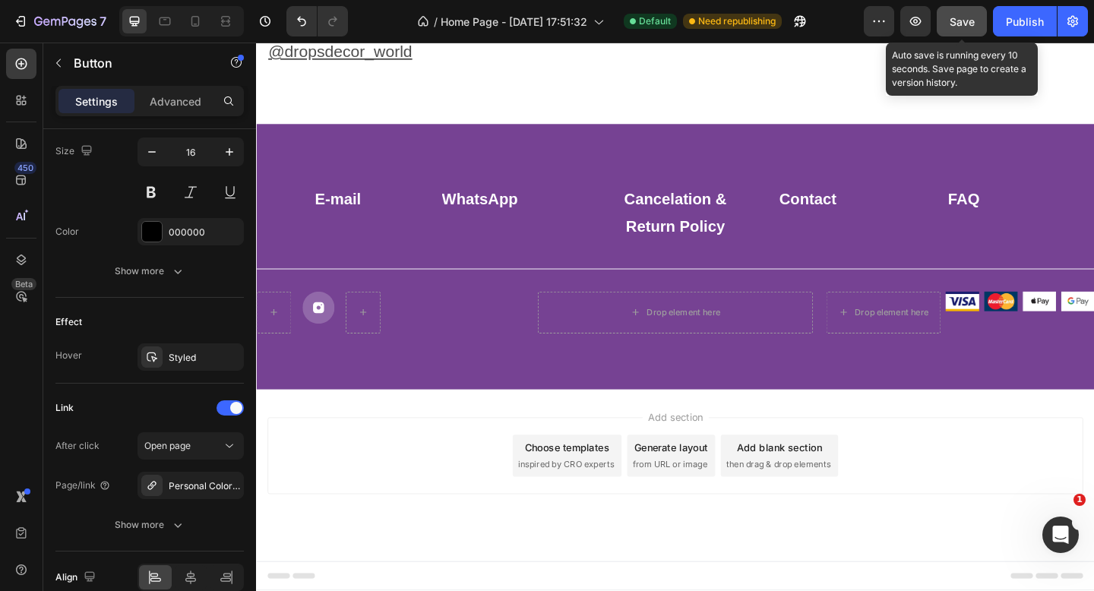
click at [945, 24] on button "Save" at bounding box center [961, 21] width 50 height 30
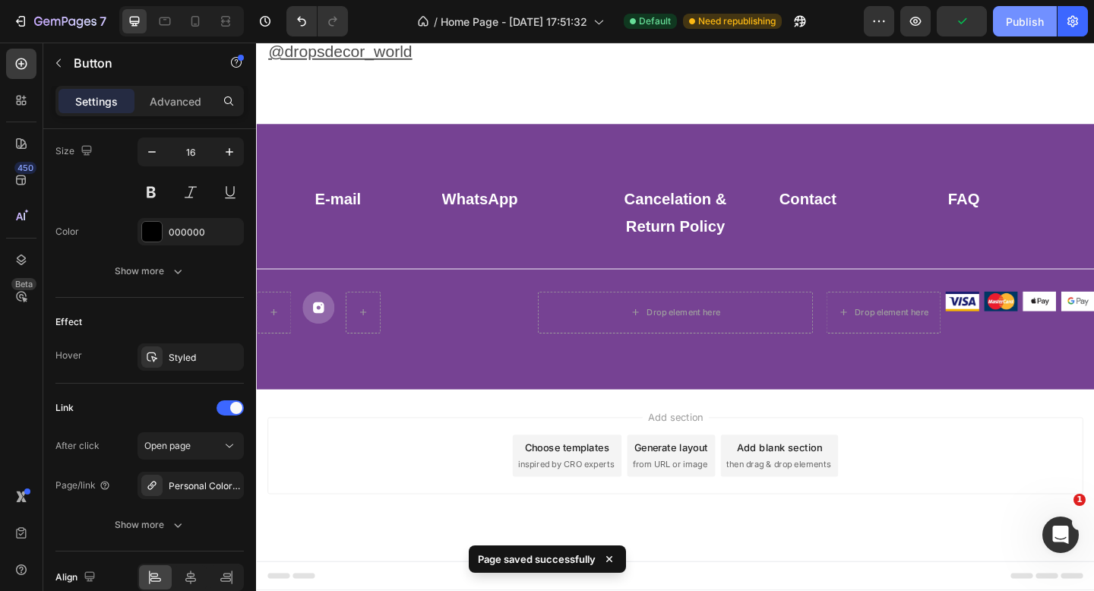
click at [1031, 26] on div "Publish" at bounding box center [1025, 22] width 38 height 16
